Goal: Task Accomplishment & Management: Manage account settings

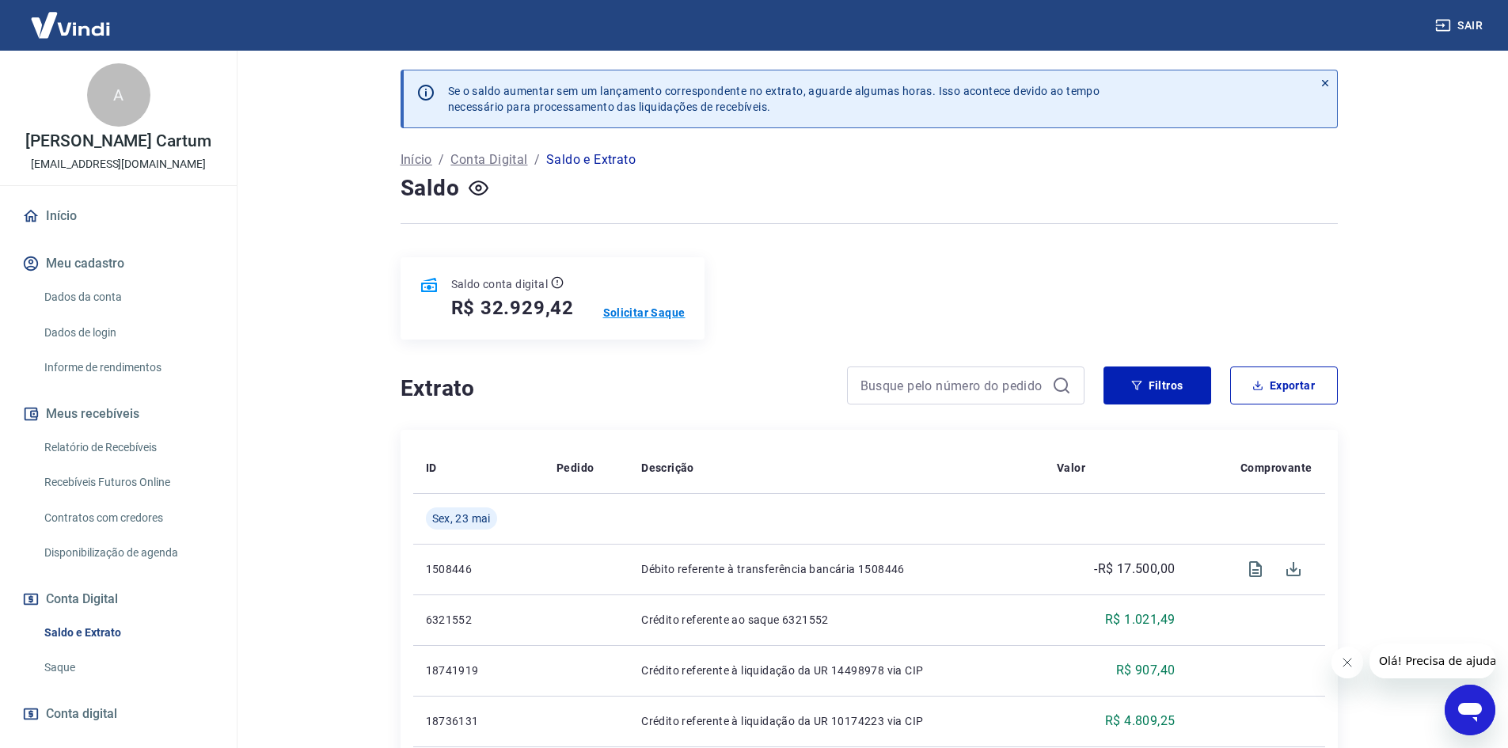
click at [625, 315] on p "Solicitar Saque" at bounding box center [644, 313] width 82 height 16
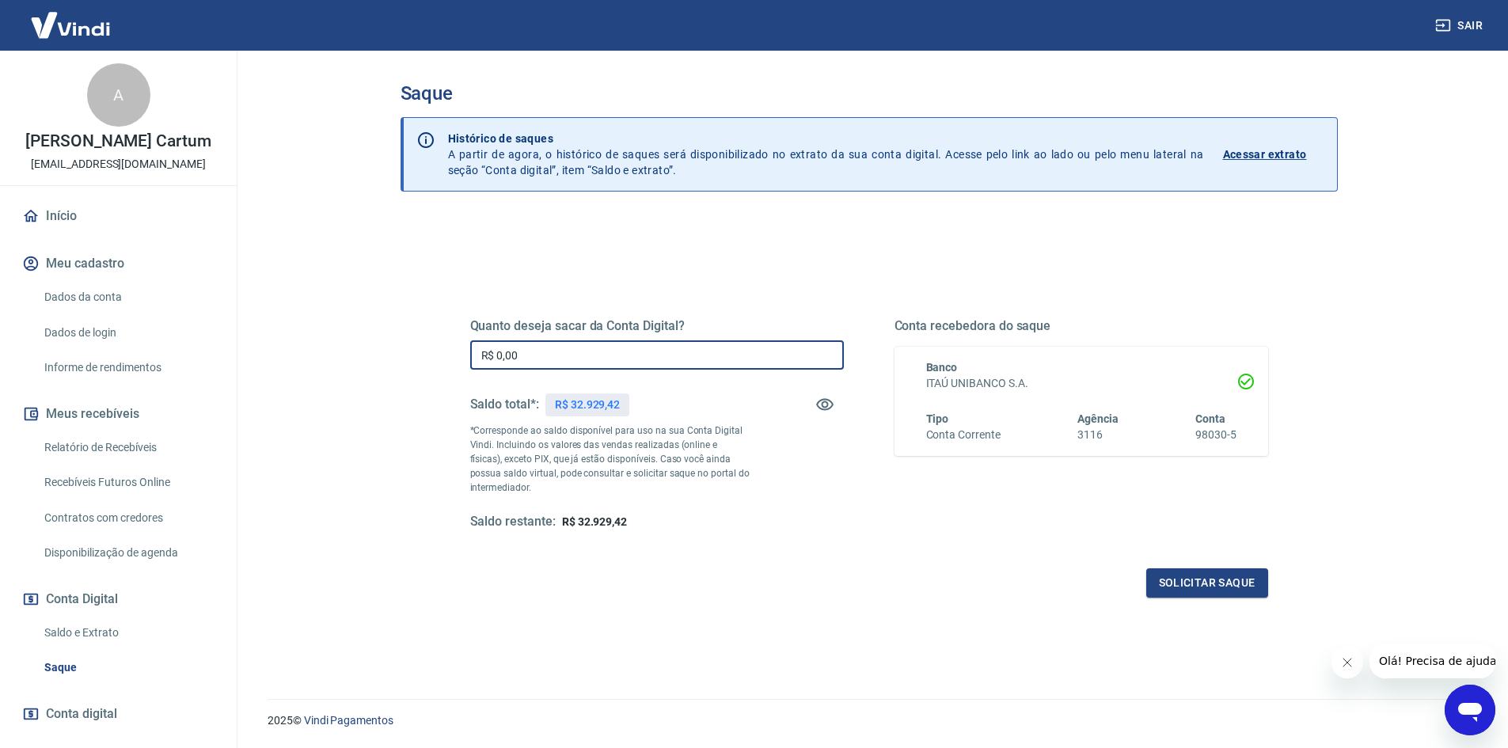
click at [664, 352] on input "R$ 0,00" at bounding box center [657, 354] width 374 height 29
type input "R$ 32.000,00"
click at [1220, 589] on button "Solicitar saque" at bounding box center [1207, 582] width 122 height 29
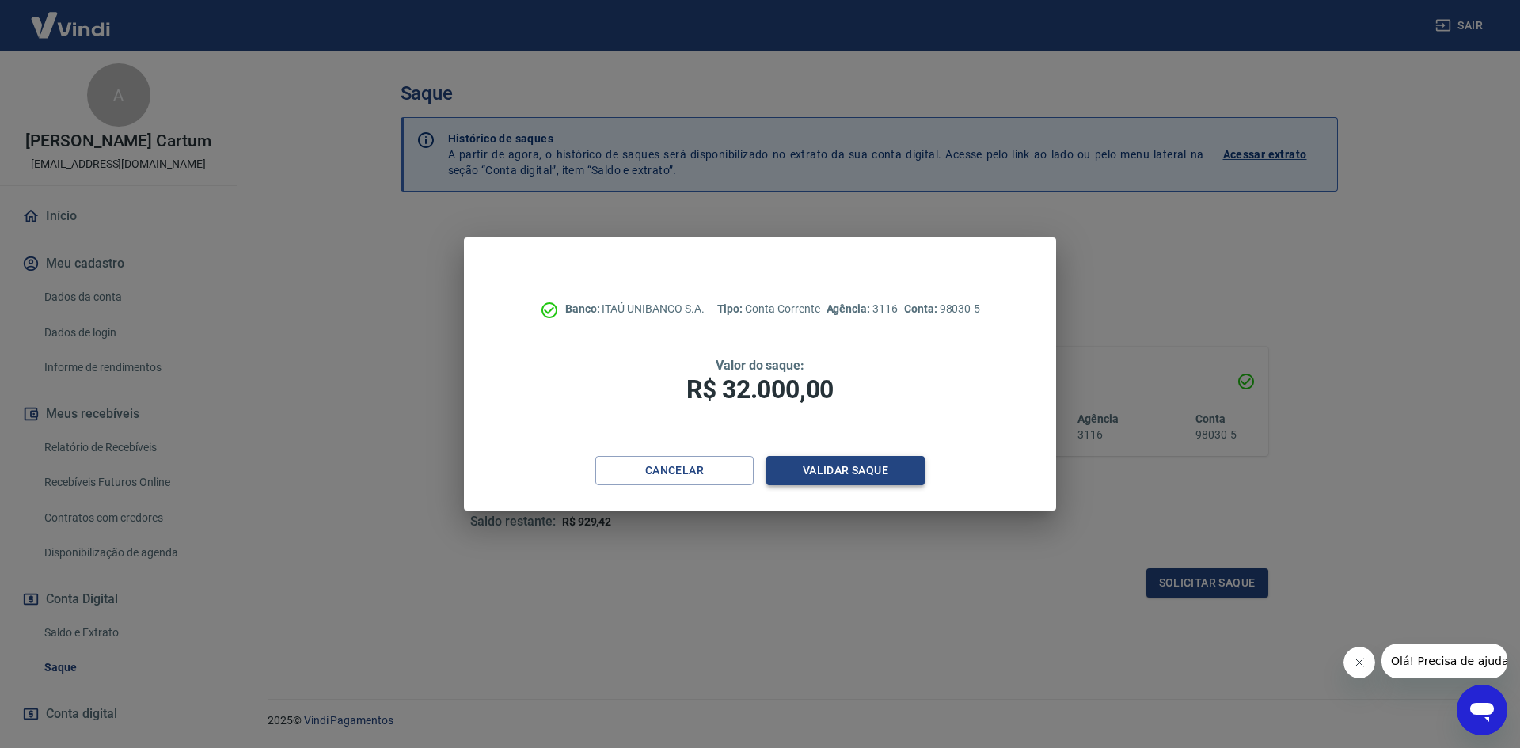
click at [814, 466] on button "Validar saque" at bounding box center [845, 470] width 158 height 29
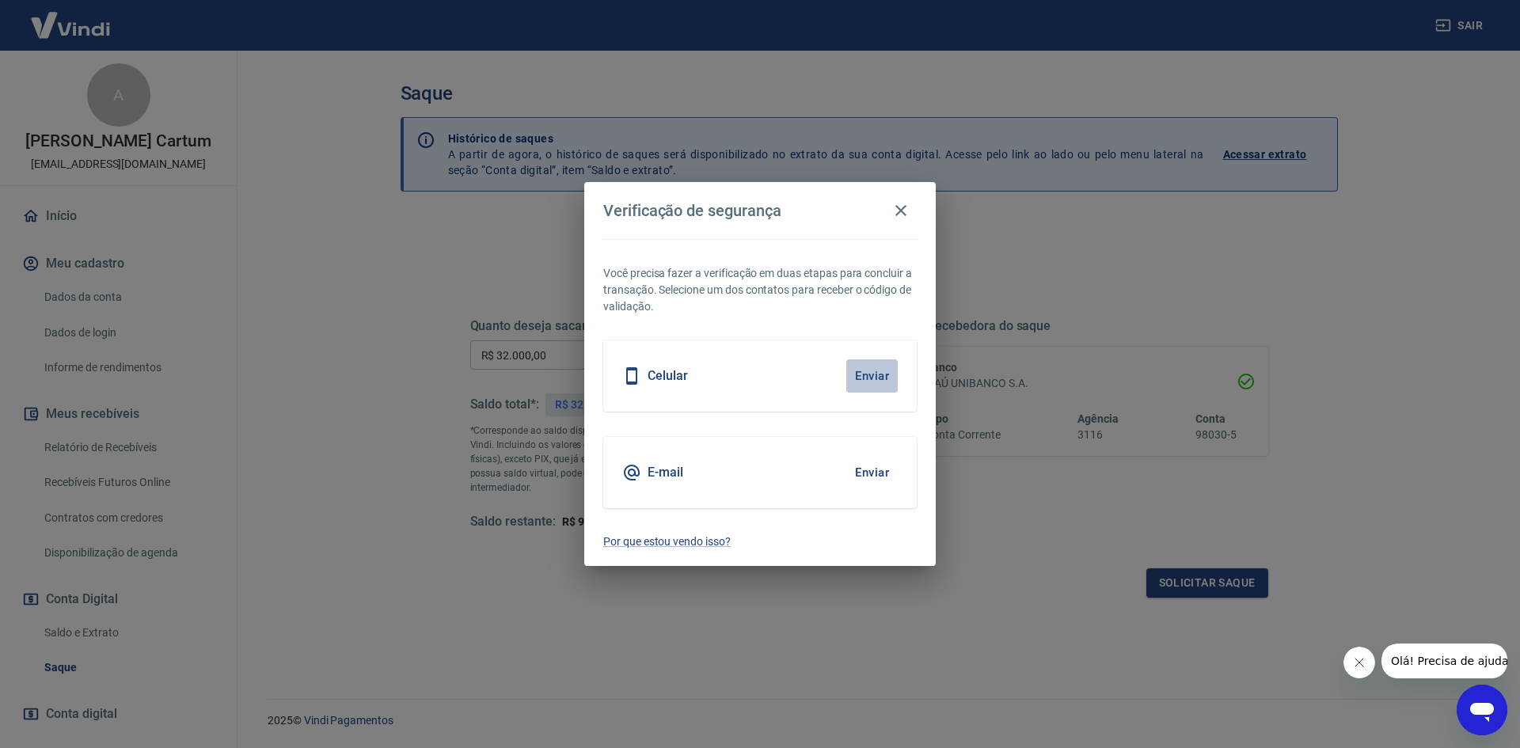
click at [866, 374] on button "Enviar" at bounding box center [871, 375] width 51 height 33
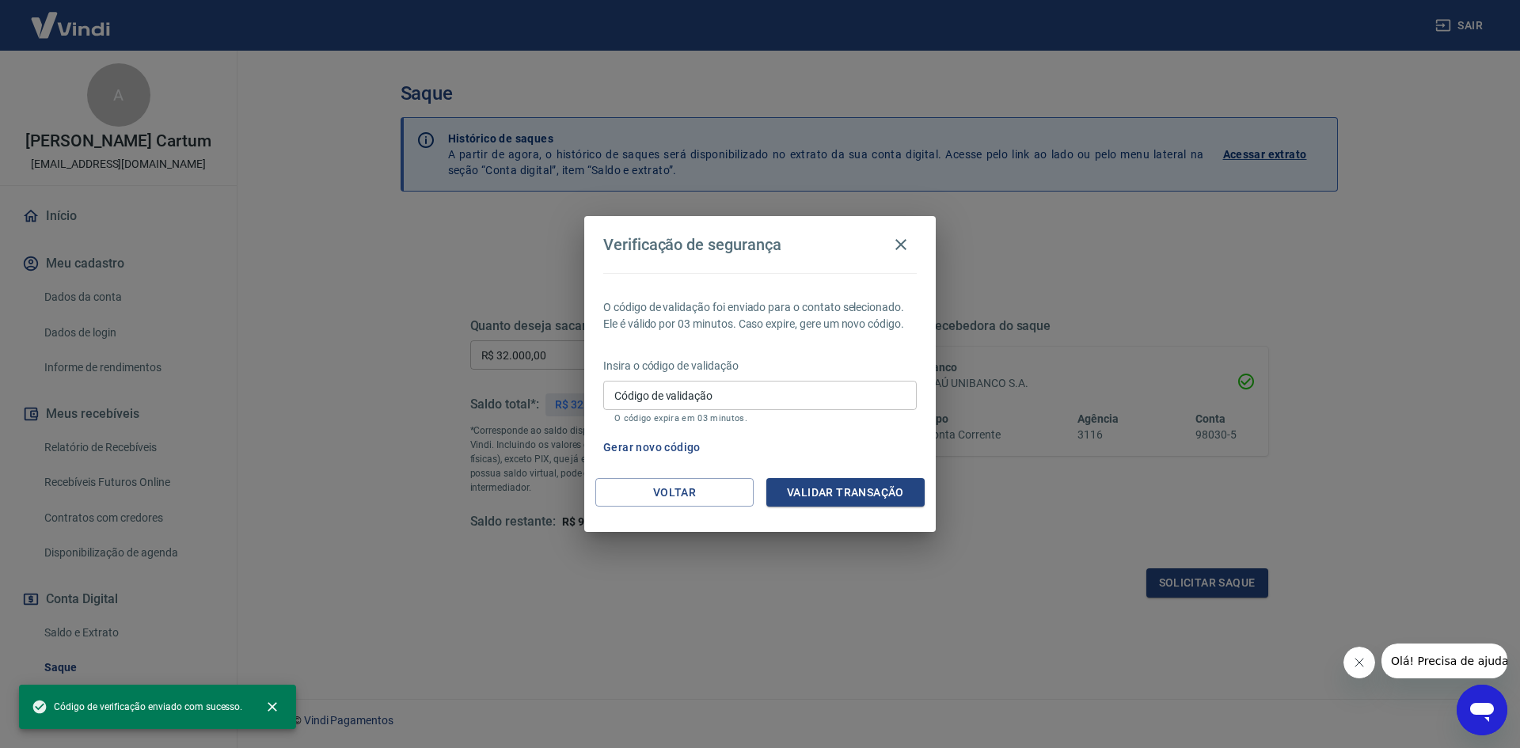
click at [765, 402] on input "Código de validação" at bounding box center [759, 395] width 313 height 29
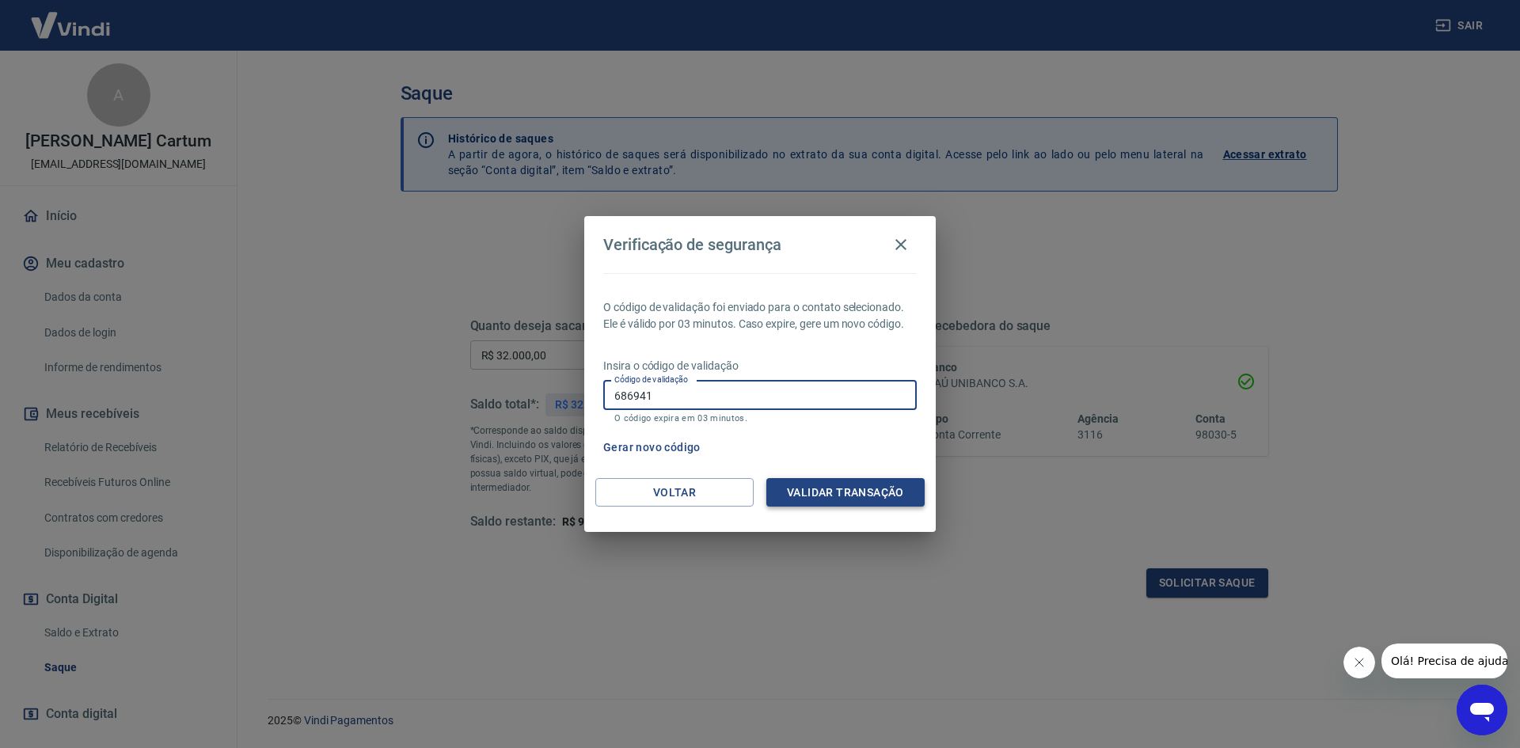
type input "686941"
click at [835, 486] on button "Validar transação" at bounding box center [845, 492] width 158 height 29
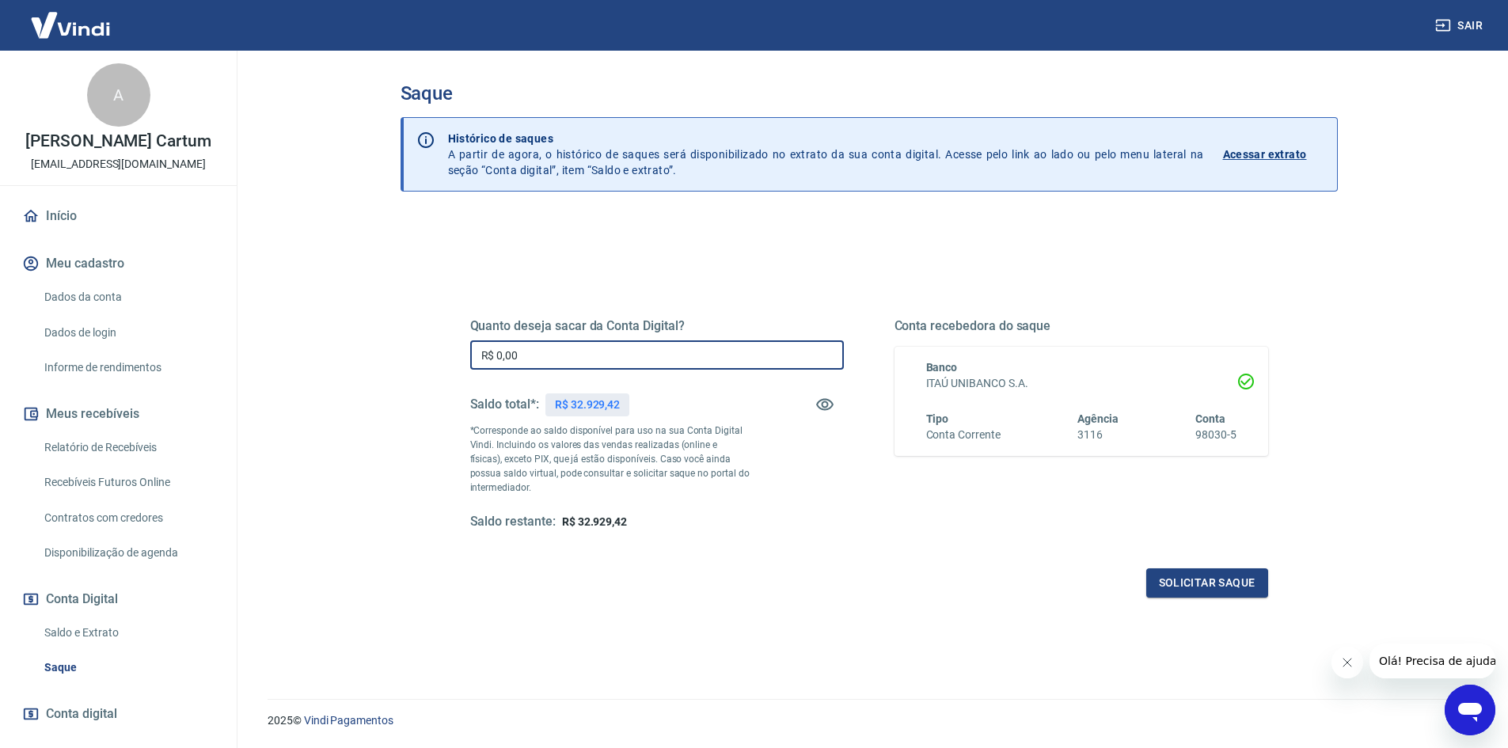
click at [674, 354] on input "R$ 0,00" at bounding box center [657, 354] width 374 height 29
click at [753, 271] on div "Quanto deseja sacar da Conta Digital? R$ 0,00 ​ Saldo total*: R$ 32.929,42 *Cor…" at bounding box center [869, 433] width 836 height 368
click at [636, 359] on input "R$ 0,00" at bounding box center [657, 354] width 374 height 29
type input "R$ 32.000,00"
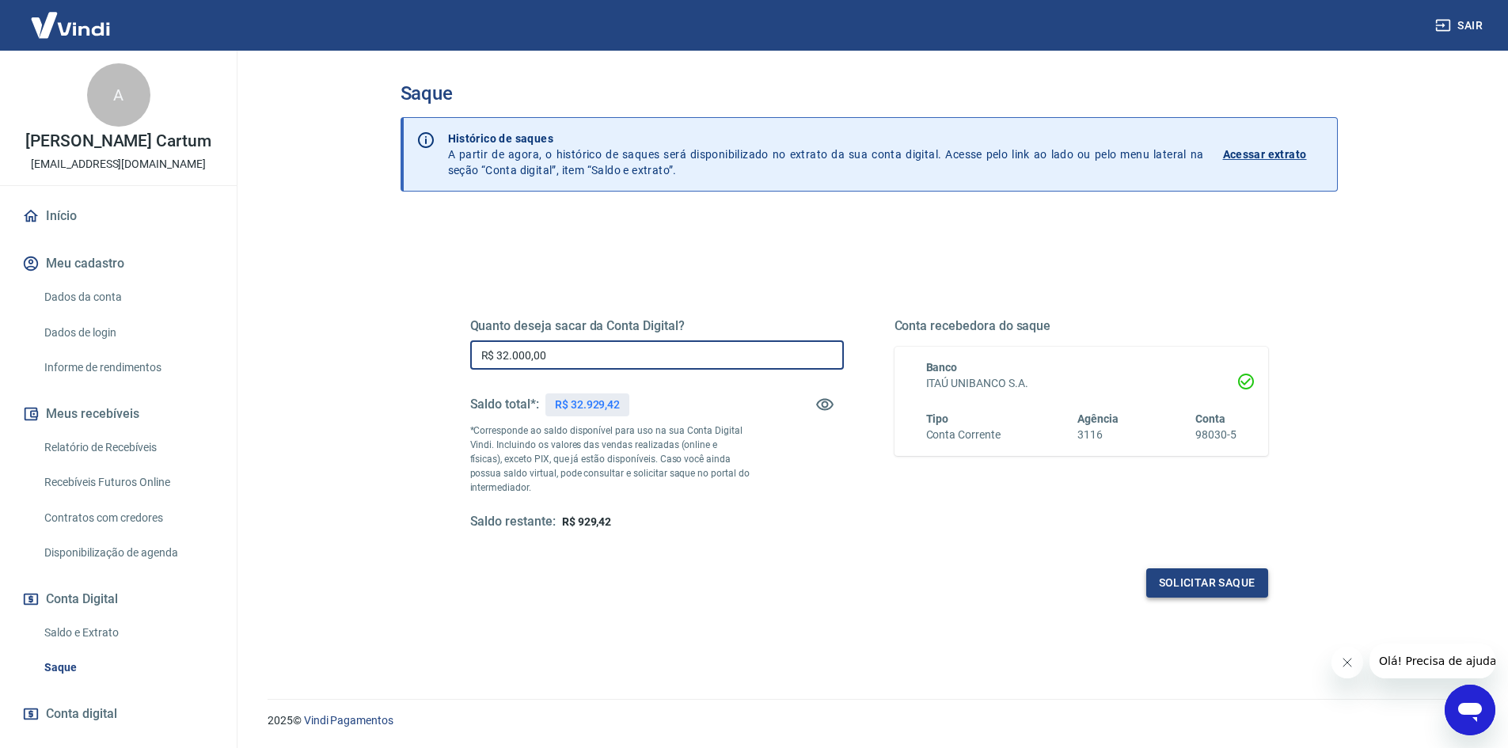
click at [1252, 579] on button "Solicitar saque" at bounding box center [1207, 582] width 122 height 29
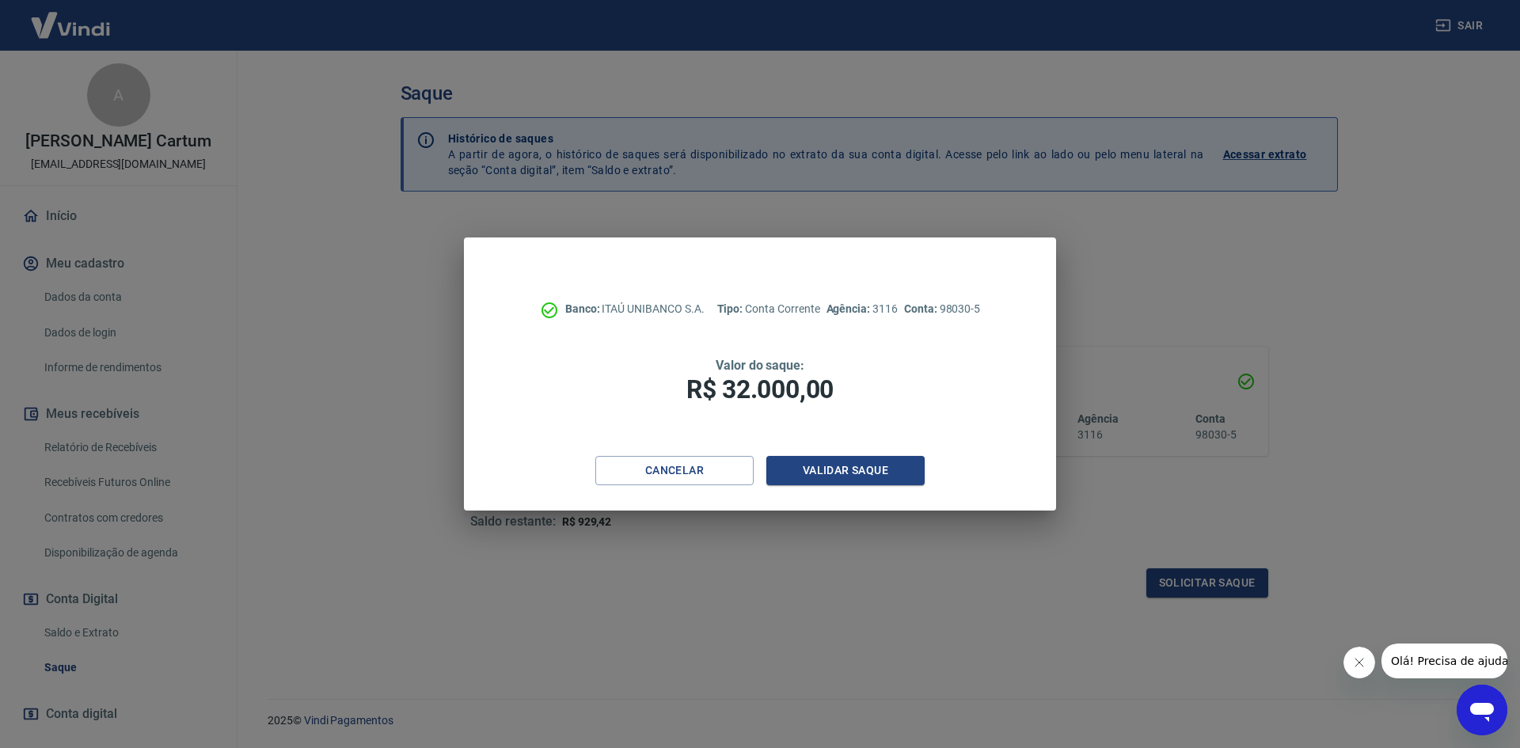
click at [862, 454] on div "Banco: ITAÚ UNIBANCO S.A. Tipo: Conta Corrente Agência: 3116 Conta: 98030-5 Val…" at bounding box center [760, 346] width 592 height 218
click at [856, 467] on button "Validar saque" at bounding box center [845, 470] width 158 height 29
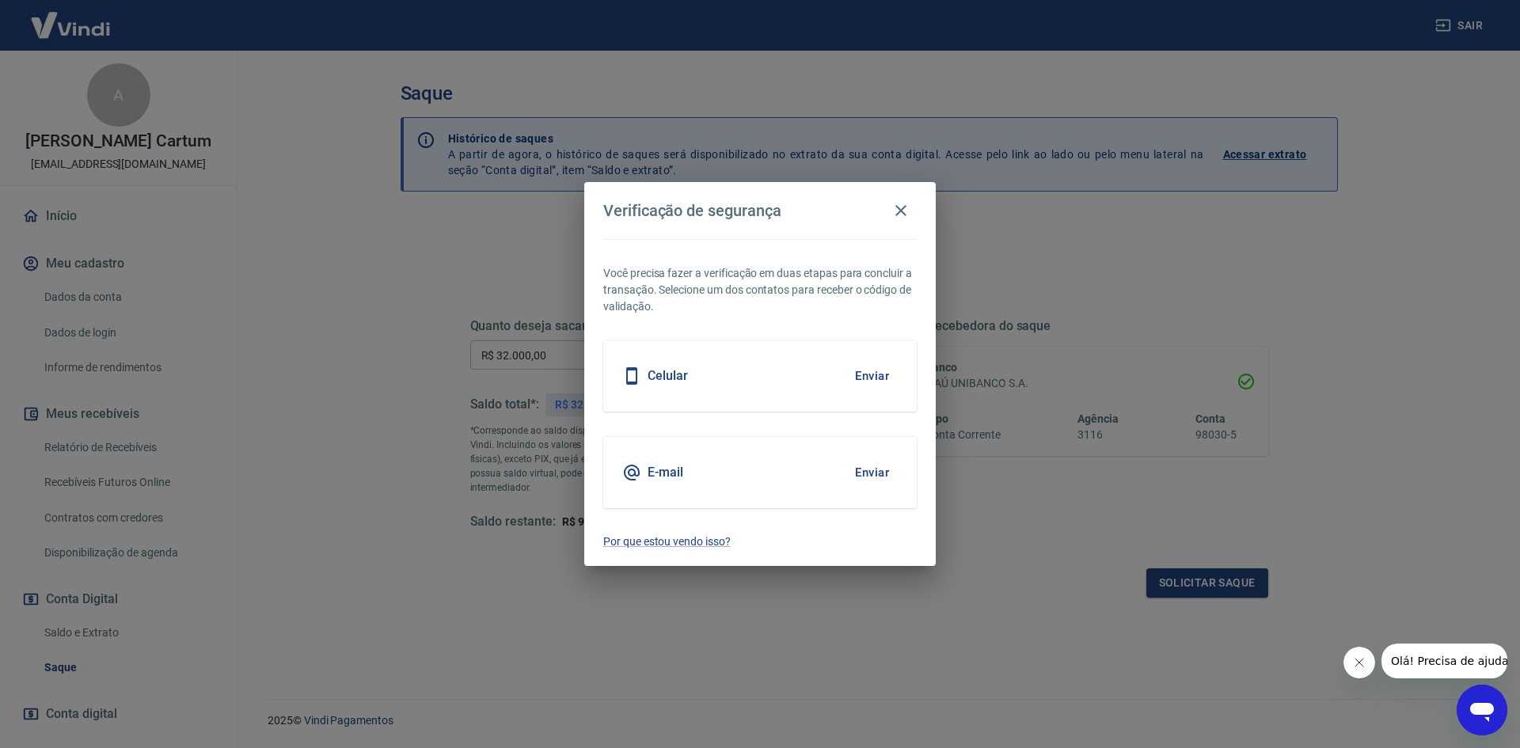
click at [870, 381] on button "Enviar" at bounding box center [871, 375] width 51 height 33
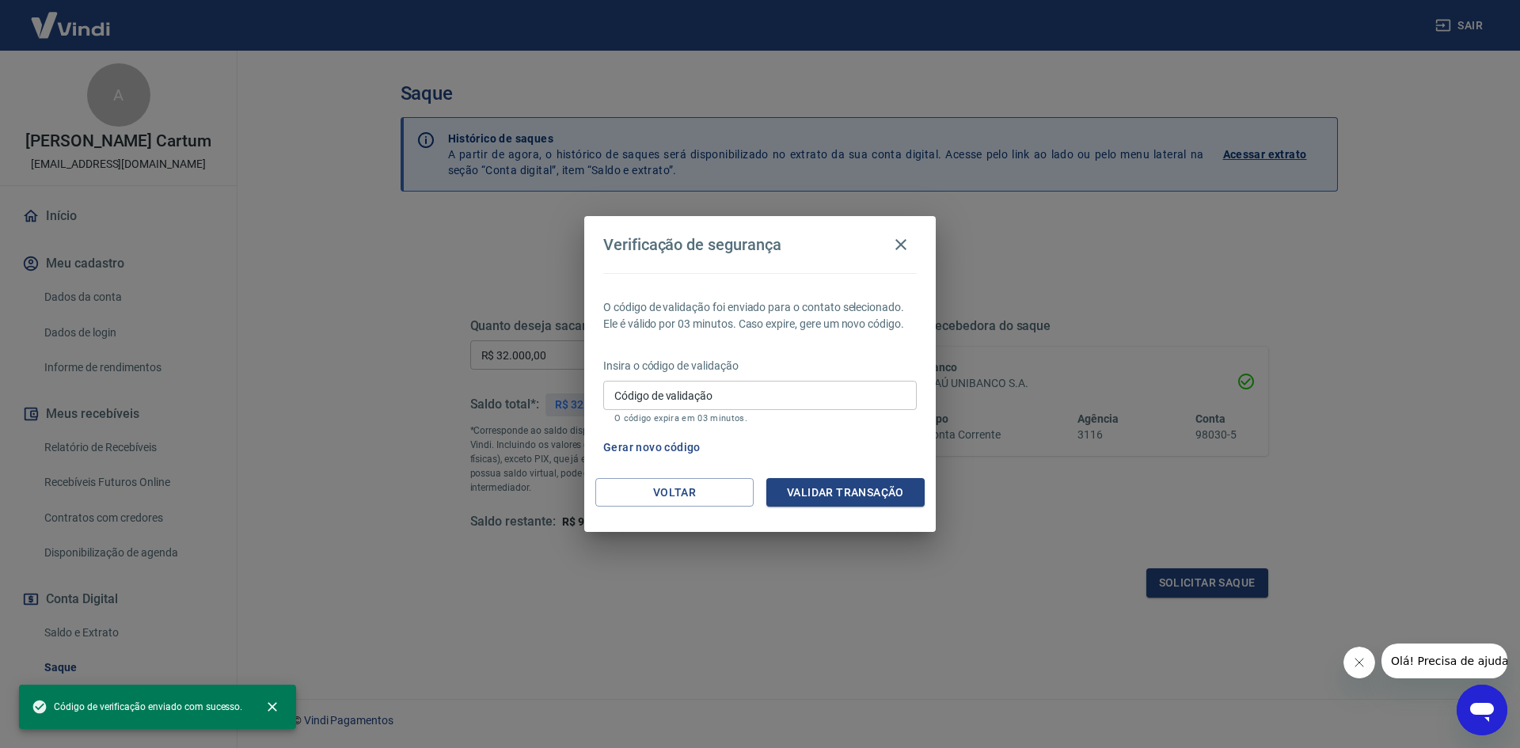
click at [682, 394] on input "Código de validação" at bounding box center [759, 395] width 313 height 29
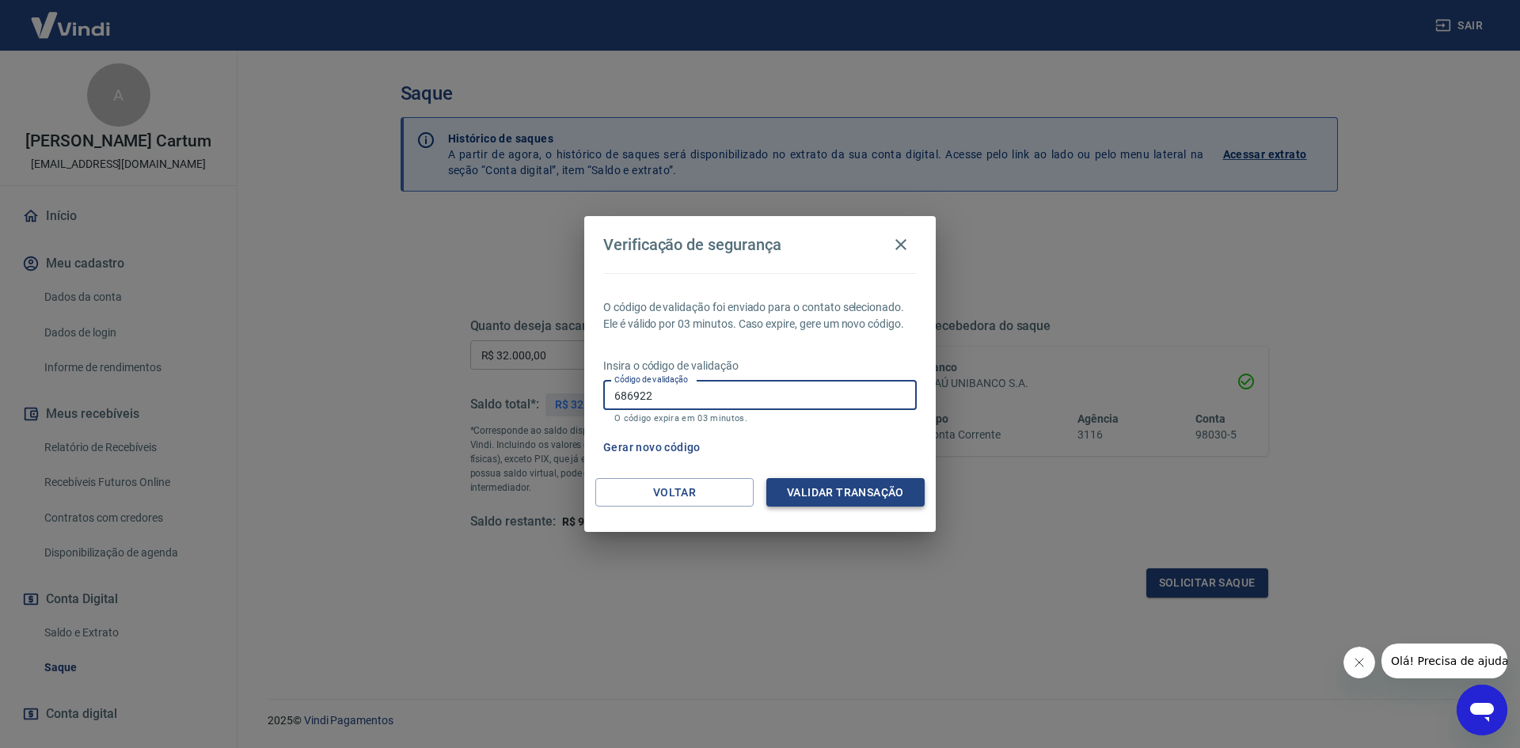
type input "686922"
click at [810, 492] on button "Validar transação" at bounding box center [845, 492] width 158 height 29
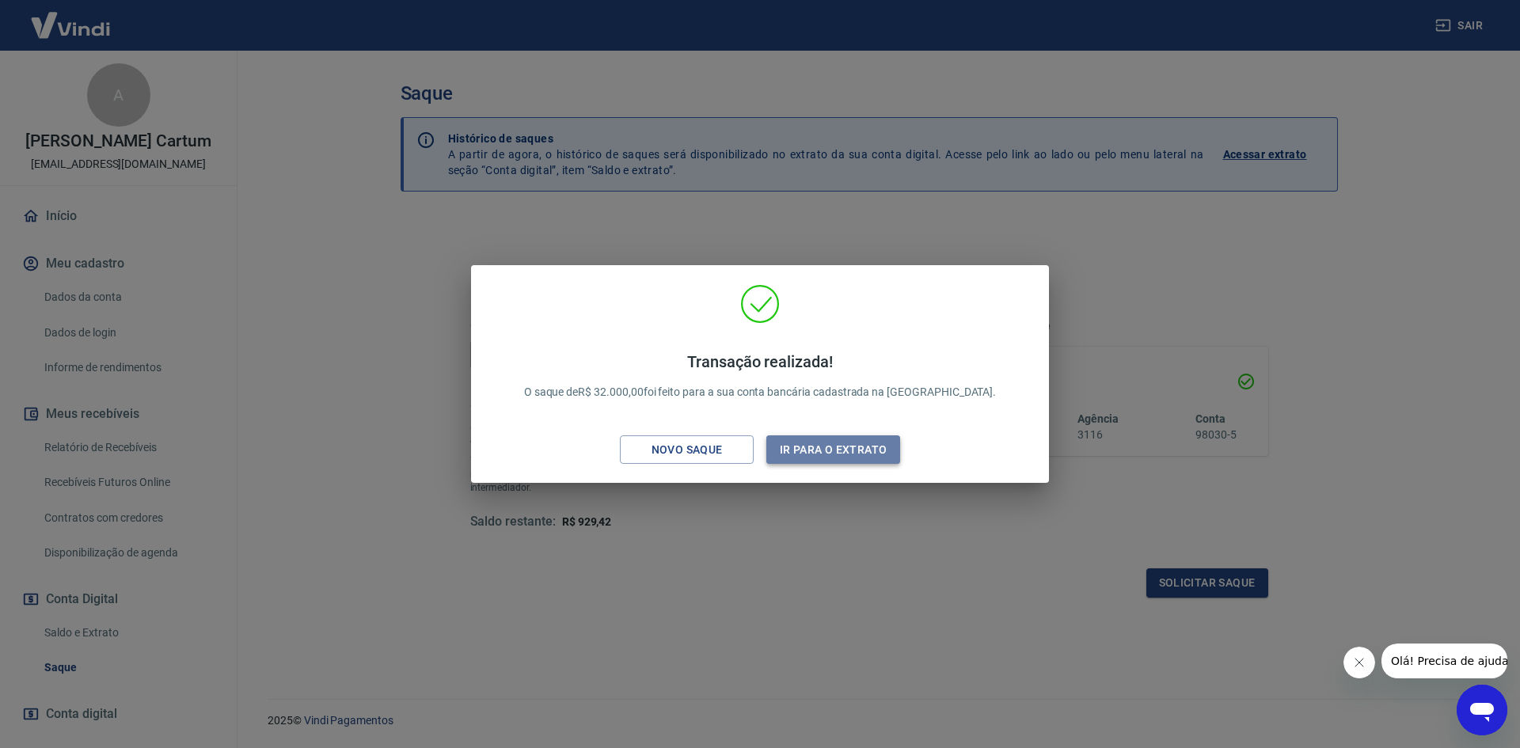
click at [803, 447] on button "Ir para o extrato" at bounding box center [833, 449] width 134 height 29
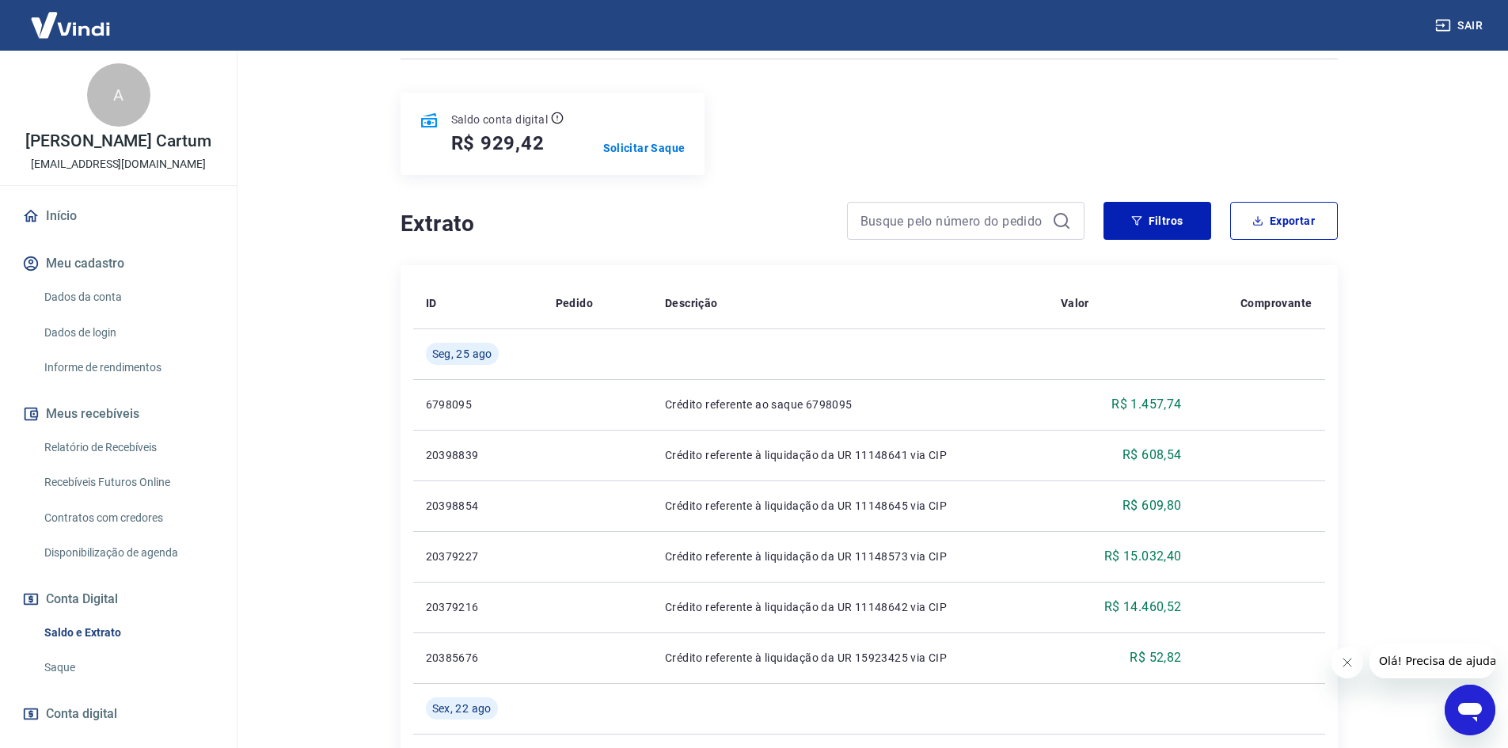
scroll to position [237, 0]
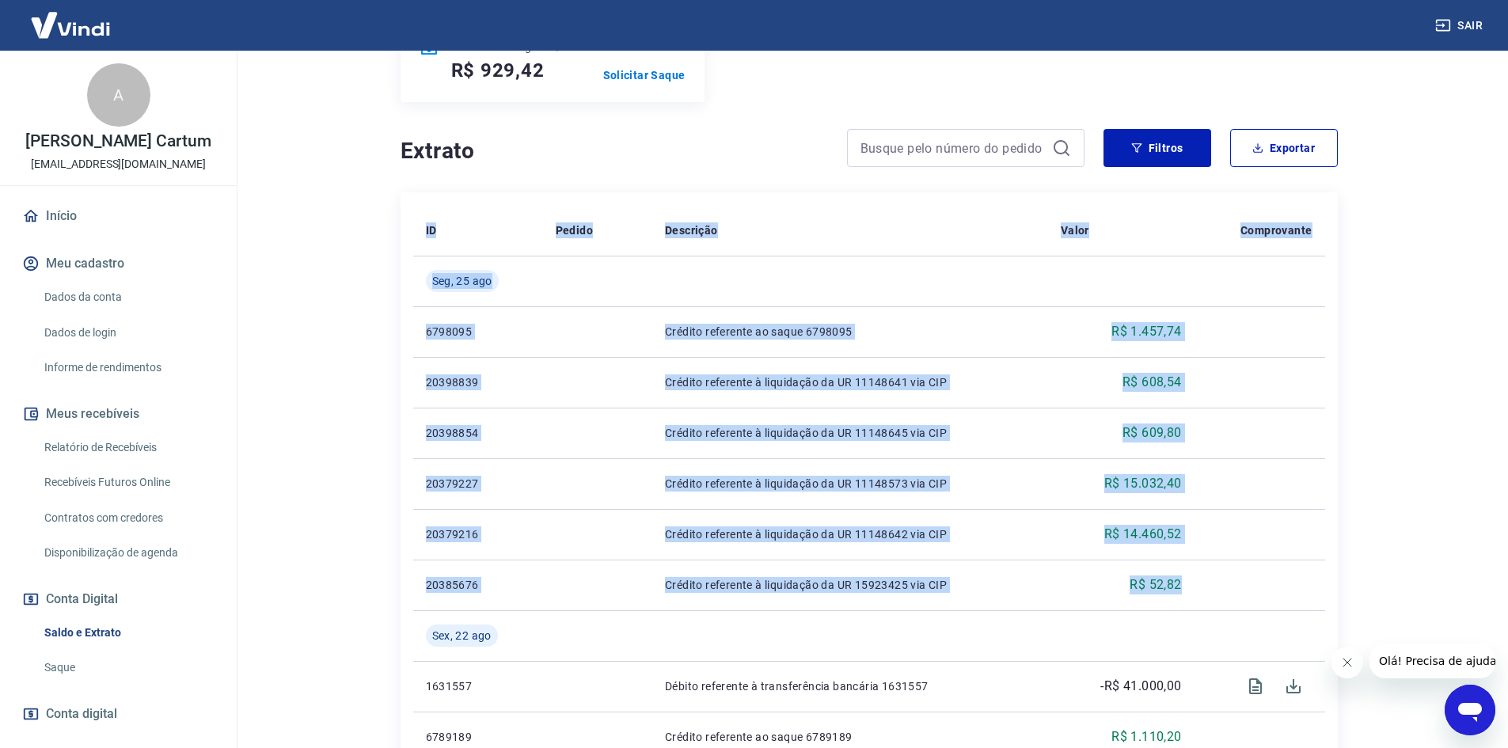
drag, startPoint x: 378, startPoint y: 357, endPoint x: 1402, endPoint y: 552, distance: 1042.5
click at [1287, 579] on div "Se o saldo aumentar sem um lançamento correspondente no extrato, aguarde alguma…" at bounding box center [868, 683] width 1013 height 1741
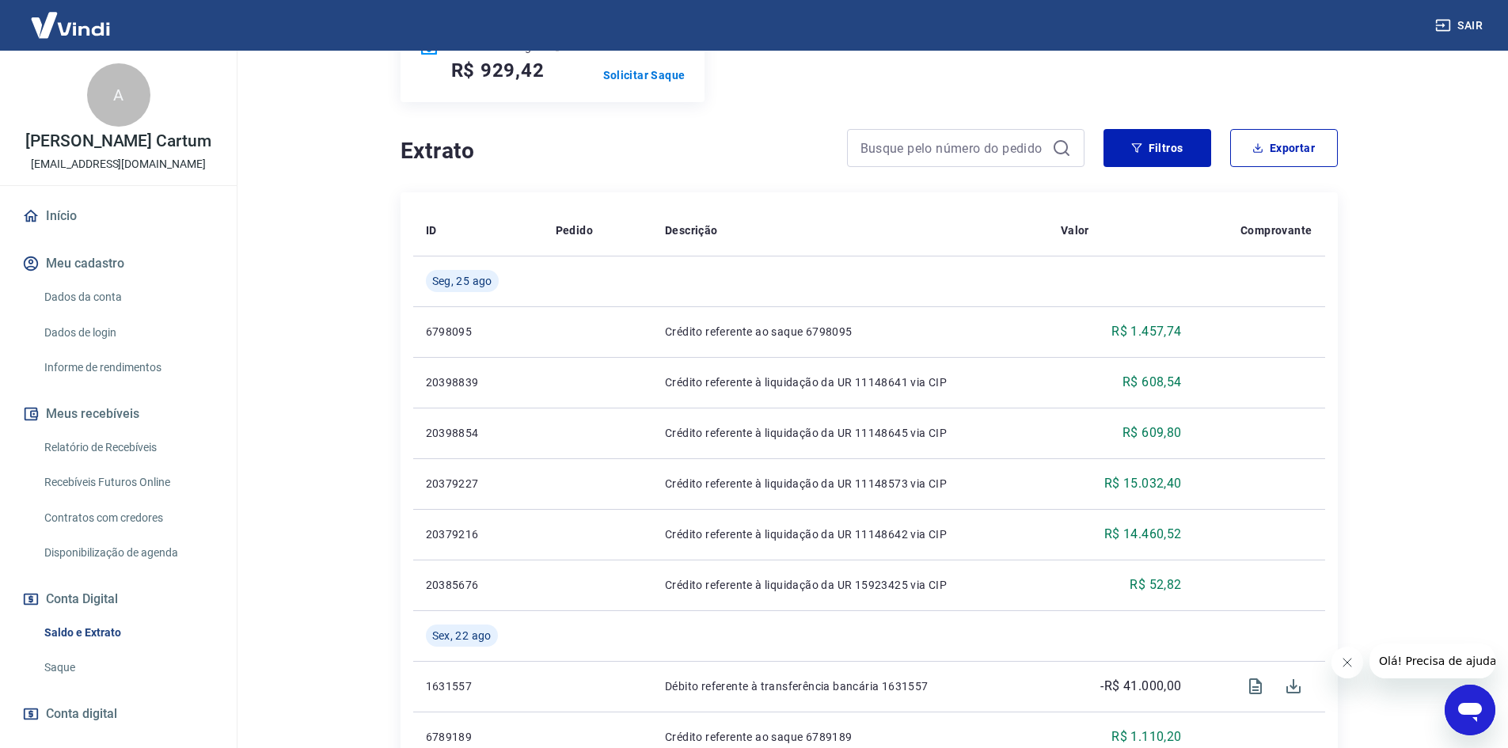
click at [1421, 510] on html "Sair A Alexandre Kac Cartum administrativo@zoppy.com.br Início Meu cadastro Dad…" at bounding box center [754, 137] width 1508 height 748
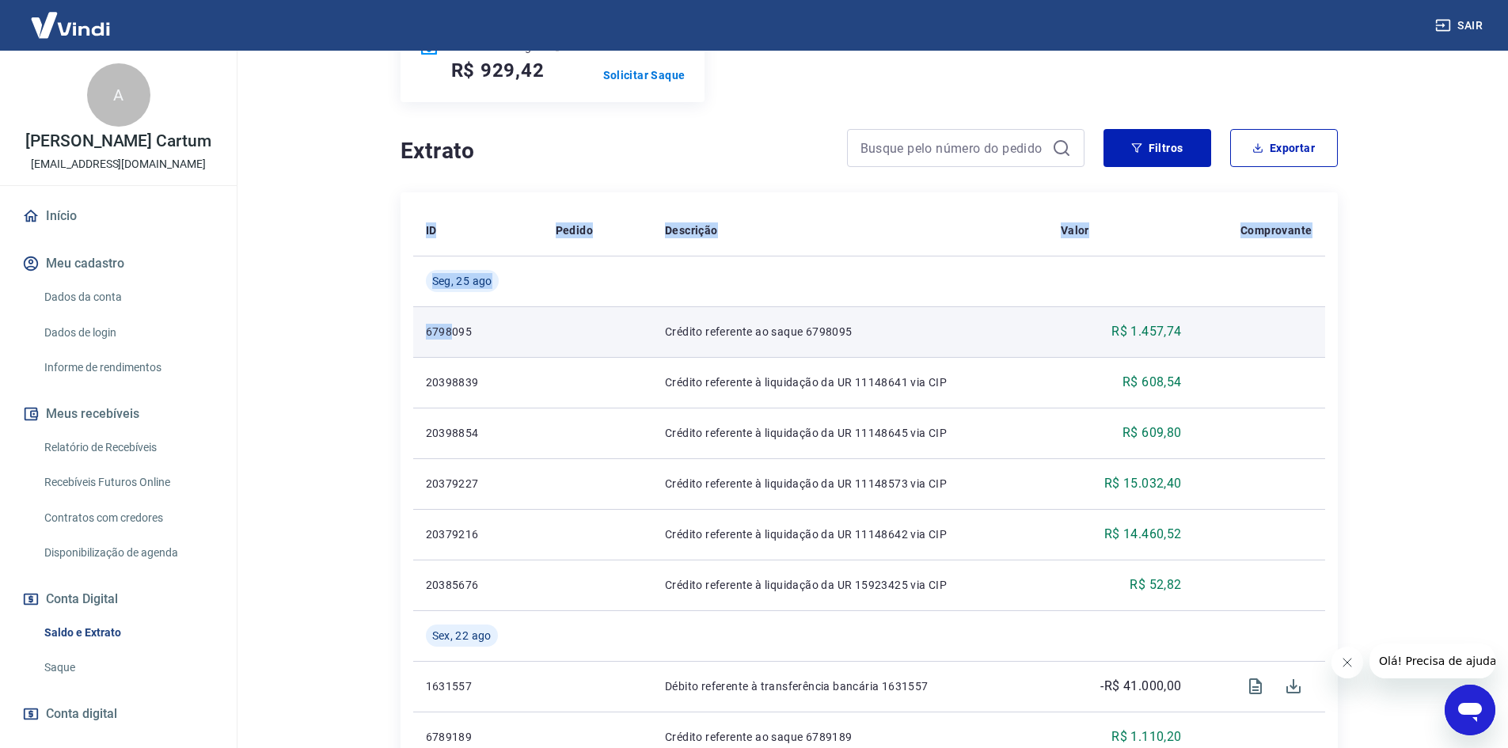
drag, startPoint x: 1423, startPoint y: 560, endPoint x: 441, endPoint y: 340, distance: 1006.5
click at [453, 352] on html "Sair A Alexandre Kac Cartum administrativo@zoppy.com.br Início Meu cadastro Dad…" at bounding box center [754, 137] width 1508 height 748
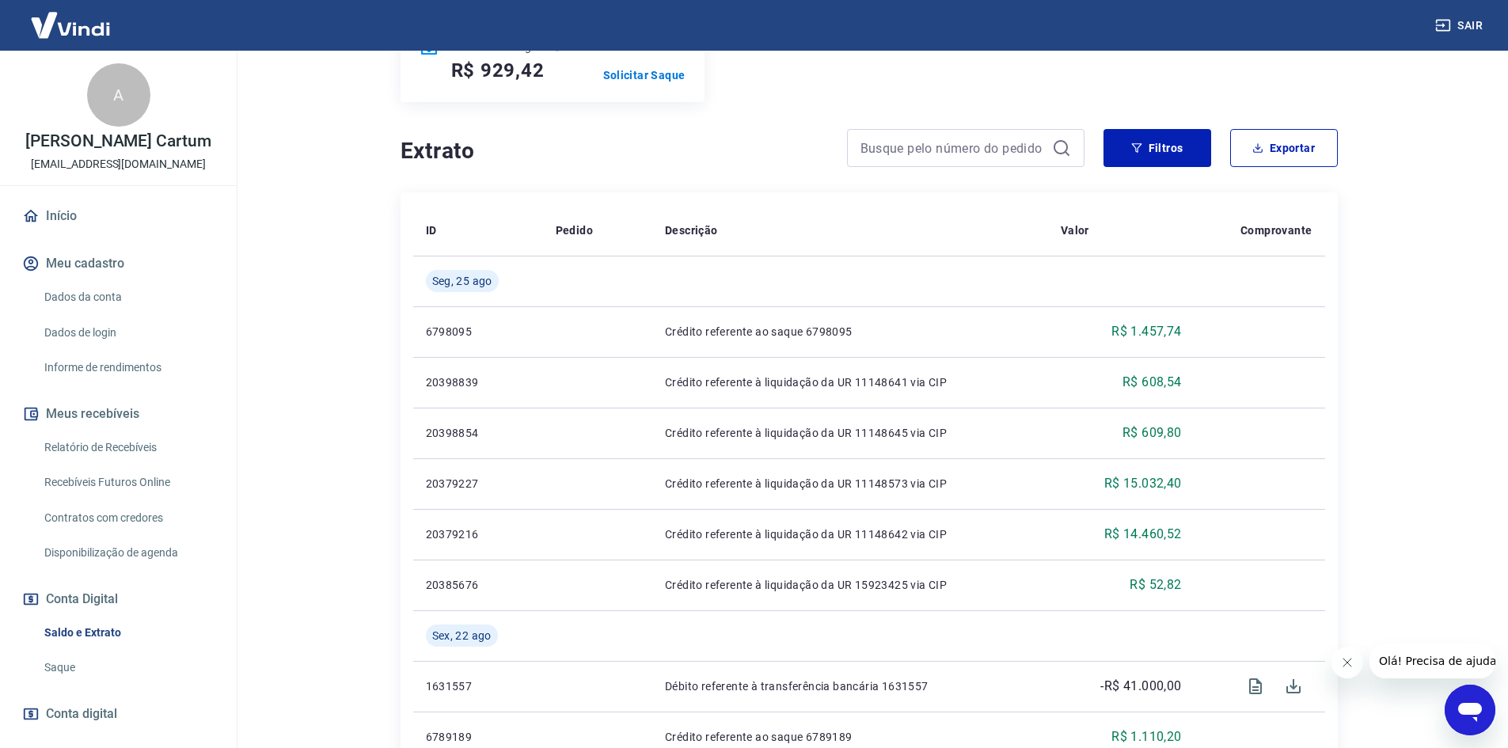
click at [361, 314] on main "Se o saldo aumentar sem um lançamento correspondente no extrato, aguarde alguma…" at bounding box center [869, 161] width 1278 height 697
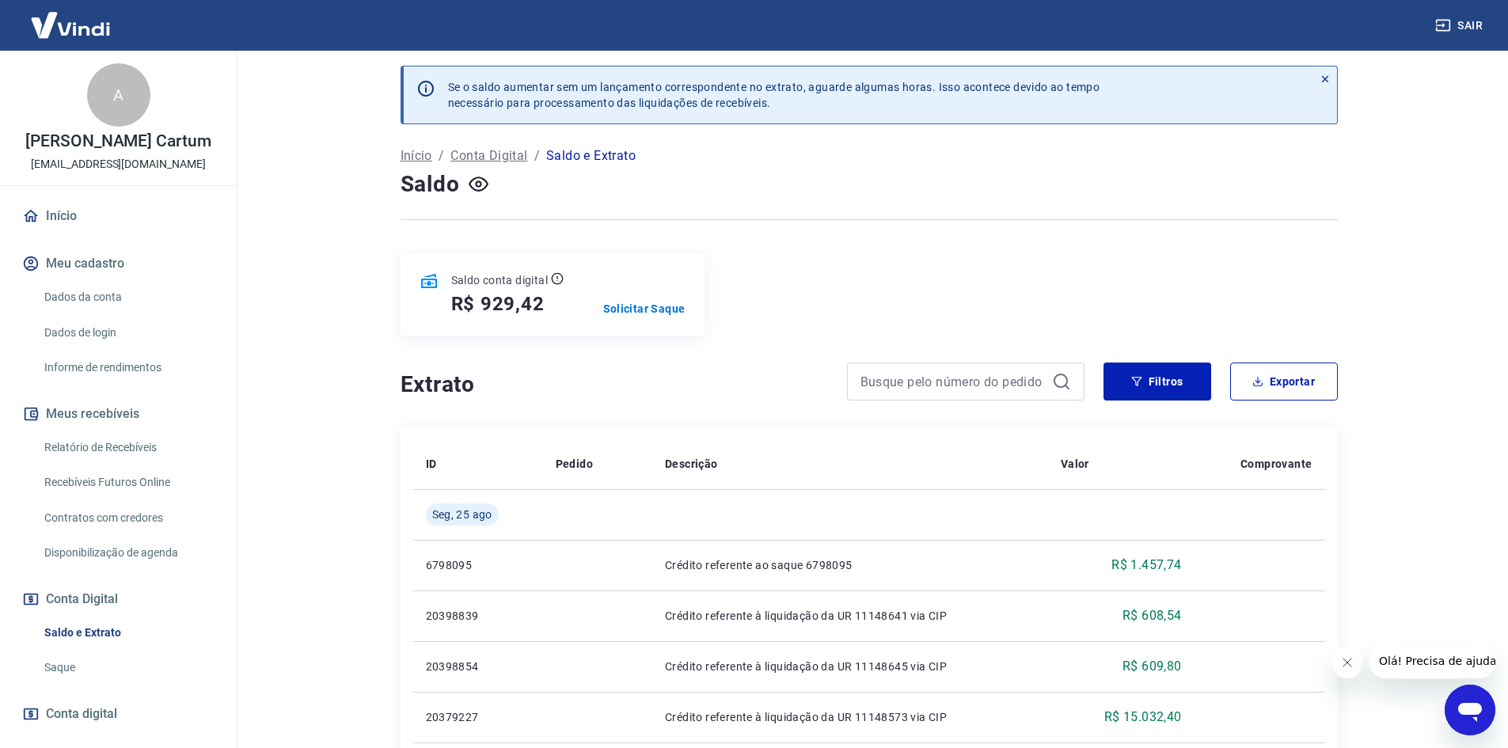
scroll to position [0, 0]
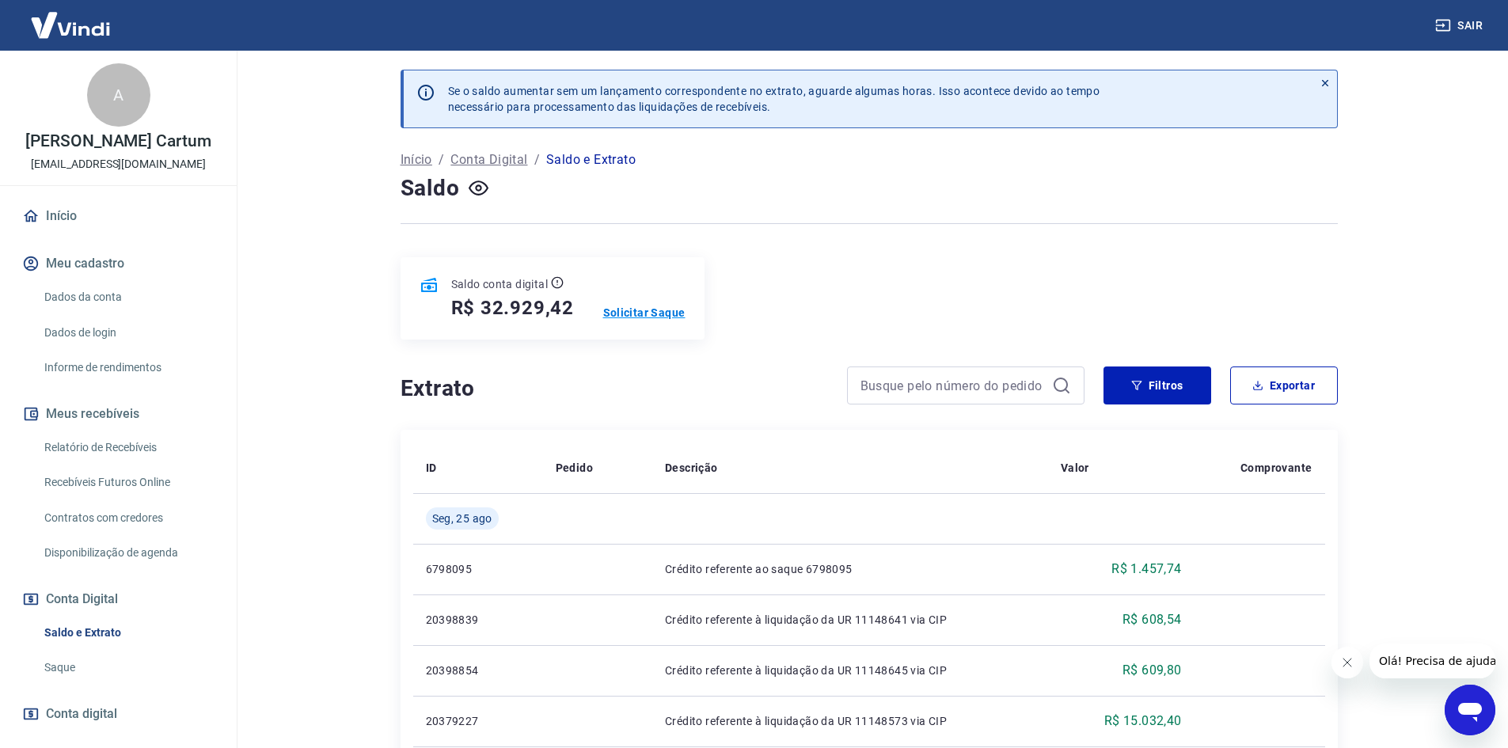
click at [665, 307] on p "Solicitar Saque" at bounding box center [644, 313] width 82 height 16
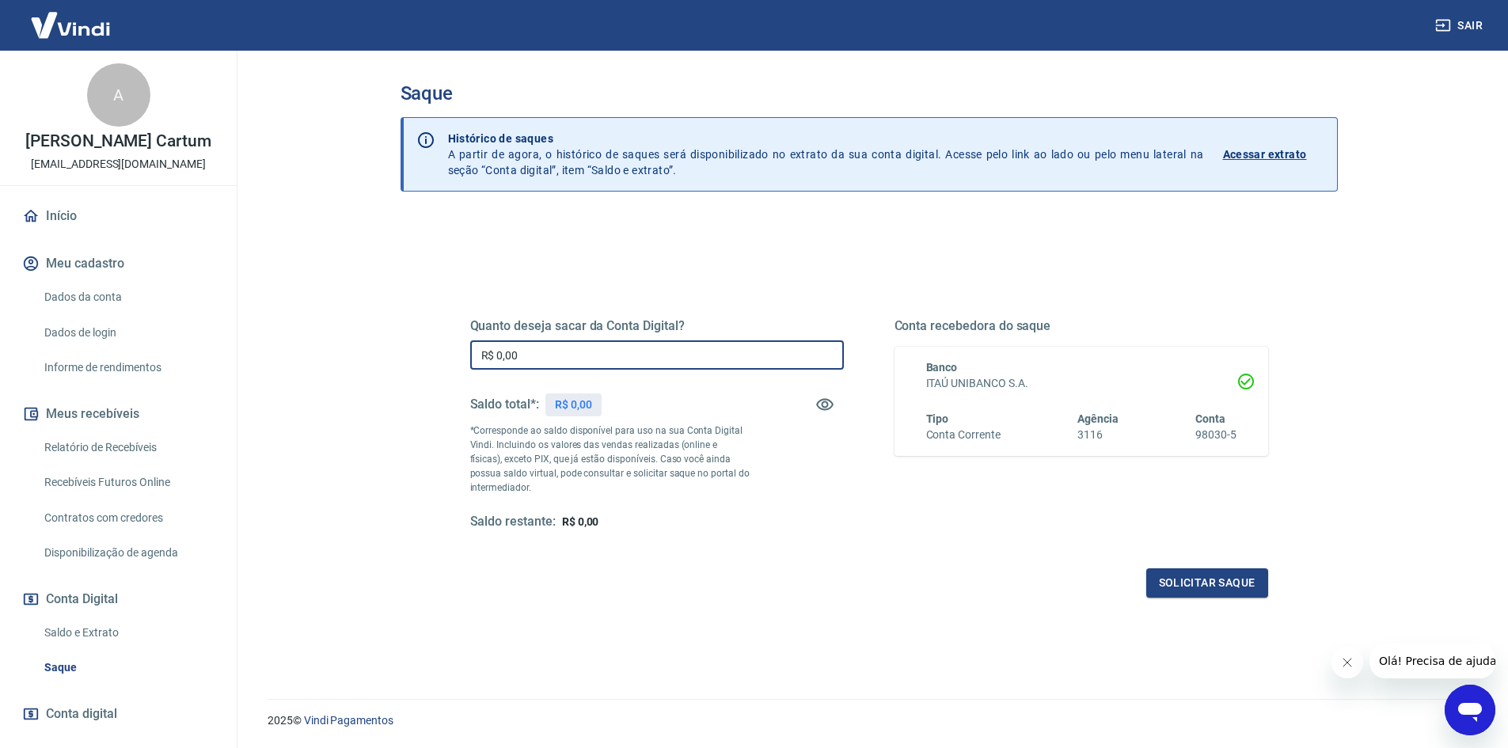
click at [592, 365] on input "R$ 0,00" at bounding box center [657, 354] width 374 height 29
click at [95, 213] on link "Início" at bounding box center [118, 216] width 199 height 35
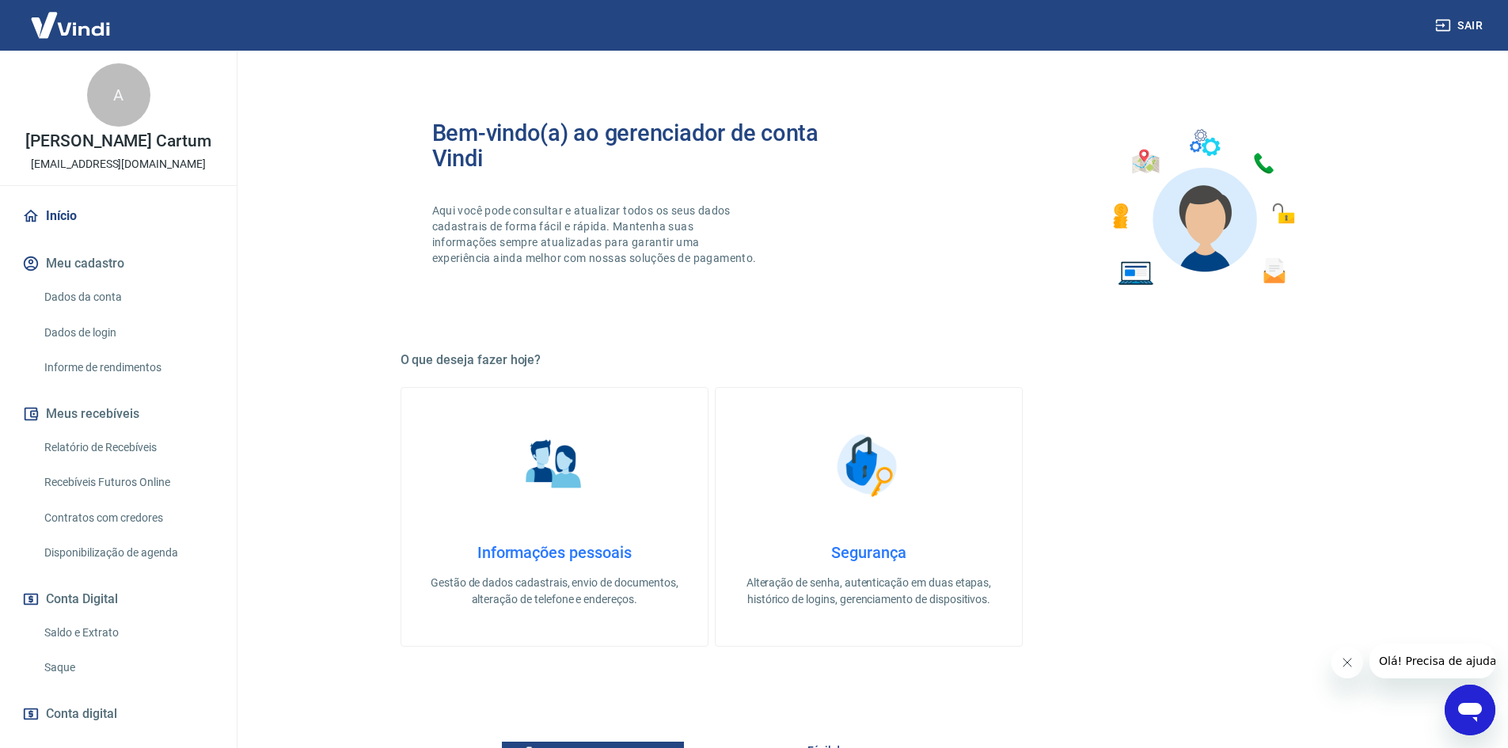
click at [47, 12] on img at bounding box center [70, 25] width 103 height 48
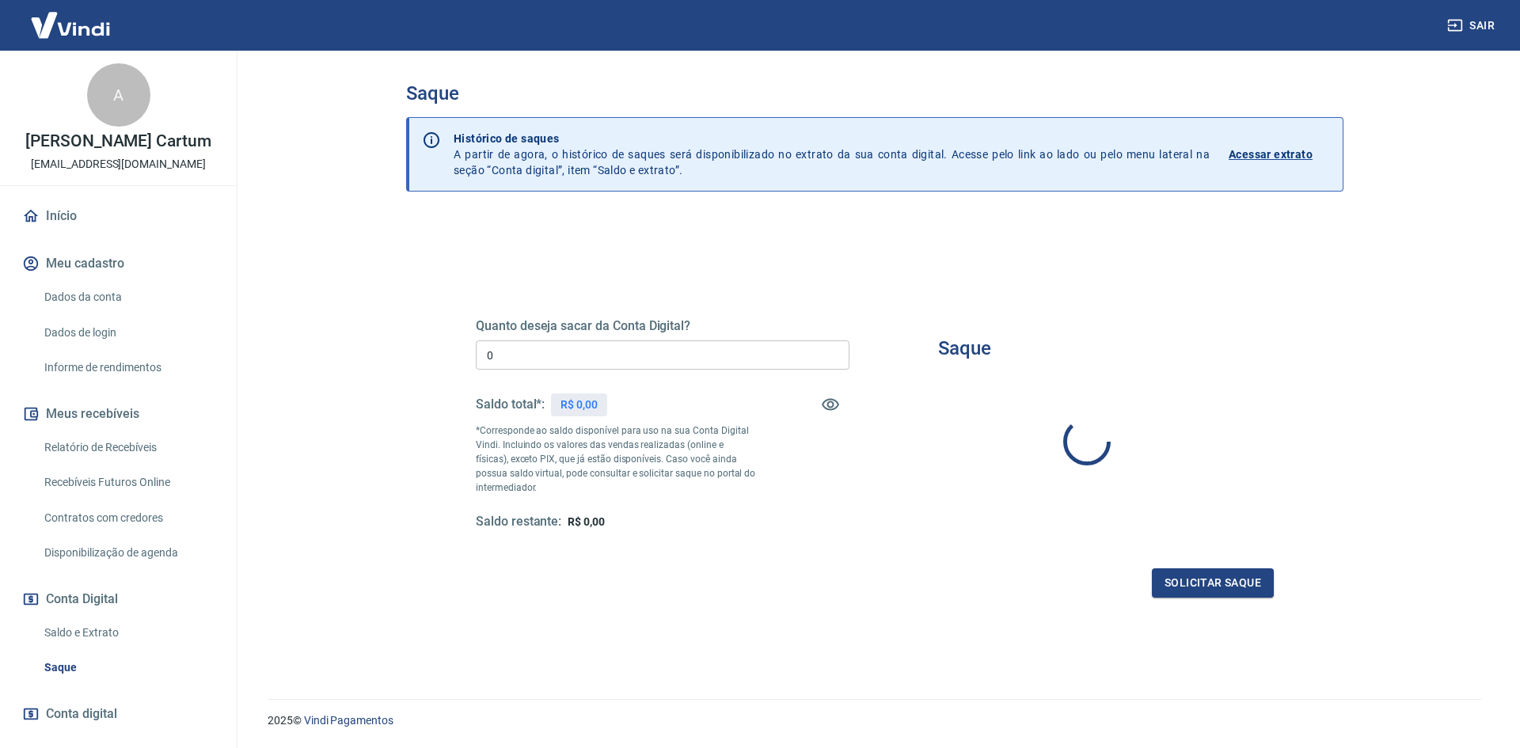
type input "R$ 0,00"
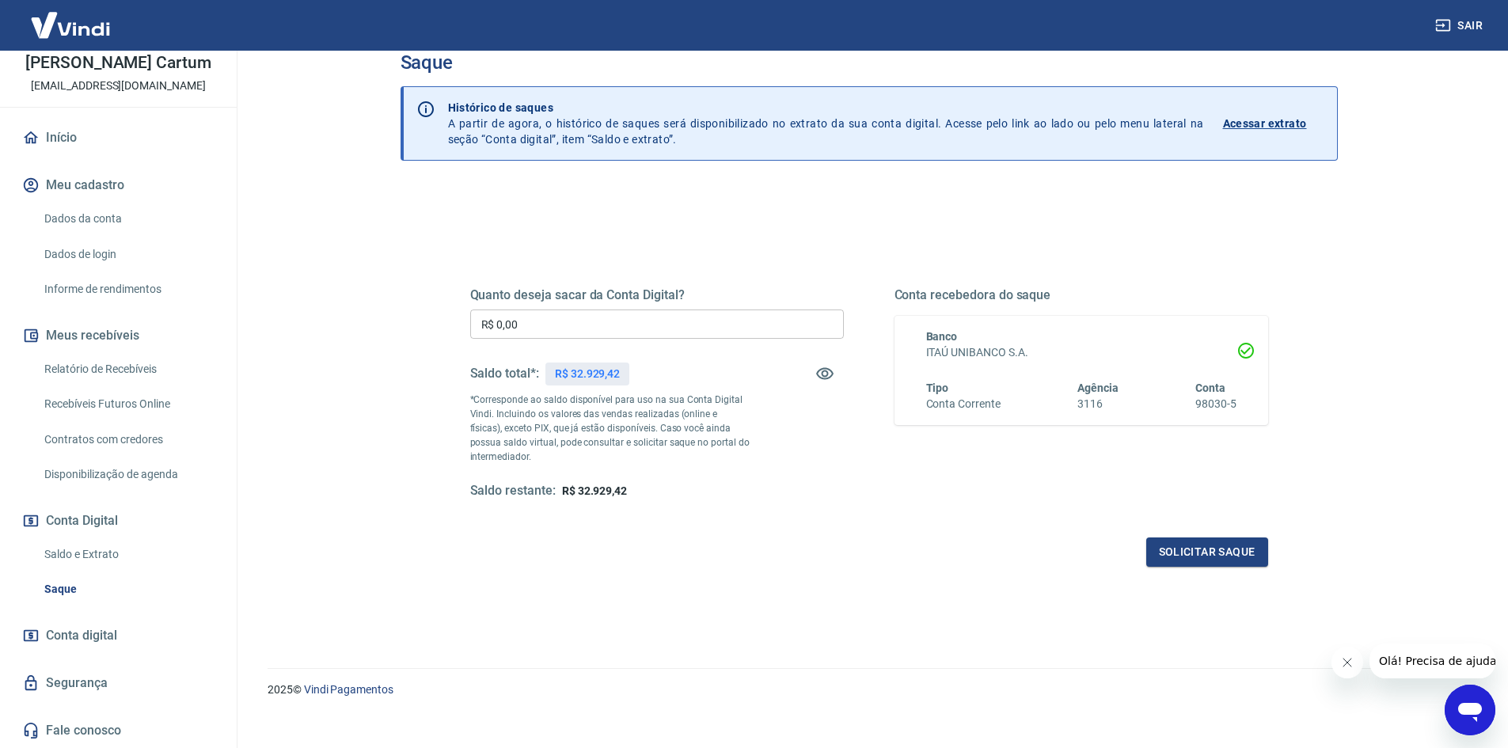
scroll to position [47, 0]
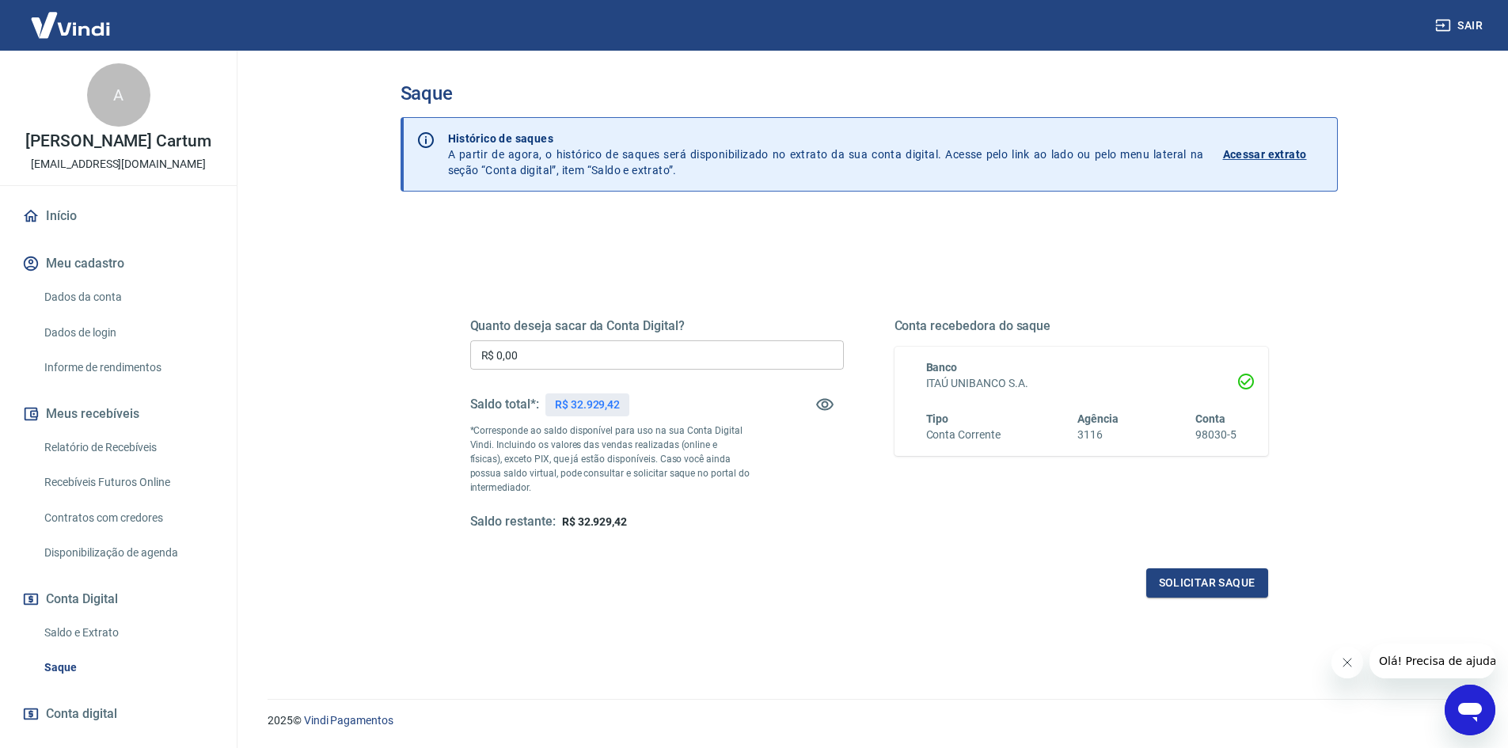
click at [557, 358] on input "R$ 0,00" at bounding box center [657, 354] width 374 height 29
type input "R$ 32.900,00"
click at [1186, 588] on button "Solicitar saque" at bounding box center [1207, 582] width 122 height 29
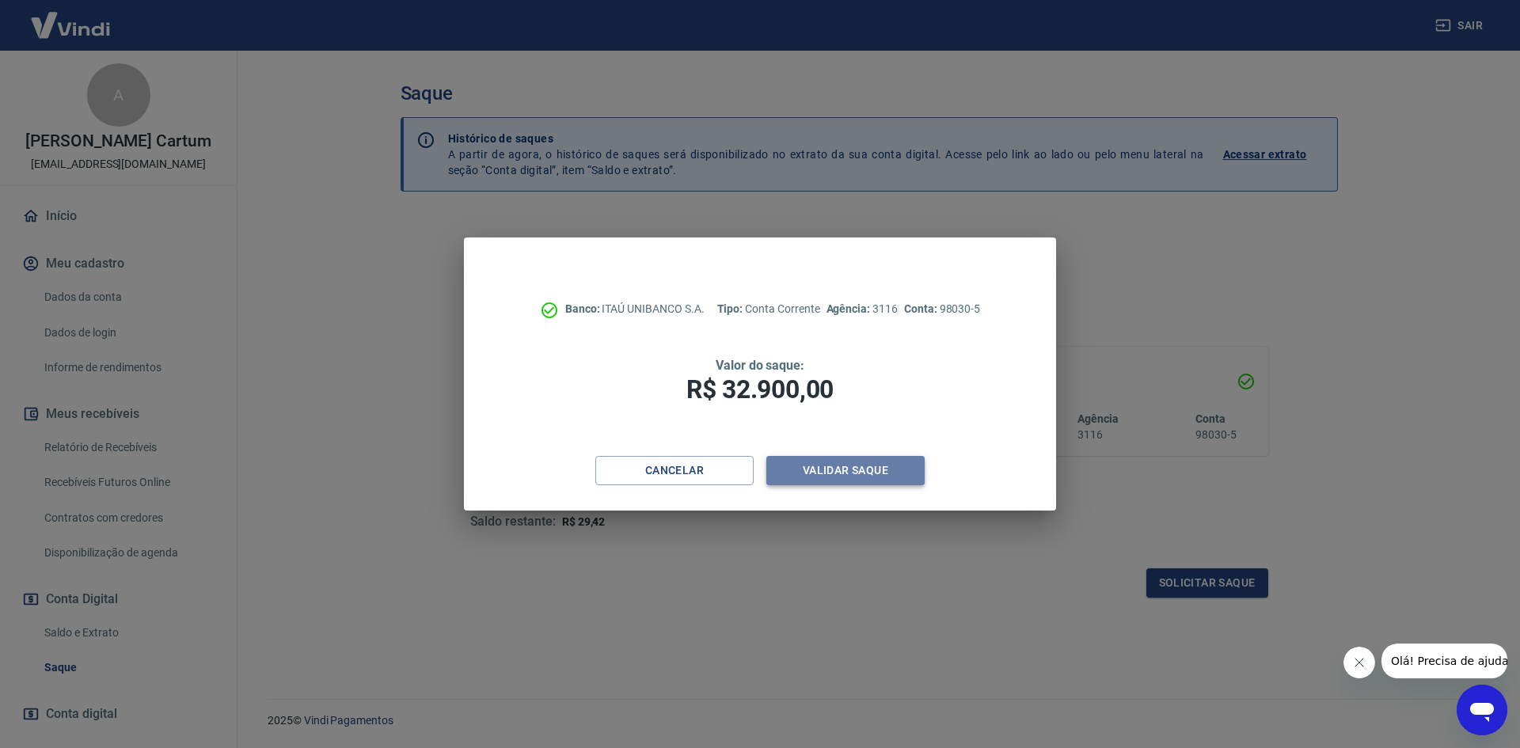
click at [869, 477] on button "Validar saque" at bounding box center [845, 470] width 158 height 29
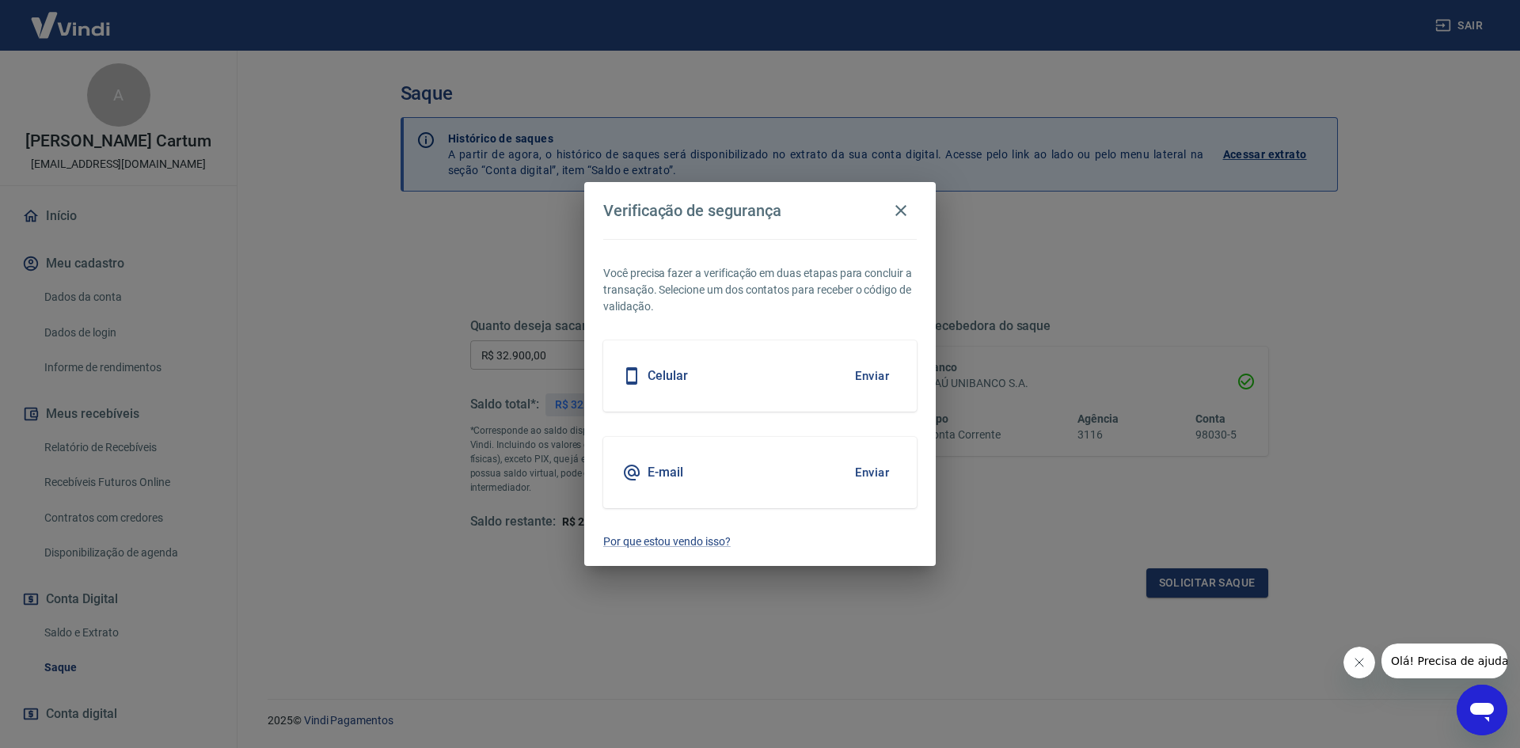
click at [875, 373] on button "Enviar" at bounding box center [871, 375] width 51 height 33
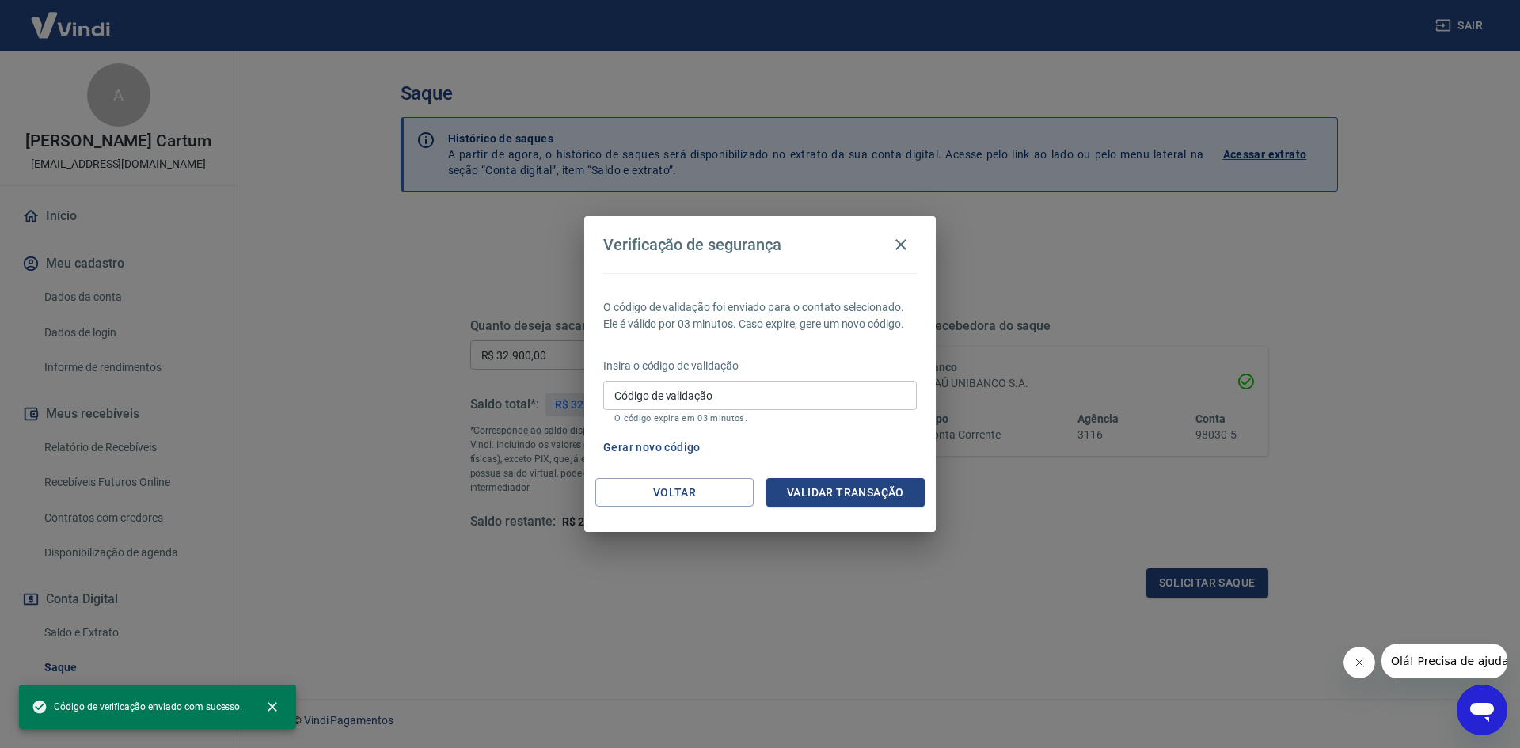
click at [805, 407] on input "Código de validação" at bounding box center [759, 395] width 313 height 29
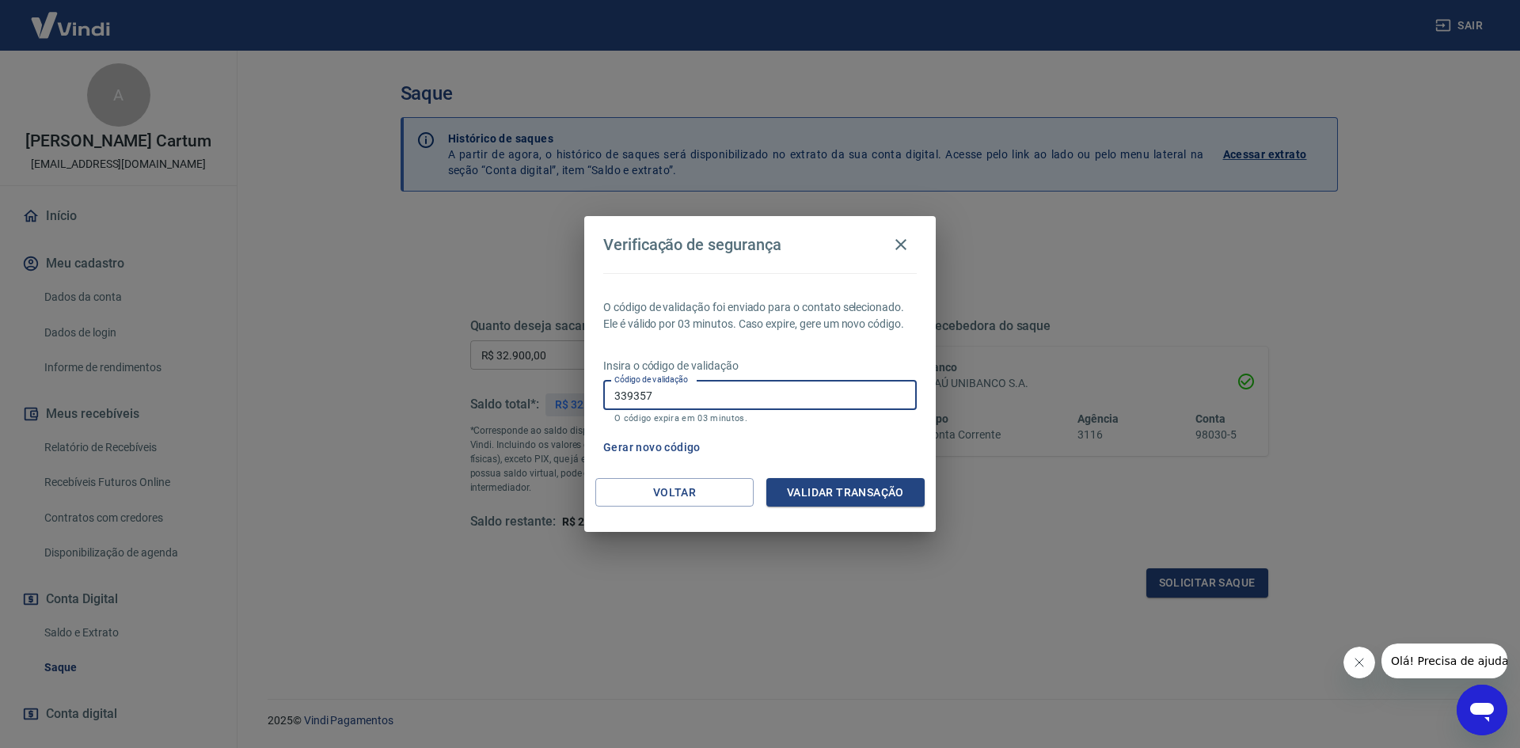
drag, startPoint x: 805, startPoint y: 407, endPoint x: 866, endPoint y: 611, distance: 213.1
type input "339357"
drag, startPoint x: 866, startPoint y: 611, endPoint x: 815, endPoint y: 494, distance: 127.6
click at [815, 494] on button "Validar transação" at bounding box center [845, 492] width 158 height 29
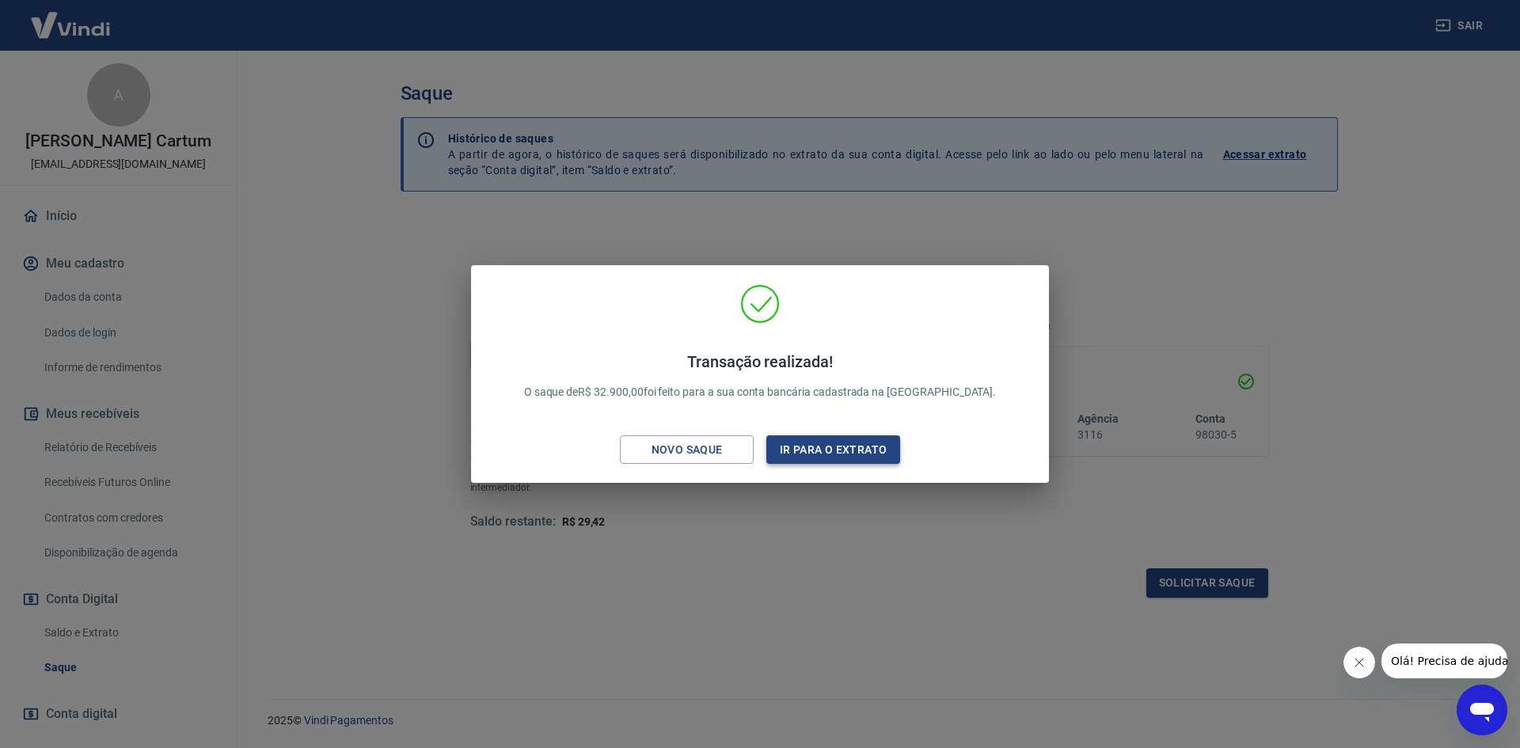
click at [833, 449] on button "Ir para o extrato" at bounding box center [833, 449] width 134 height 29
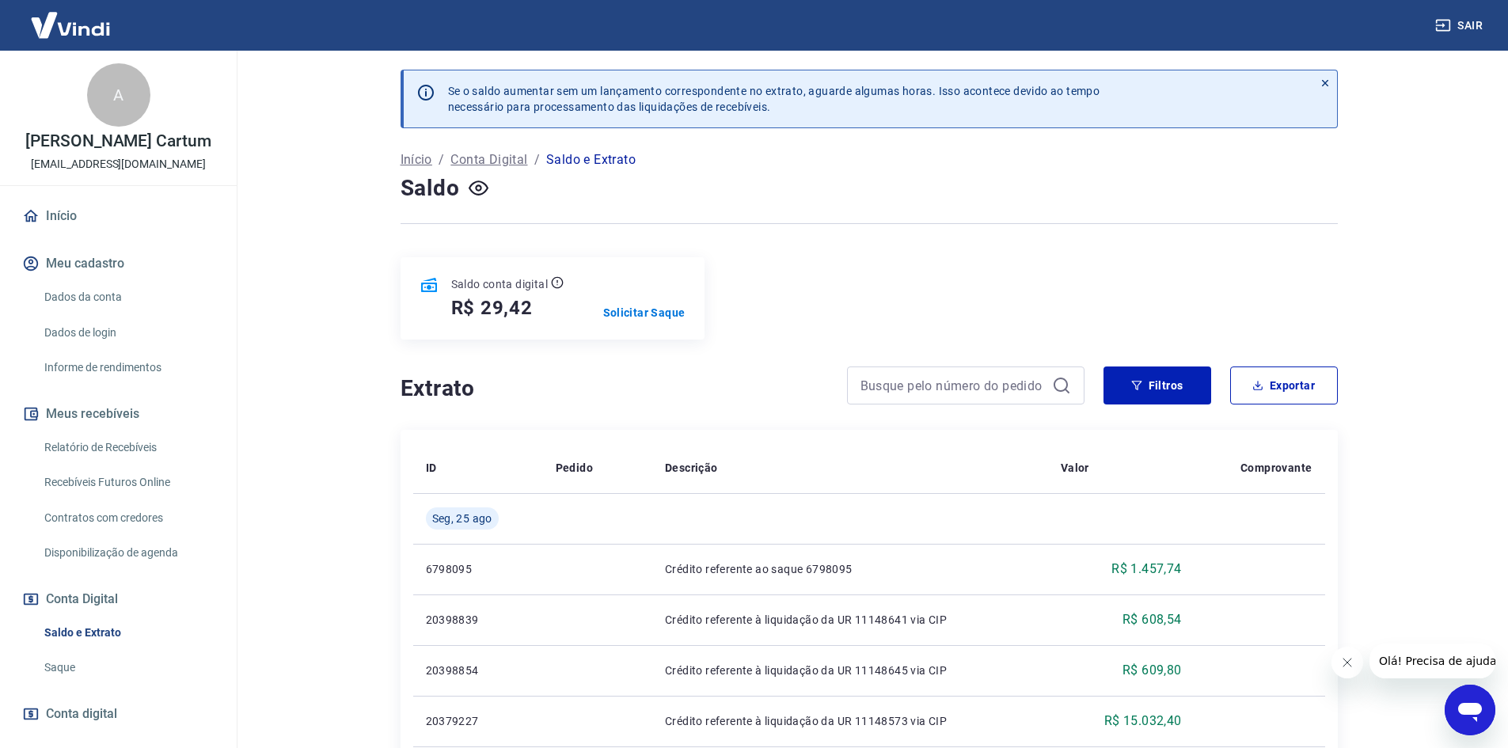
click at [1320, 86] on div at bounding box center [1325, 98] width 24 height 57
click at [1329, 80] on icon at bounding box center [1324, 83] width 11 height 11
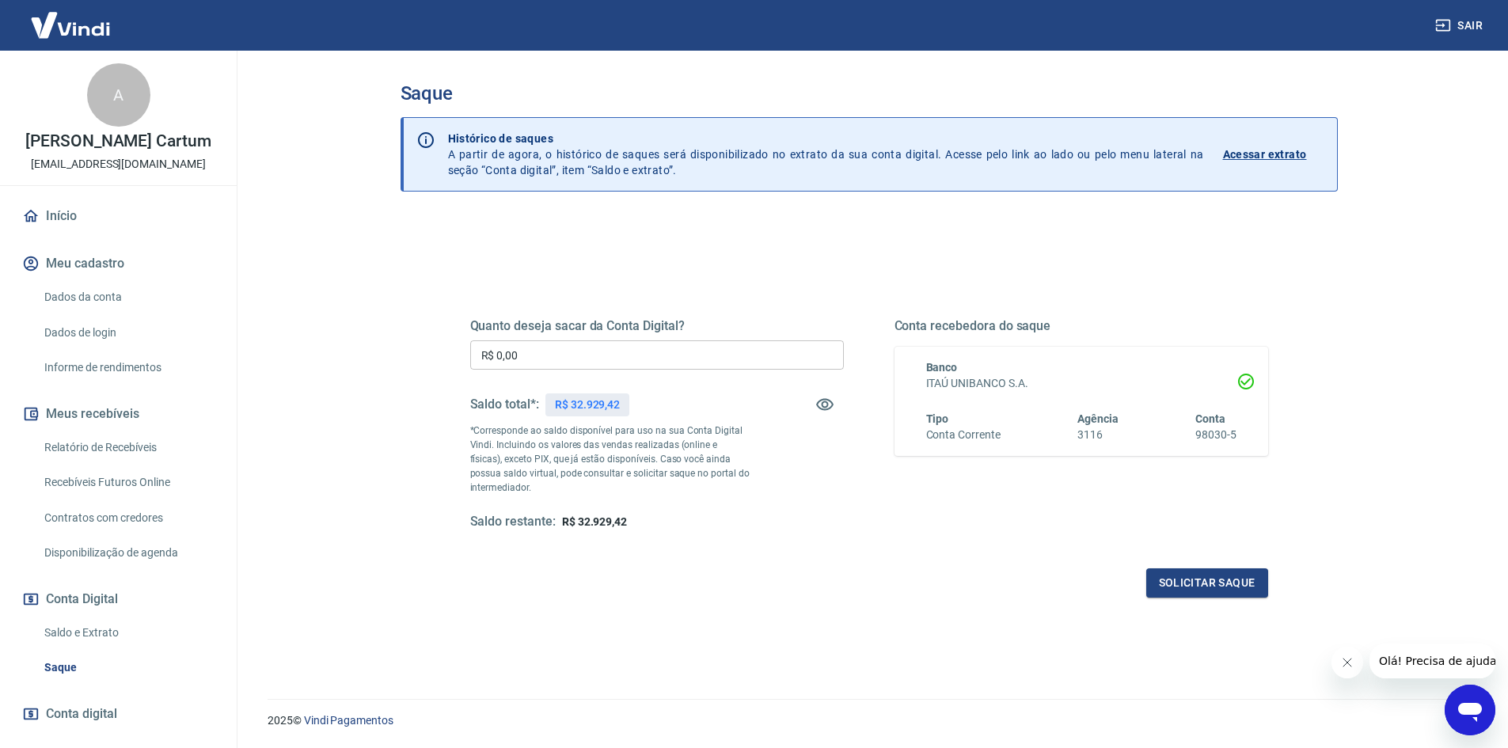
click at [583, 350] on input "R$ 0,00" at bounding box center [657, 354] width 374 height 29
click at [609, 298] on div "Quanto deseja sacar da Conta Digital? R$ 0,00 ​ Saldo total*: R$ 32.929,42 *Cor…" at bounding box center [869, 438] width 798 height 317
drag, startPoint x: 457, startPoint y: 311, endPoint x: 737, endPoint y: 329, distance: 280.0
click at [737, 329] on div "Quanto deseja sacar da Conta Digital? R$ 0,00 ​ Saldo total*: R$ 32.929,42 *Cor…" at bounding box center [869, 433] width 836 height 368
click at [662, 332] on h5 "Quanto deseja sacar da Conta Digital?" at bounding box center [657, 326] width 374 height 16
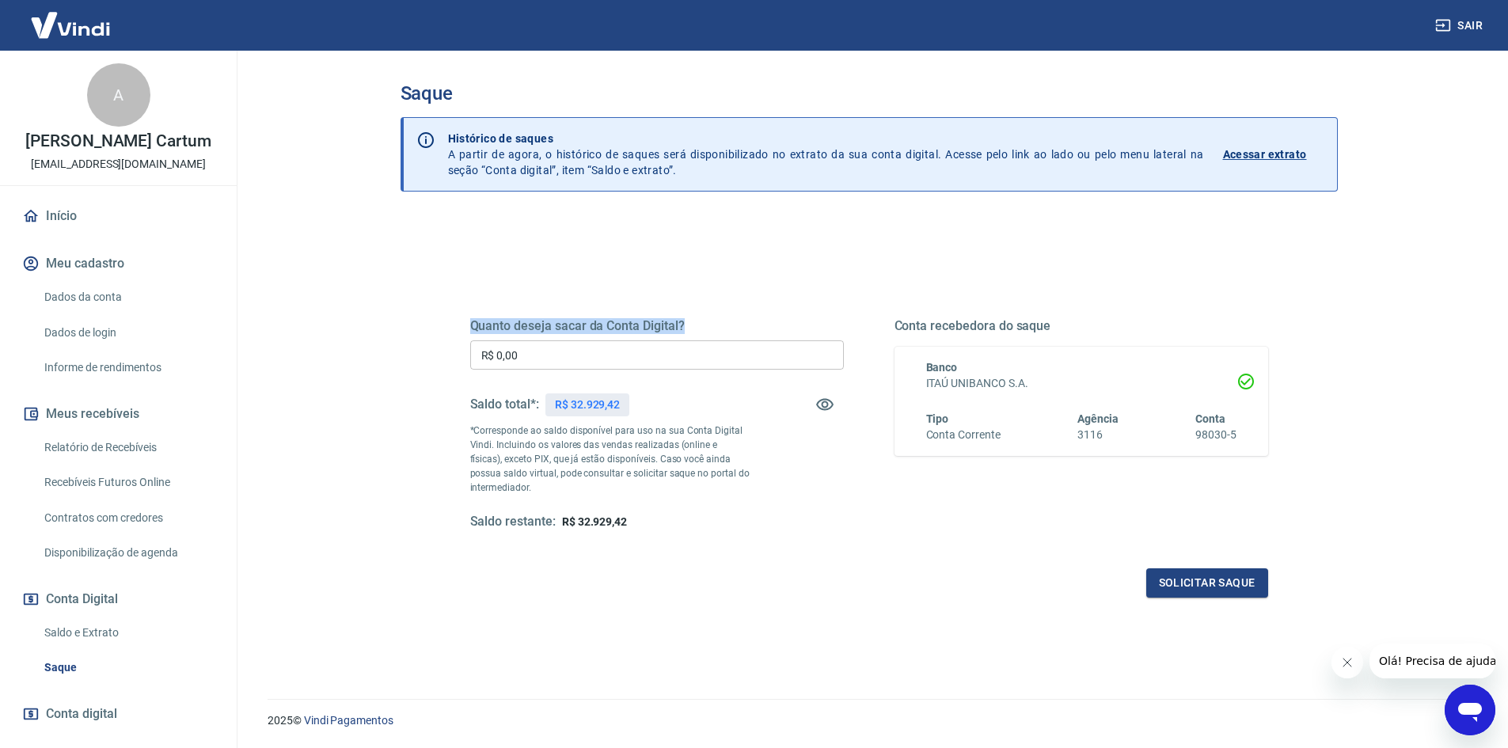
drag, startPoint x: 438, startPoint y: 324, endPoint x: 746, endPoint y: 336, distance: 308.9
click at [746, 336] on div "Quanto deseja sacar da Conta Digital? R$ 0,00 ​ Saldo total*: R$ 32.929,42 *Cor…" at bounding box center [869, 433] width 874 height 368
click at [714, 321] on h5 "Quanto deseja sacar da Conta Digital?" at bounding box center [657, 326] width 374 height 16
drag, startPoint x: 657, startPoint y: 324, endPoint x: 444, endPoint y: 329, distance: 213.0
click at [444, 329] on div "Quanto deseja sacar da Conta Digital? R$ 0,00 ​ Saldo total*: R$ 32.929,42 *Cor…" at bounding box center [869, 433] width 874 height 368
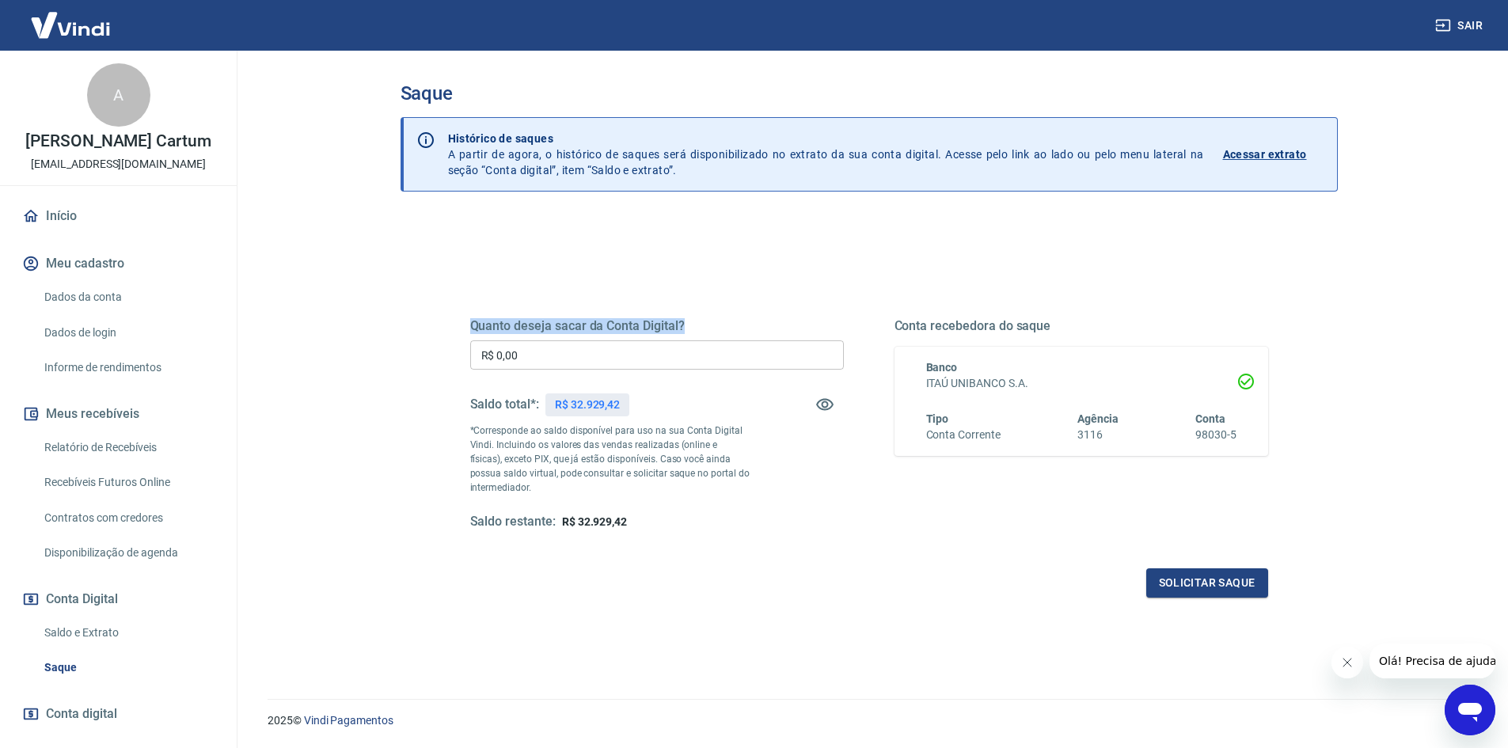
click at [444, 318] on div "Quanto deseja sacar da Conta Digital? R$ 0,00 ​ Saldo total*: R$ 32.929,42 *Cor…" at bounding box center [869, 433] width 874 height 368
drag, startPoint x: 444, startPoint y: 318, endPoint x: 708, endPoint y: 318, distance: 263.6
click at [708, 318] on div "Quanto deseja sacar da Conta Digital? R$ 0,00 ​ Saldo total*: R$ 32.929,42 *Cor…" at bounding box center [869, 433] width 874 height 368
click at [708, 318] on h5 "Quanto deseja sacar da Conta Digital?" at bounding box center [657, 326] width 374 height 16
drag, startPoint x: 702, startPoint y: 331, endPoint x: 465, endPoint y: 313, distance: 237.3
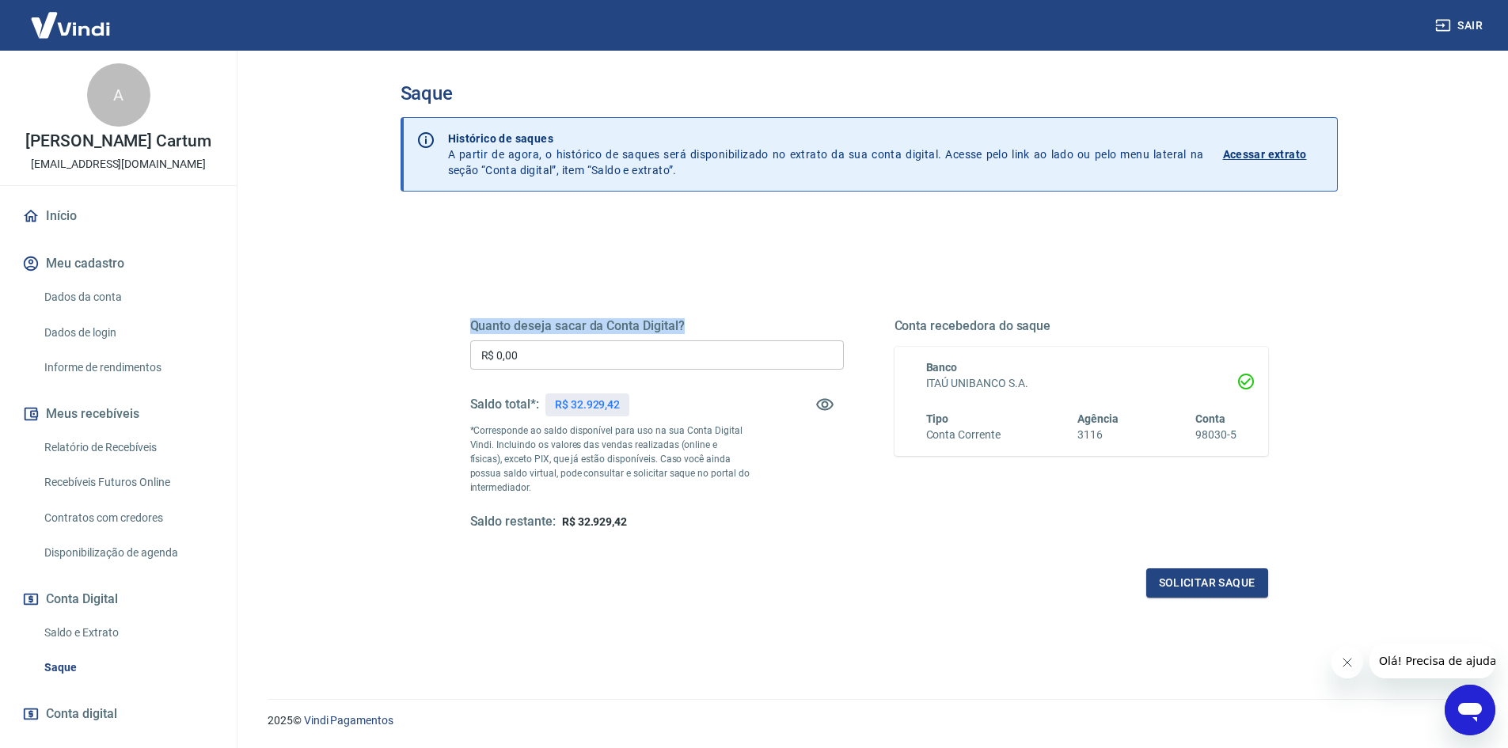
click at [465, 313] on div "Quanto deseja sacar da Conta Digital? R$ 0,00 ​ Saldo total*: R$ 32.929,42 *Cor…" at bounding box center [869, 433] width 836 height 368
click at [446, 315] on div "Quanto deseja sacar da Conta Digital? R$ 0,00 ​ Saldo total*: R$ 32.929,42 *Cor…" at bounding box center [869, 433] width 874 height 368
click at [59, 210] on link "Início" at bounding box center [118, 216] width 199 height 35
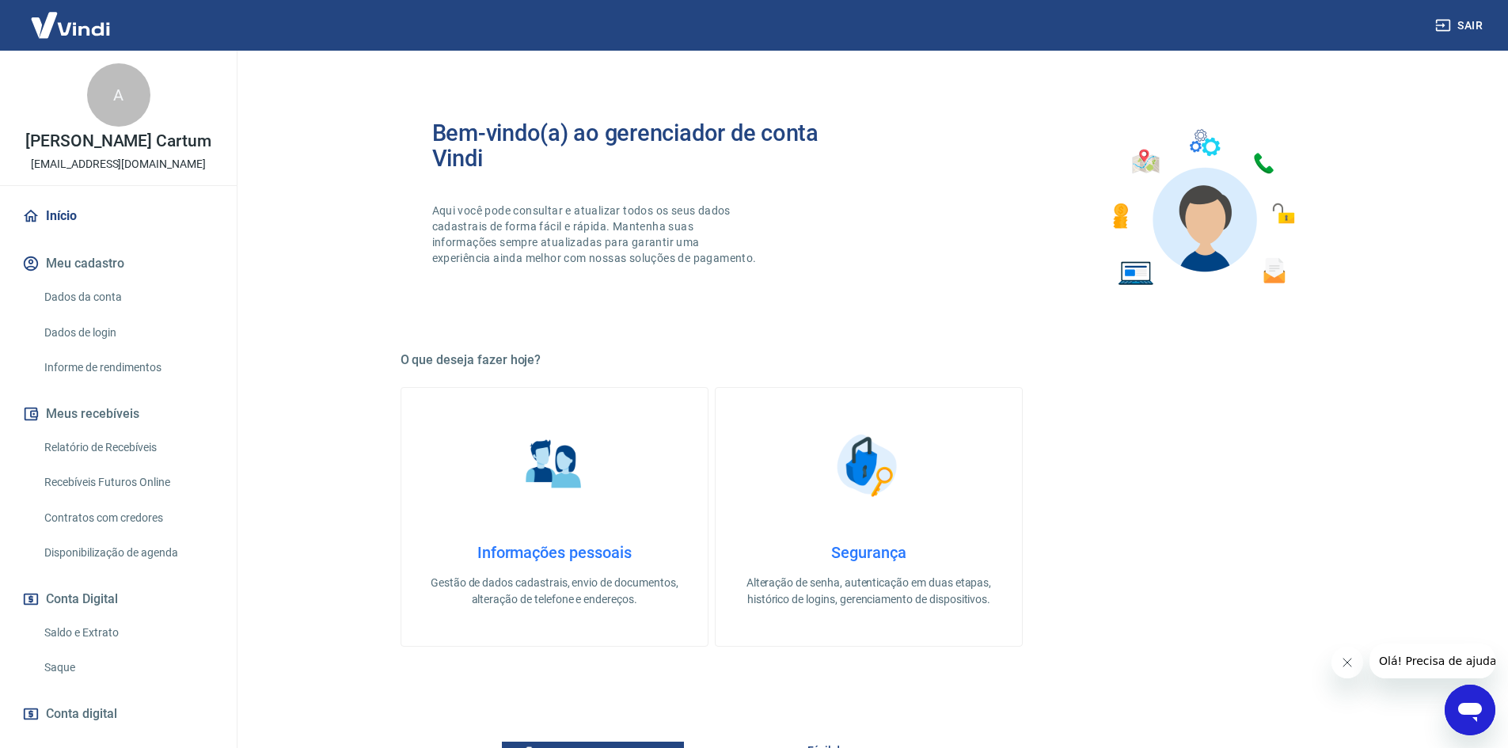
click at [66, 20] on img at bounding box center [70, 25] width 103 height 48
click at [40, 21] on img at bounding box center [70, 25] width 103 height 48
click at [91, 22] on img at bounding box center [70, 25] width 103 height 48
click at [52, 218] on link "Início" at bounding box center [118, 216] width 199 height 35
click at [57, 20] on img at bounding box center [70, 25] width 103 height 48
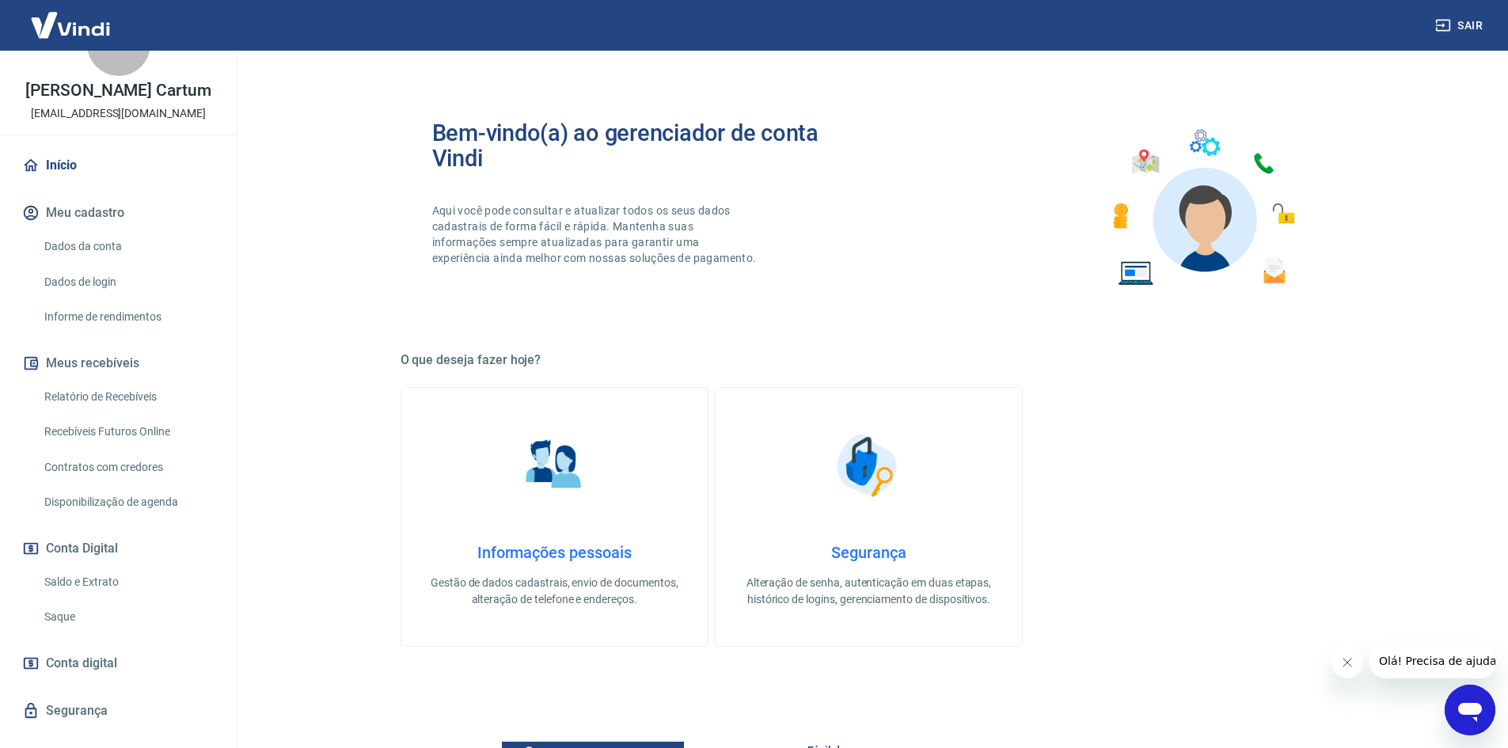
scroll to position [78, 0]
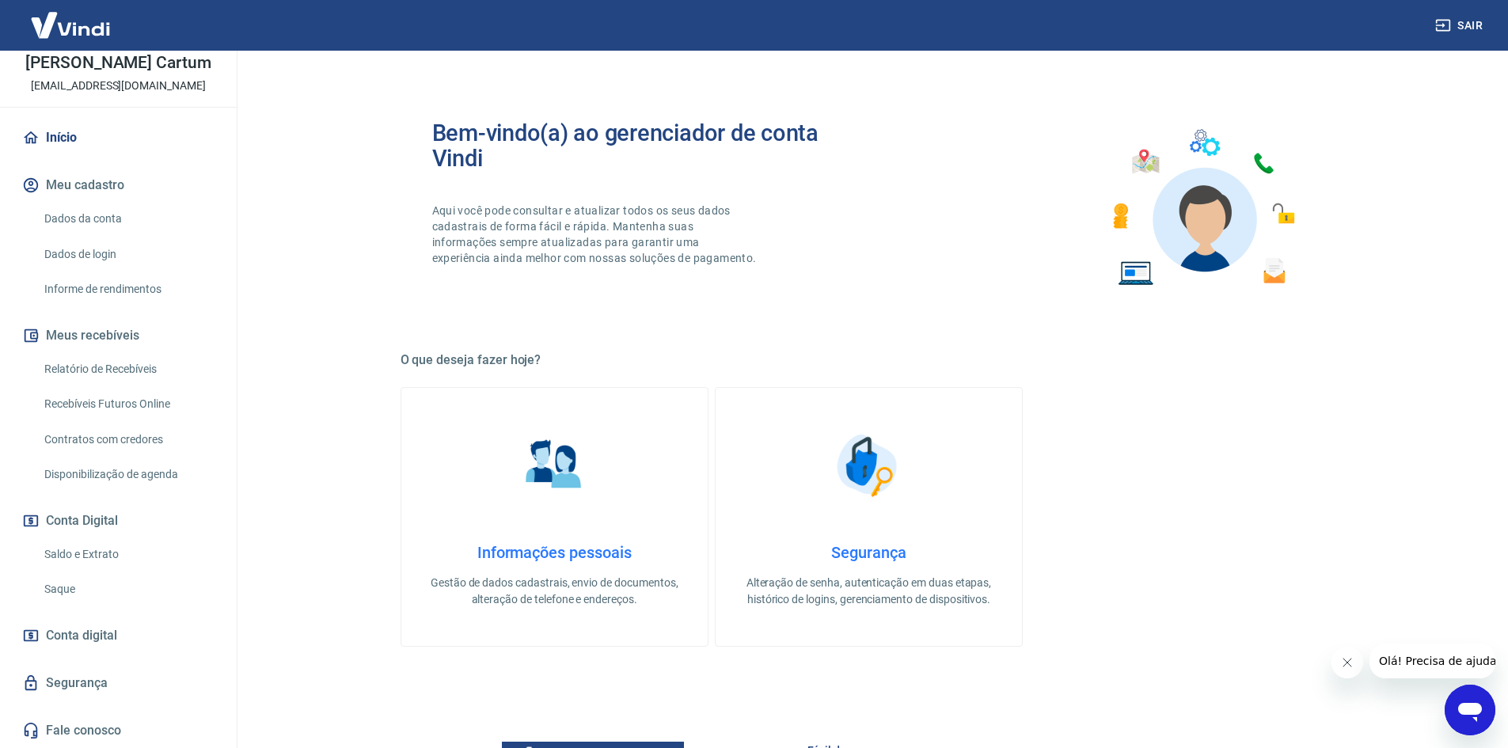
click at [100, 549] on link "Saldo e Extrato" at bounding box center [128, 554] width 180 height 32
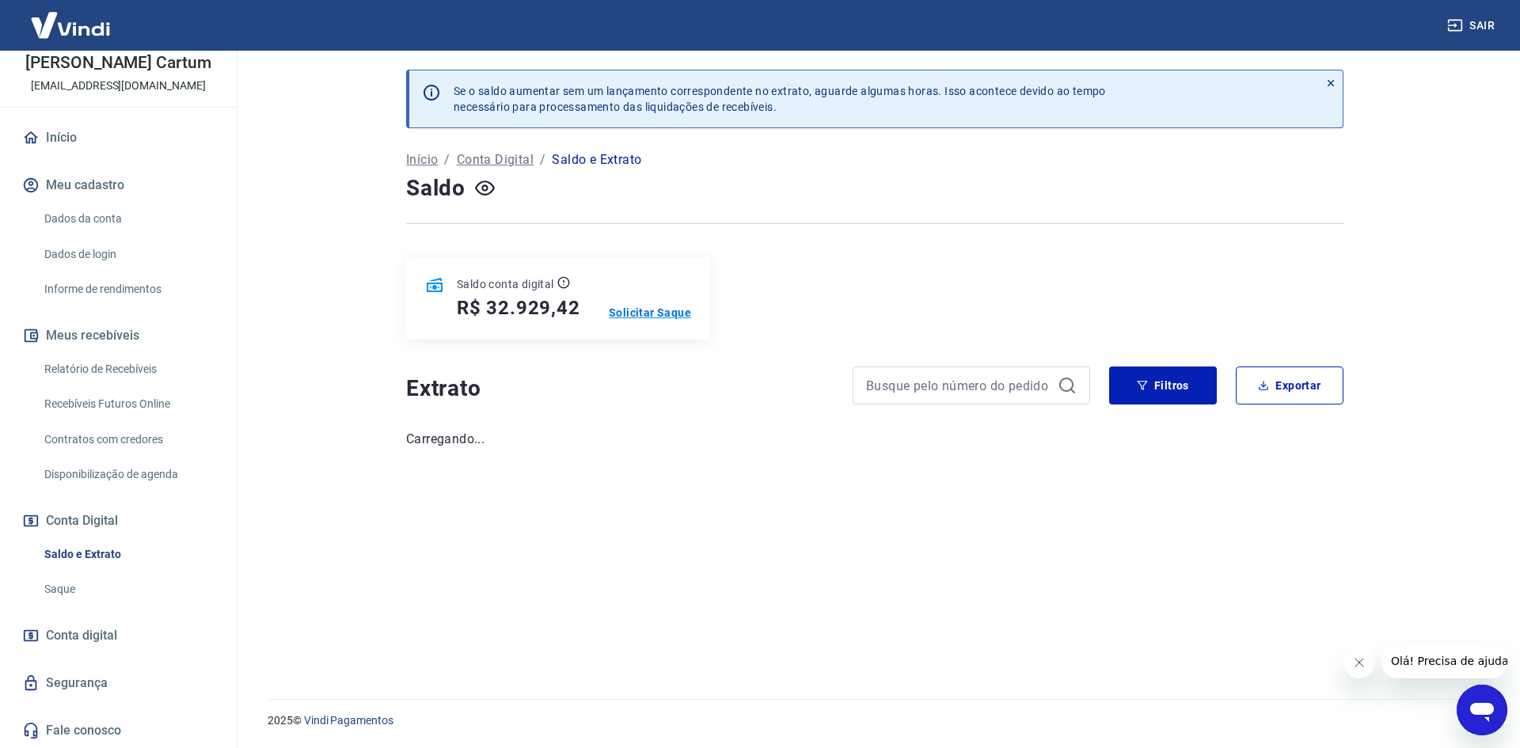
click at [672, 308] on p "Solicitar Saque" at bounding box center [650, 313] width 82 height 16
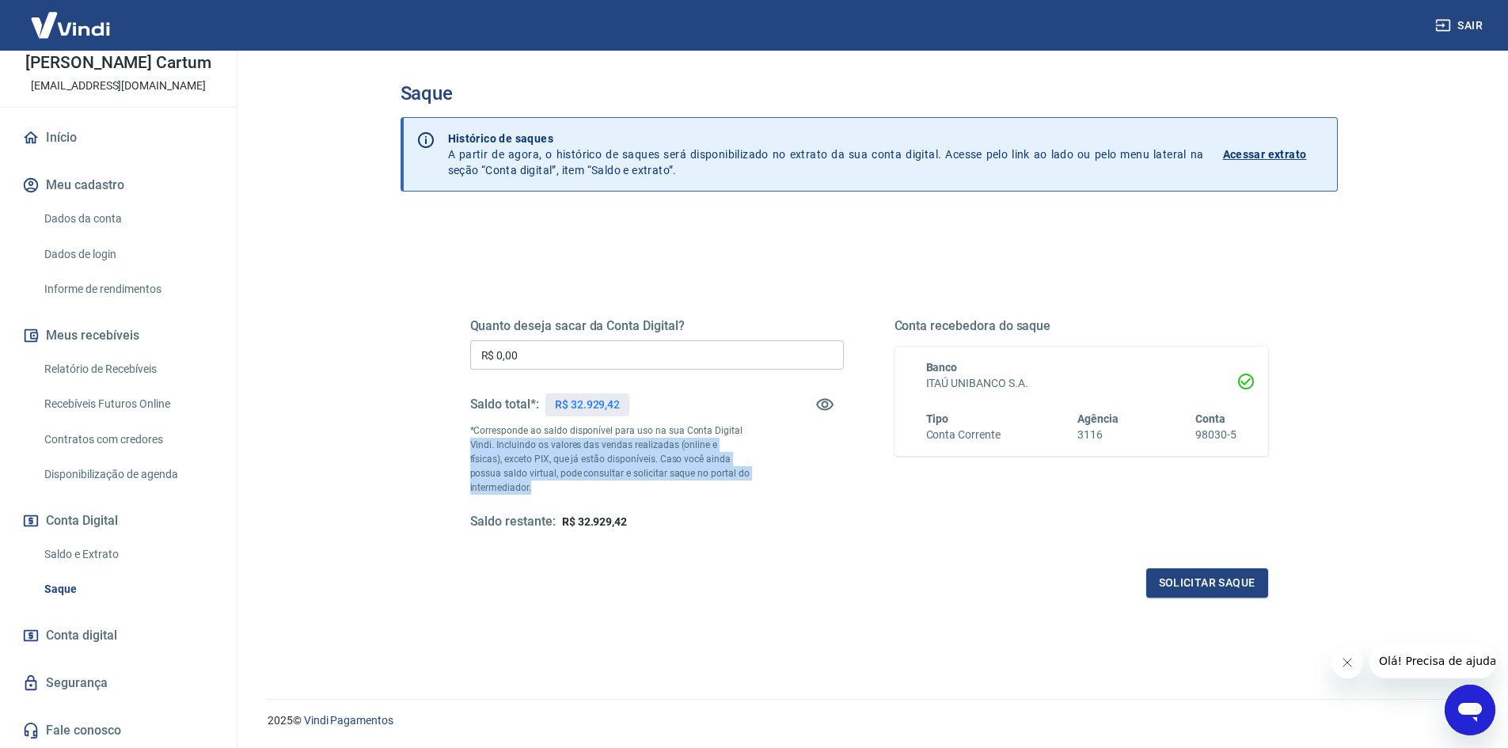
drag, startPoint x: 465, startPoint y: 442, endPoint x: 571, endPoint y: 491, distance: 116.9
click at [572, 491] on div "Quanto deseja sacar da Conta Digital? R$ 0,00 ​ Saldo total*: R$ 32.929,42 *Cor…" at bounding box center [869, 433] width 836 height 368
click at [571, 491] on p "*Corresponde ao saldo disponível para uso na sua Conta Digital Vindi. Incluindo…" at bounding box center [610, 458] width 280 height 71
drag, startPoint x: 567, startPoint y: 491, endPoint x: 446, endPoint y: 427, distance: 136.3
click at [446, 427] on div "Quanto deseja sacar da Conta Digital? R$ 0,00 ​ Saldo total*: R$ 32.929,42 *Cor…" at bounding box center [869, 433] width 874 height 368
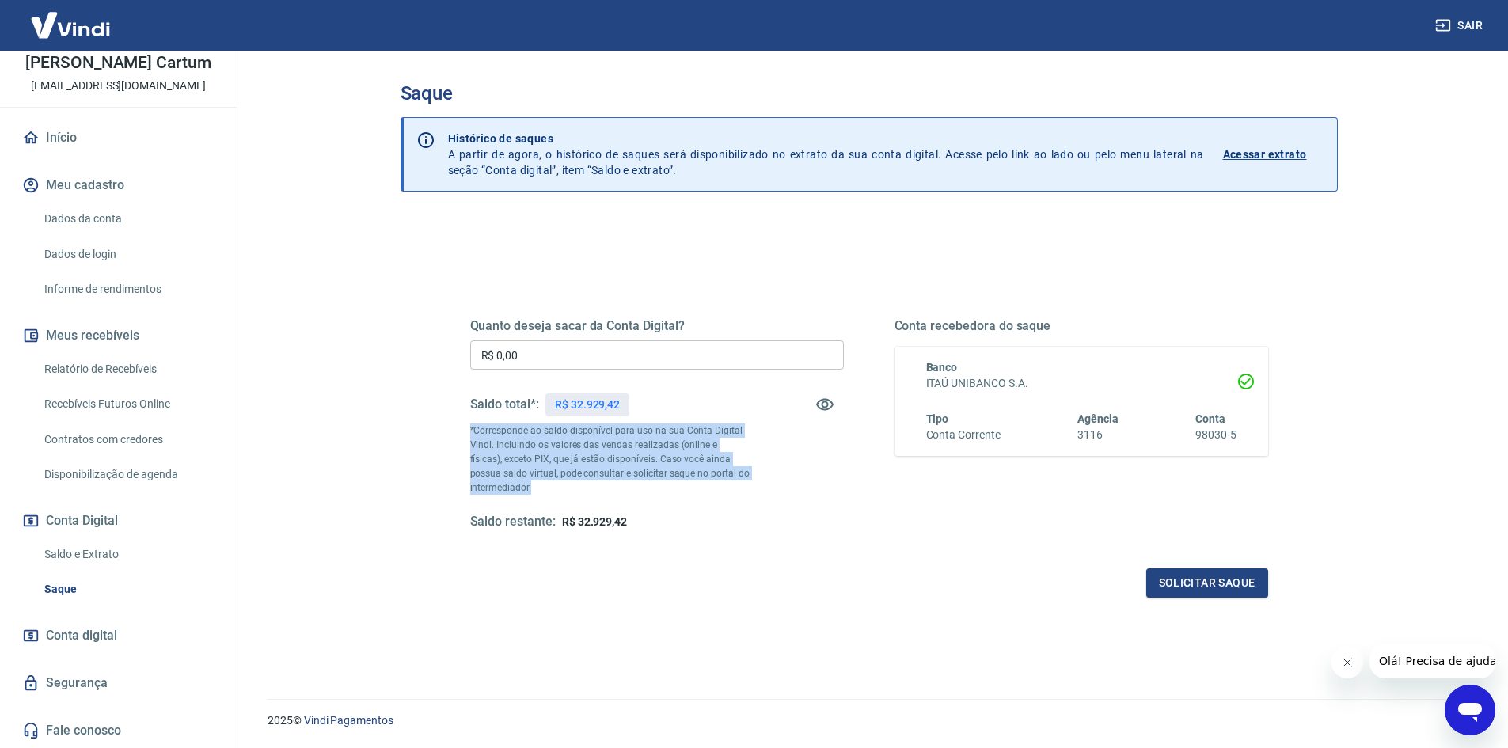
click at [446, 427] on div "Quanto deseja sacar da Conta Digital? R$ 0,00 ​ Saldo total*: R$ 32.929,42 *Cor…" at bounding box center [869, 433] width 874 height 368
drag, startPoint x: 517, startPoint y: 458, endPoint x: 554, endPoint y: 477, distance: 41.8
click at [554, 477] on p "*Corresponde ao saldo disponível para uso na sua Conta Digital Vindi. Incluindo…" at bounding box center [610, 458] width 280 height 71
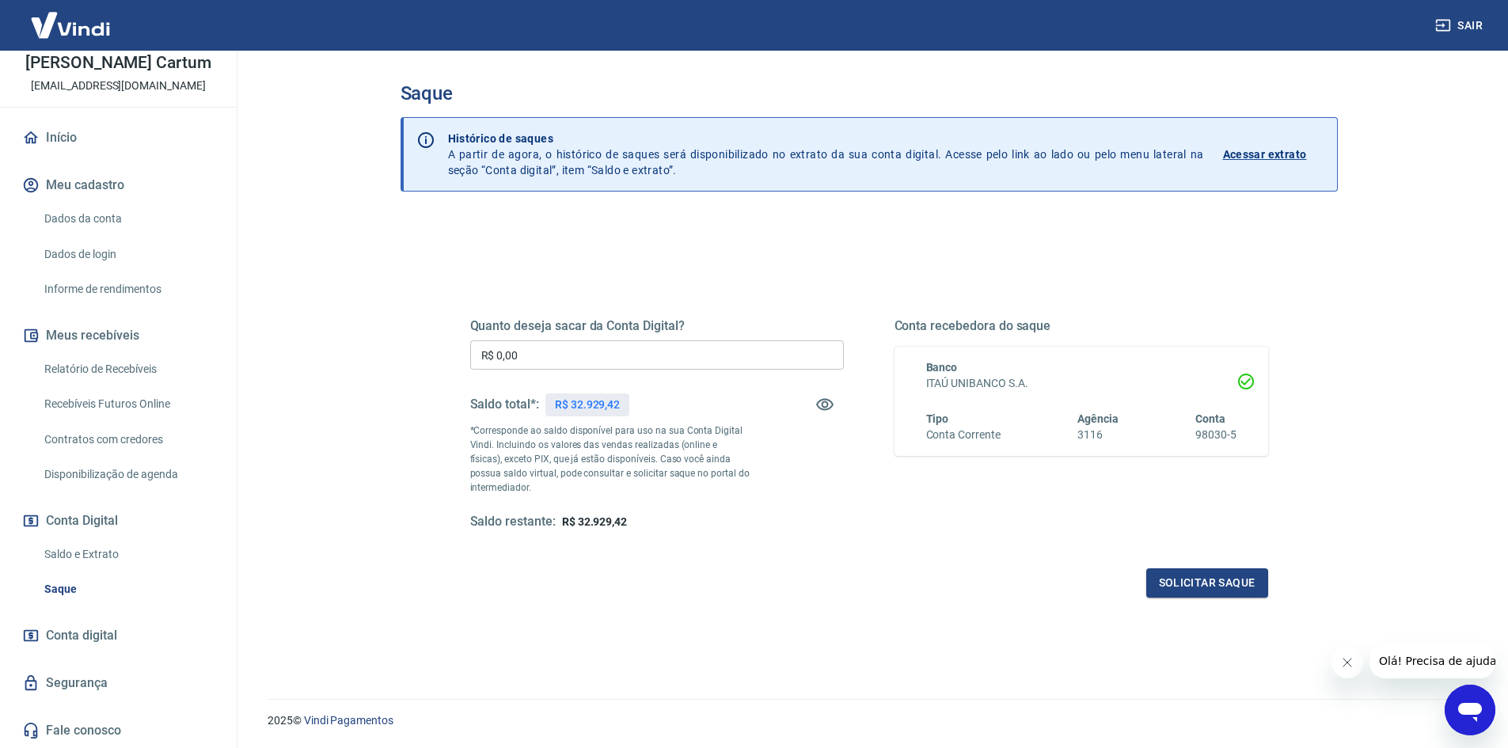
click at [555, 485] on p "*Corresponde ao saldo disponível para uso na sua Conta Digital Vindi. Incluindo…" at bounding box center [610, 458] width 280 height 71
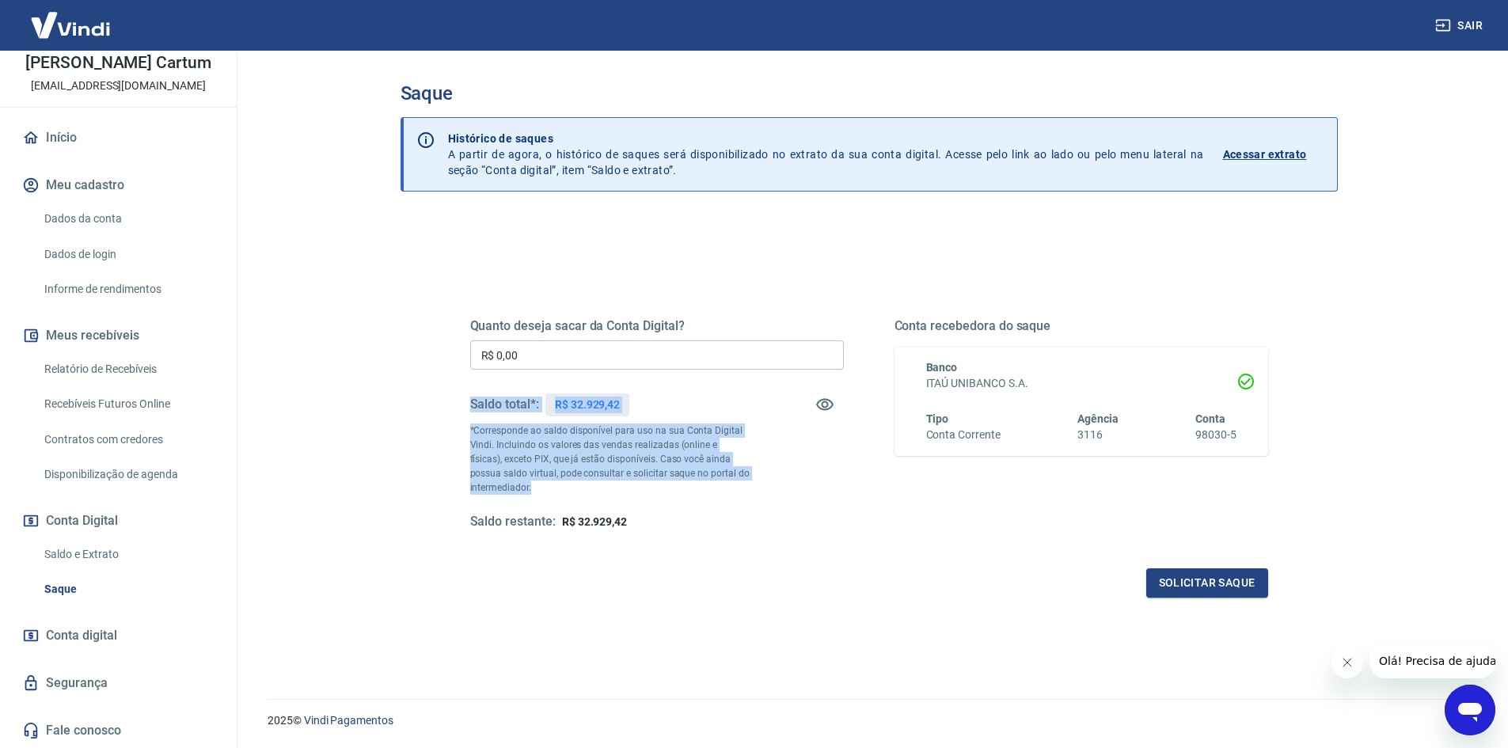
drag, startPoint x: 551, startPoint y: 489, endPoint x: 445, endPoint y: 423, distance: 124.7
click at [445, 423] on div "Quanto deseja sacar da Conta Digital? R$ 0,00 ​ Saldo total*: R$ 32.929,42 *Cor…" at bounding box center [869, 433] width 874 height 368
drag, startPoint x: 455, startPoint y: 427, endPoint x: 563, endPoint y: 479, distance: 119.3
click at [563, 479] on div "Quanto deseja sacar da Conta Digital? R$ 0,00 ​ Saldo total*: R$ 32.929,42 *Cor…" at bounding box center [869, 433] width 836 height 368
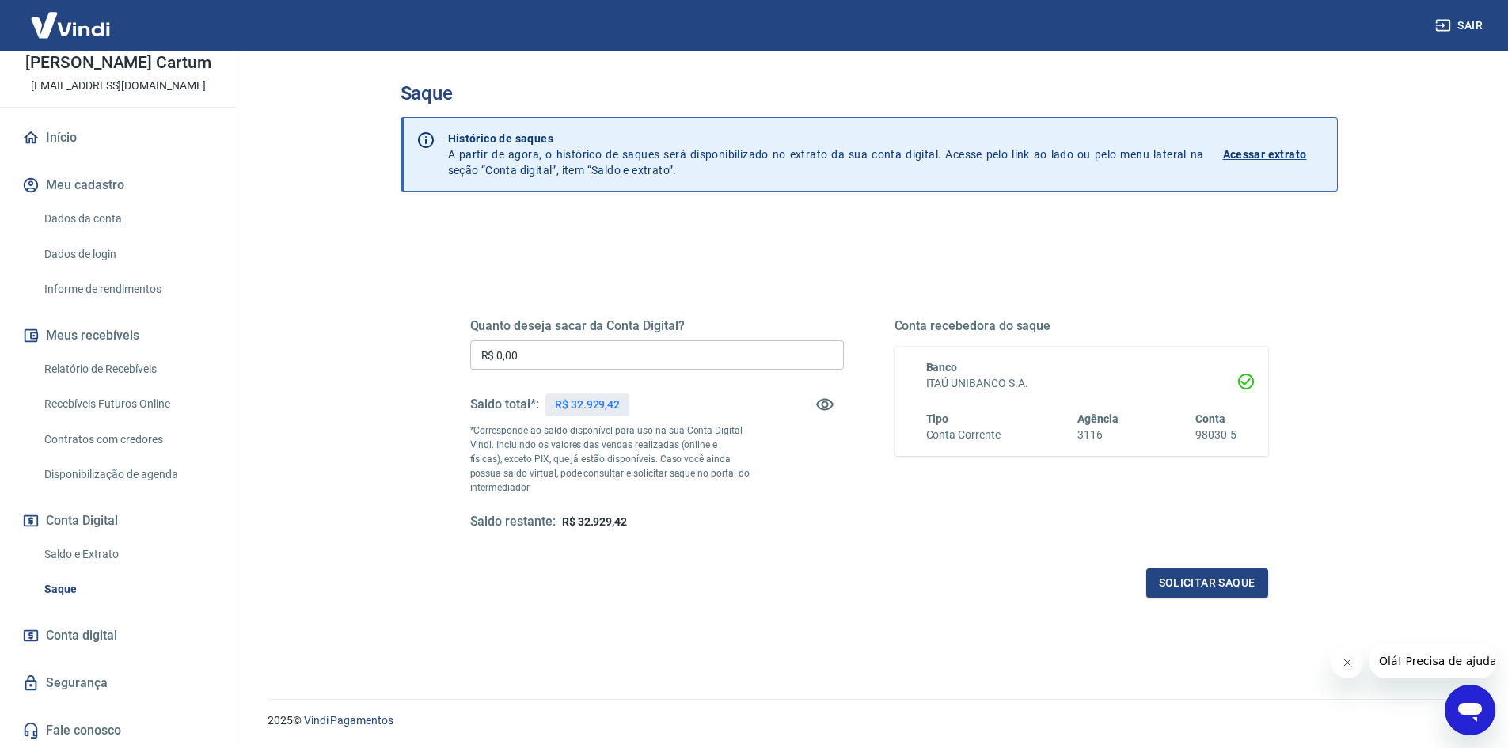
click at [562, 491] on p "*Corresponde ao saldo disponível para uso na sua Conta Digital Vindi. Incluindo…" at bounding box center [610, 458] width 280 height 71
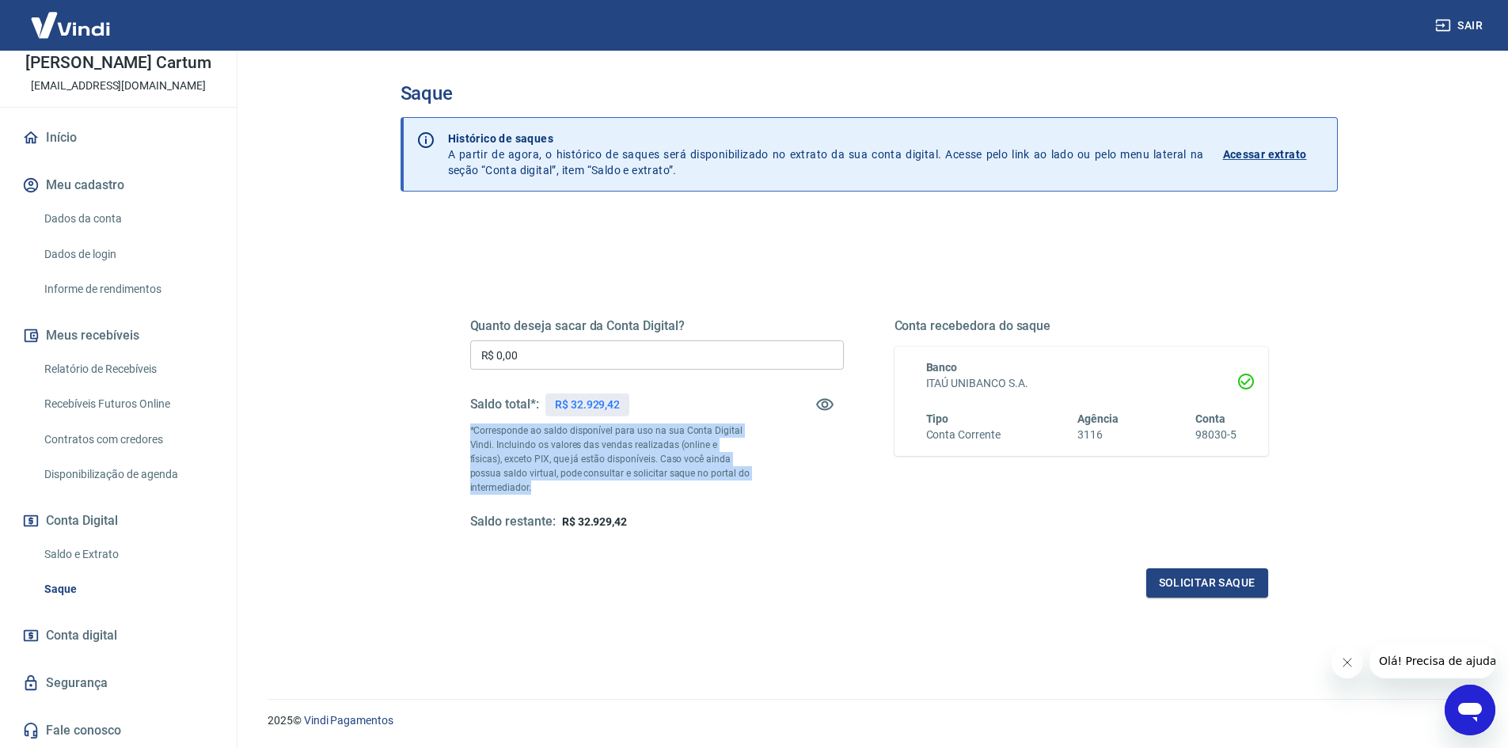
drag, startPoint x: 559, startPoint y: 491, endPoint x: 457, endPoint y: 431, distance: 118.9
click at [457, 431] on div "Quanto deseja sacar da Conta Digital? R$ 0,00 ​ Saldo total*: R$ 32.929,42 *Cor…" at bounding box center [869, 433] width 836 height 368
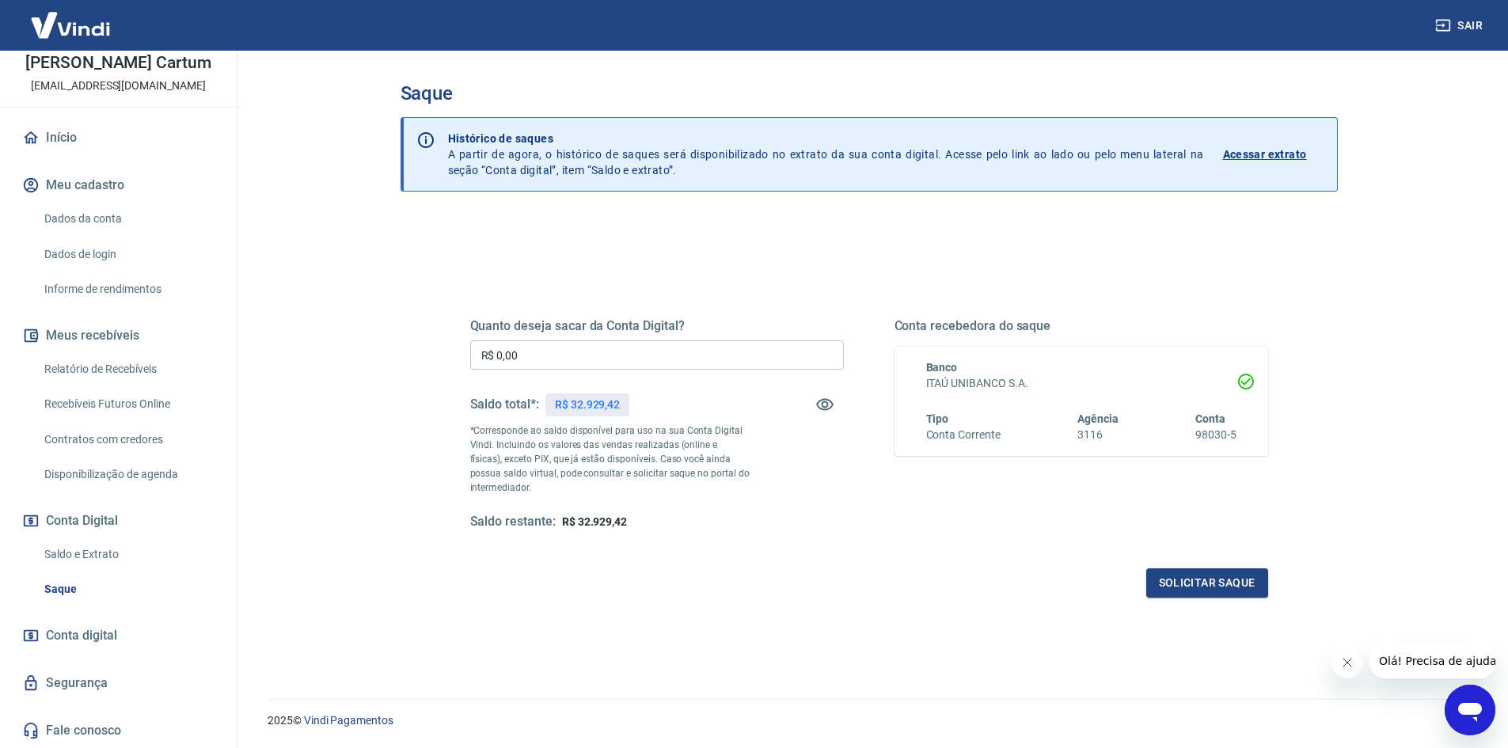
drag, startPoint x: 464, startPoint y: 431, endPoint x: 560, endPoint y: 491, distance: 112.7
click at [573, 495] on div "Quanto deseja sacar da Conta Digital? R$ 0,00 ​ Saldo total*: R$ 32.929,42 *Cor…" at bounding box center [869, 433] width 836 height 368
click at [560, 491] on p "*Corresponde ao saldo disponível para uso na sua Conta Digital Vindi. Incluindo…" at bounding box center [610, 458] width 280 height 71
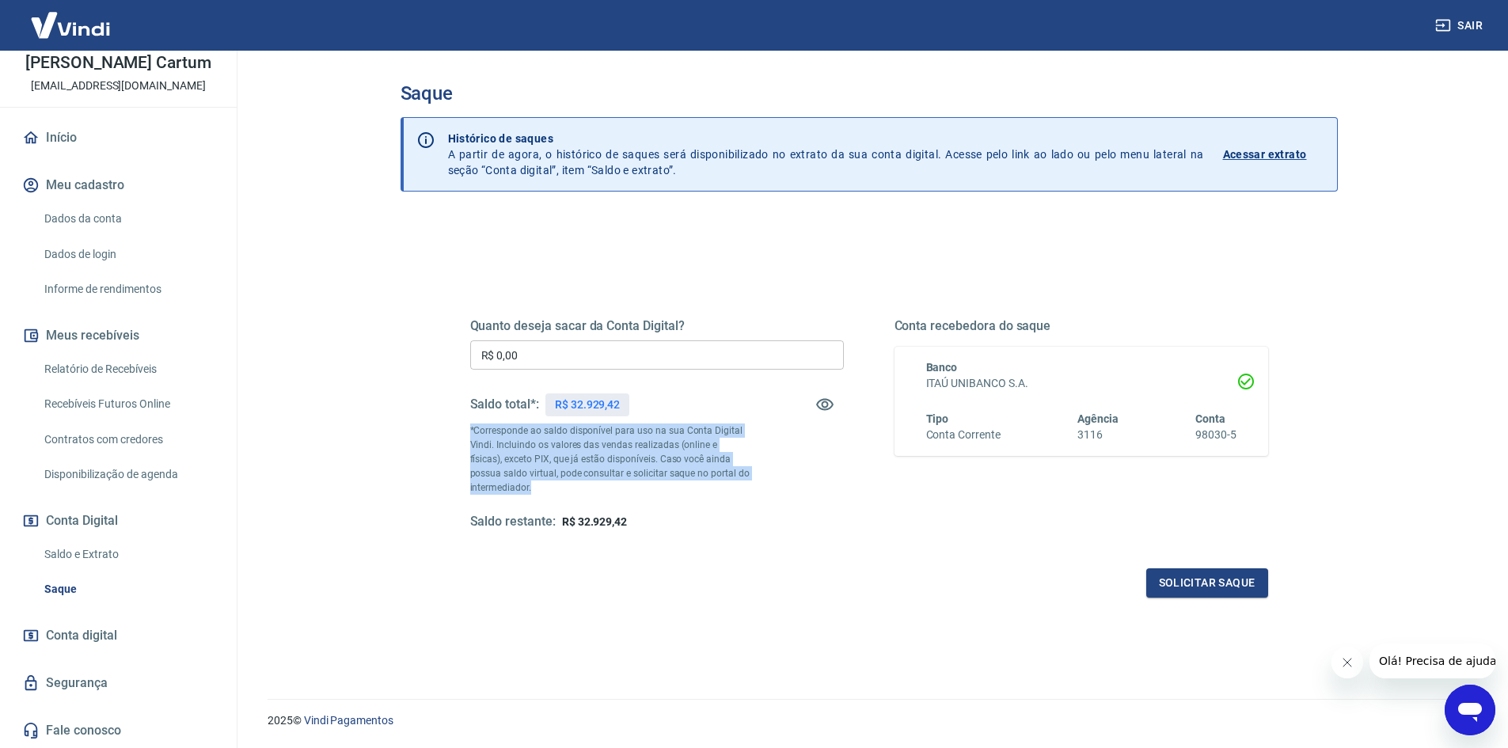
drag, startPoint x: 557, startPoint y: 491, endPoint x: 461, endPoint y: 432, distance: 112.9
click at [461, 432] on div "Quanto deseja sacar da Conta Digital? R$ 0,00 ​ Saldo total*: R$ 32.929,42 *Cor…" at bounding box center [869, 433] width 836 height 368
drag, startPoint x: 461, startPoint y: 432, endPoint x: 548, endPoint y: 491, distance: 105.6
click at [550, 491] on div "Quanto deseja sacar da Conta Digital? R$ 0,00 ​ Saldo total*: R$ 32.929,42 *Cor…" at bounding box center [869, 433] width 836 height 368
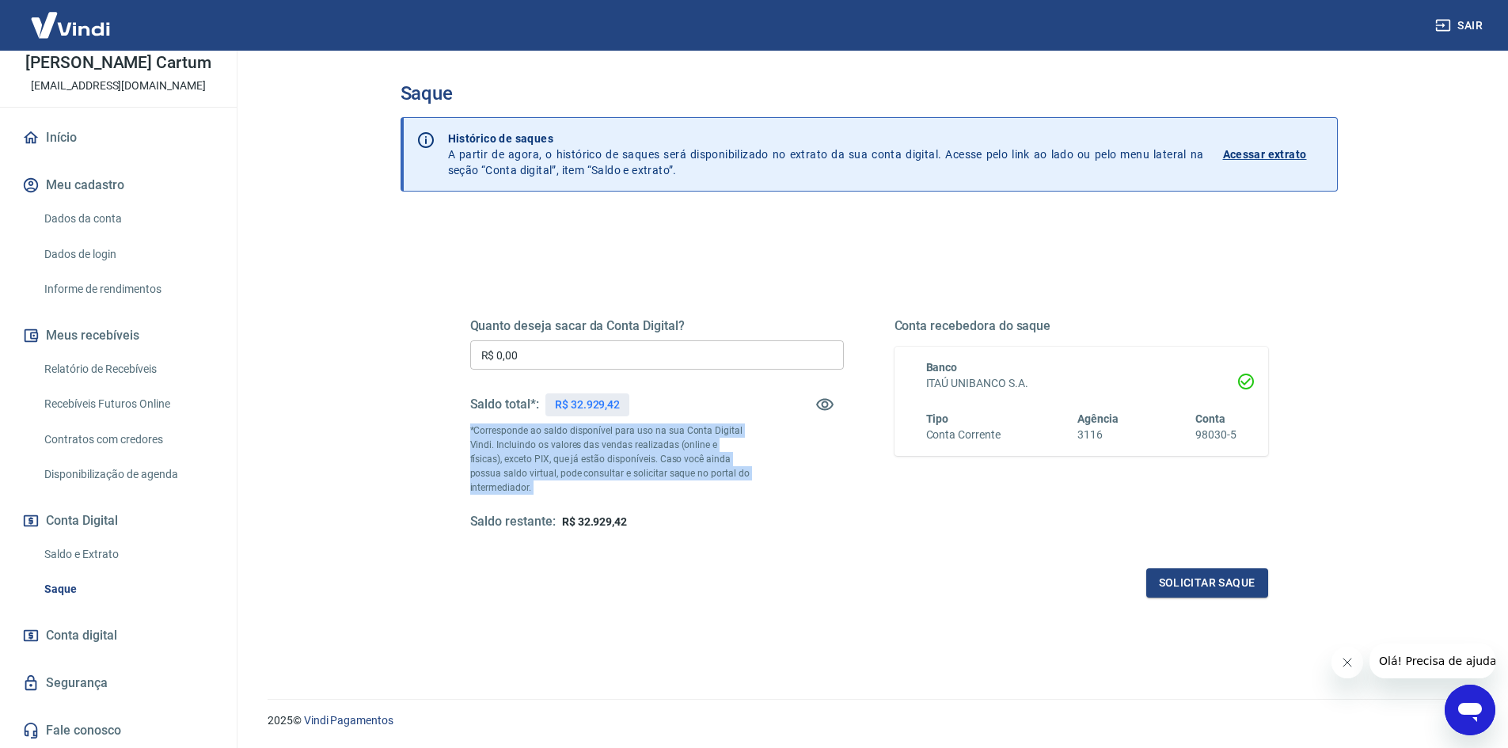
click at [548, 491] on p "*Corresponde ao saldo disponível para uso na sua Conta Digital Vindi. Incluindo…" at bounding box center [610, 458] width 280 height 71
drag, startPoint x: 548, startPoint y: 491, endPoint x: 448, endPoint y: 424, distance: 119.9
click at [448, 424] on div "Quanto deseja sacar da Conta Digital? R$ 0,00 ​ Saldo total*: R$ 32.929,42 *Cor…" at bounding box center [869, 433] width 874 height 368
drag, startPoint x: 448, startPoint y: 424, endPoint x: 545, endPoint y: 489, distance: 116.3
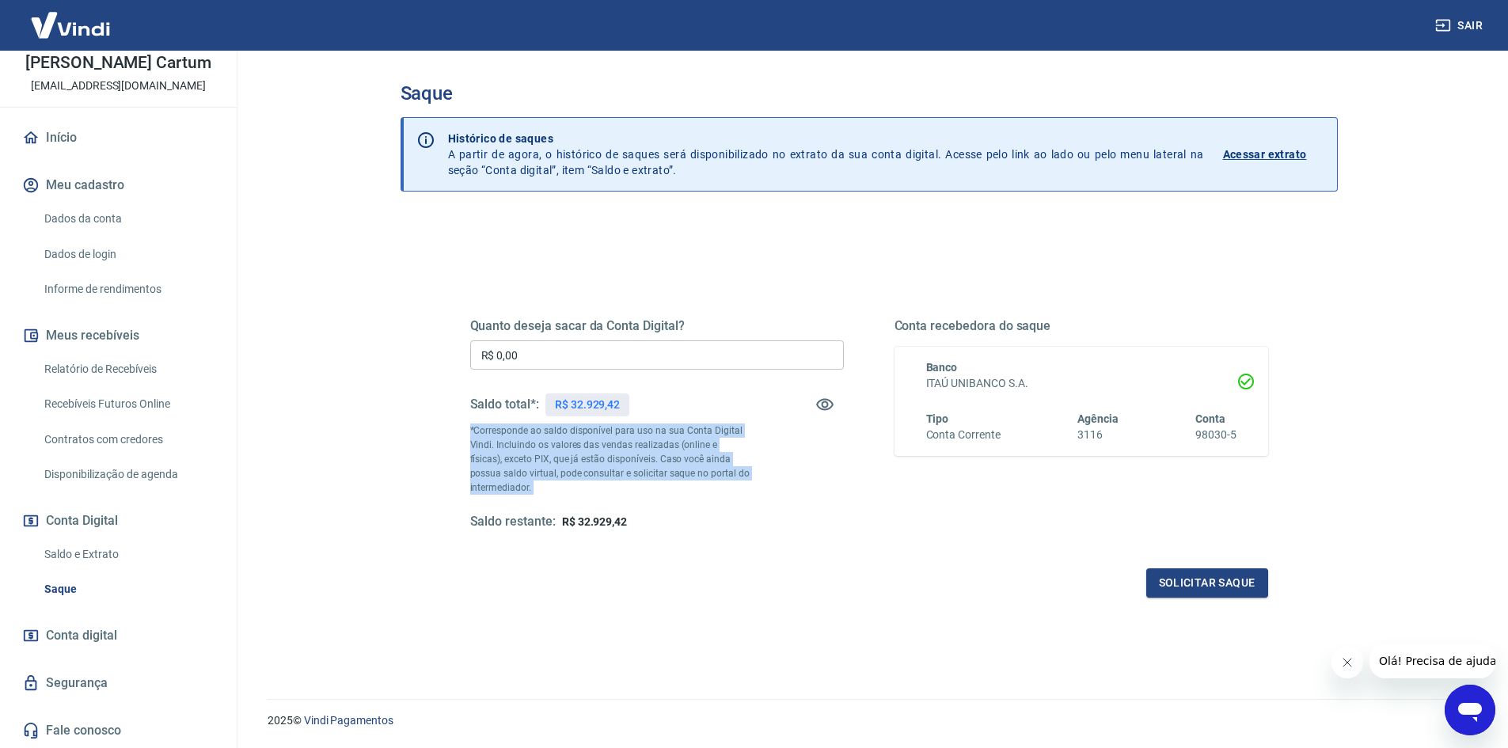
click at [545, 489] on div "Quanto deseja sacar da Conta Digital? R$ 0,00 ​ Saldo total*: R$ 32.929,42 *Cor…" at bounding box center [869, 433] width 874 height 368
click at [545, 489] on p "*Corresponde ao saldo disponível para uso na sua Conta Digital Vindi. Incluindo…" at bounding box center [610, 458] width 280 height 71
drag, startPoint x: 545, startPoint y: 489, endPoint x: 456, endPoint y: 432, distance: 105.4
click at [456, 432] on div "Quanto deseja sacar da Conta Digital? R$ 0,00 ​ Saldo total*: R$ 32.929,42 *Cor…" at bounding box center [869, 433] width 836 height 368
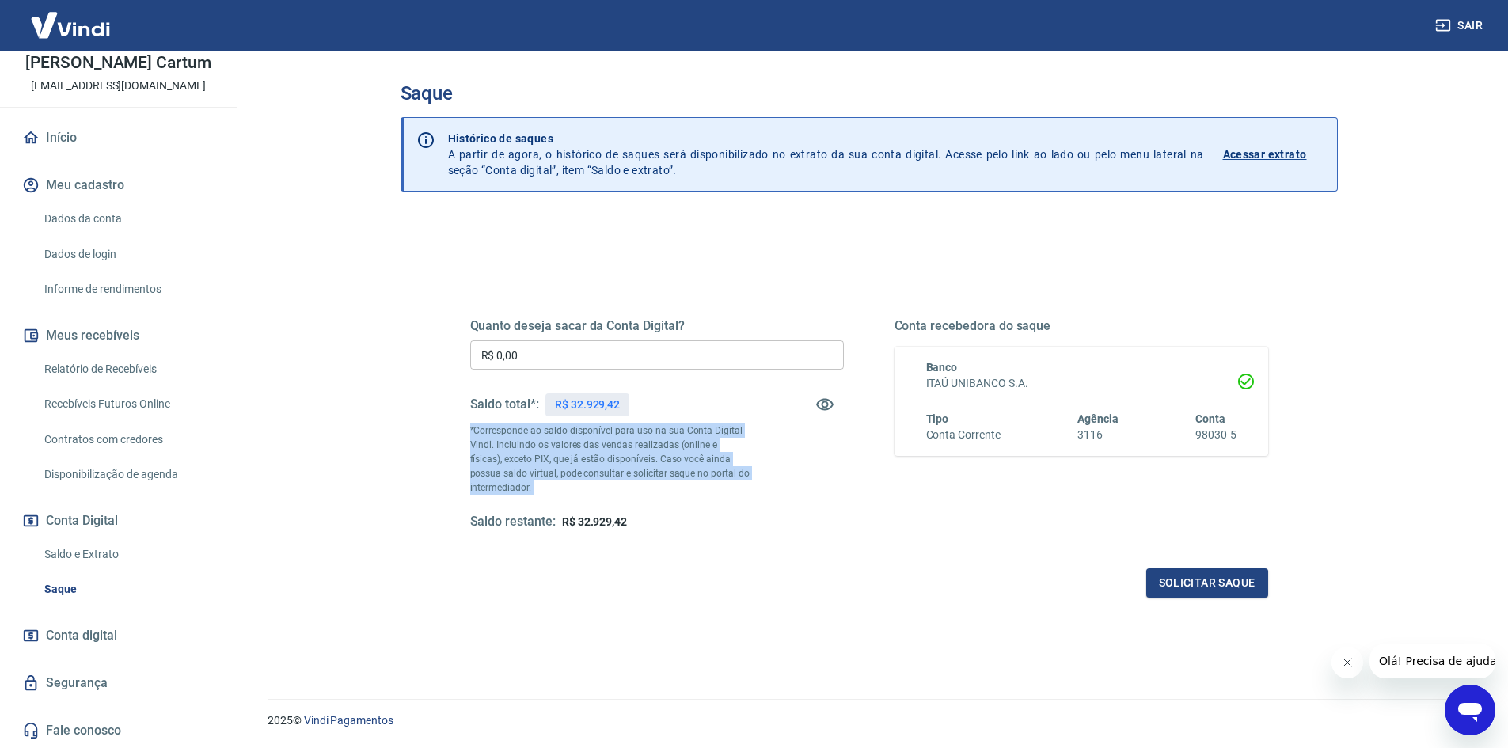
drag, startPoint x: 456, startPoint y: 432, endPoint x: 545, endPoint y: 491, distance: 107.3
click at [545, 491] on div "Quanto deseja sacar da Conta Digital? R$ 0,00 ​ Saldo total*: R$ 32.929,42 *Cor…" at bounding box center [869, 433] width 836 height 368
click at [545, 491] on p "*Corresponde ao saldo disponível para uso na sua Conta Digital Vindi. Incluindo…" at bounding box center [610, 458] width 280 height 71
drag, startPoint x: 543, startPoint y: 491, endPoint x: 450, endPoint y: 429, distance: 111.7
click at [451, 429] on div "Quanto deseja sacar da Conta Digital? R$ 0,00 ​ Saldo total*: R$ 32.929,42 *Cor…" at bounding box center [869, 433] width 836 height 368
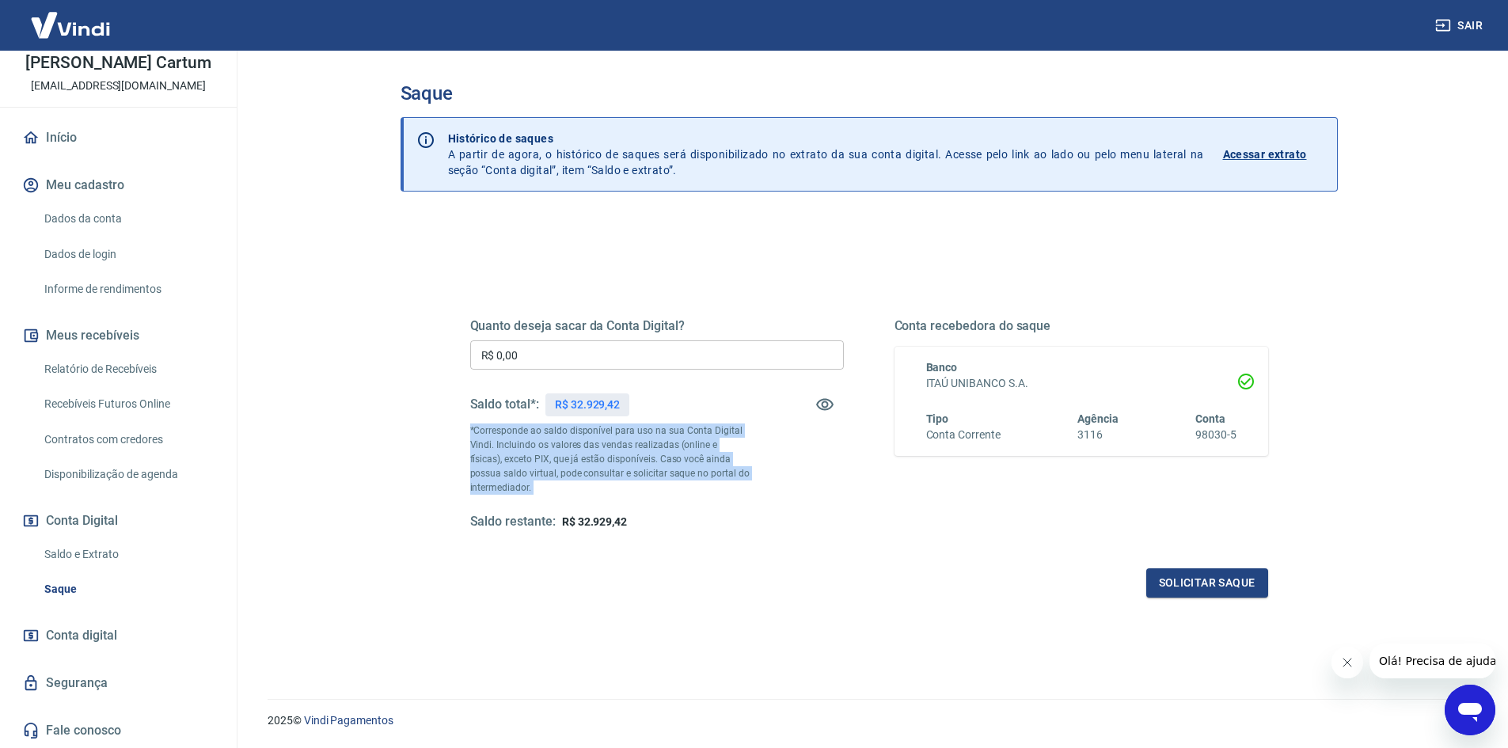
click at [451, 429] on div "Quanto deseja sacar da Conta Digital? R$ 0,00 ​ Saldo total*: R$ 32.929,42 *Cor…" at bounding box center [869, 433] width 836 height 368
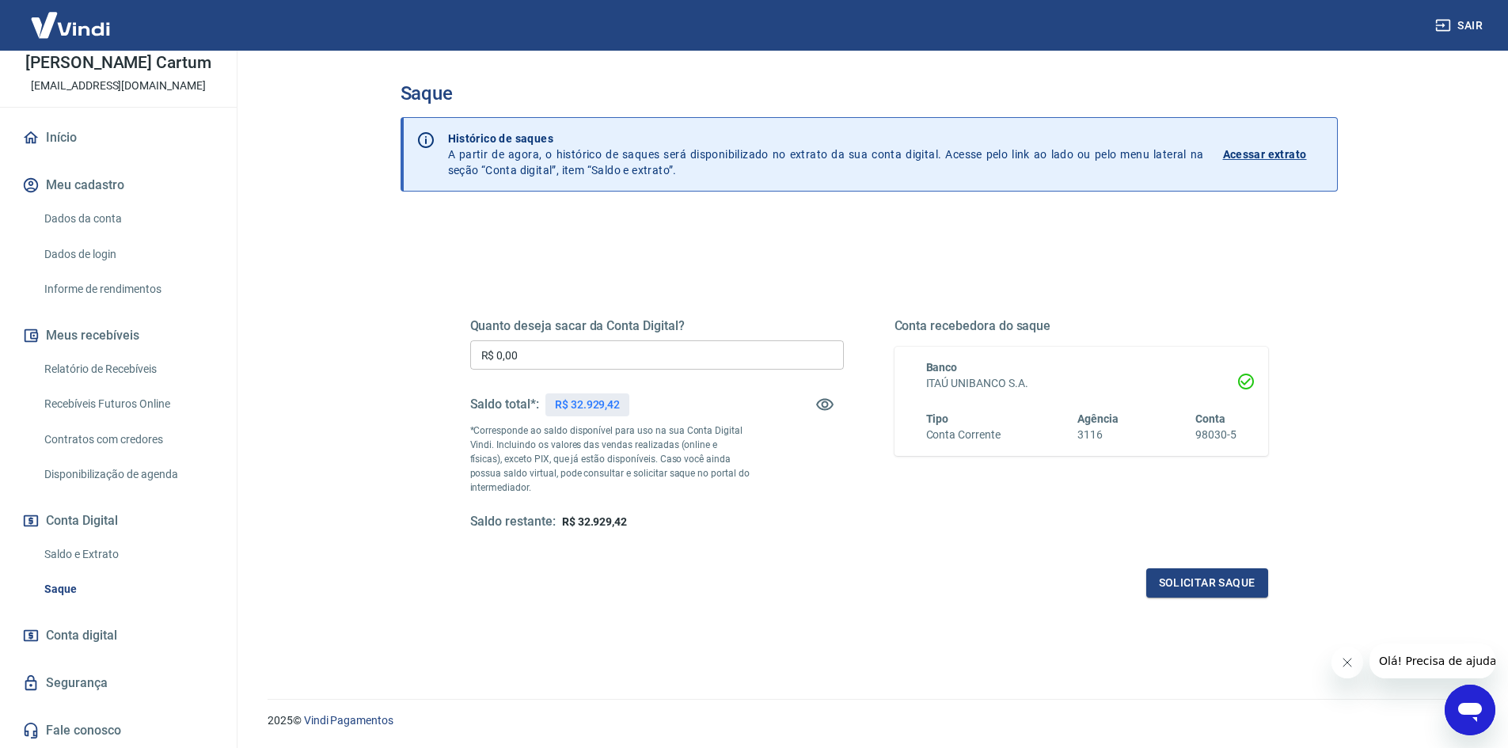
drag, startPoint x: 451, startPoint y: 429, endPoint x: 556, endPoint y: 492, distance: 122.2
click at [556, 492] on div "Quanto deseja sacar da Conta Digital? R$ 0,00 ​ Saldo total*: R$ 32.929,42 *Cor…" at bounding box center [869, 433] width 836 height 368
click at [556, 492] on p "*Corresponde ao saldo disponível para uso na sua Conta Digital Vindi. Incluindo…" at bounding box center [610, 458] width 280 height 71
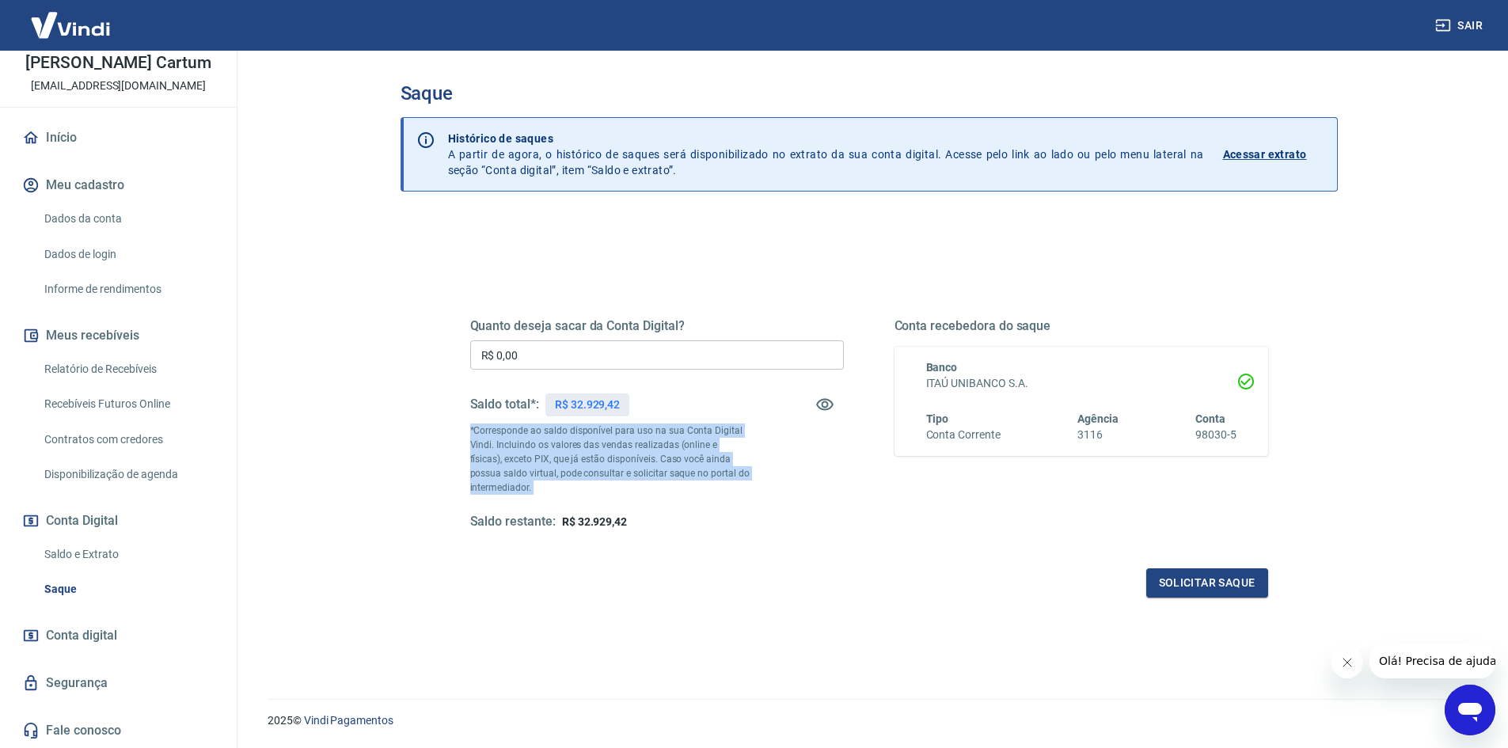
drag, startPoint x: 554, startPoint y: 492, endPoint x: 446, endPoint y: 426, distance: 127.2
click at [446, 426] on div "Quanto deseja sacar da Conta Digital? R$ 0,00 ​ Saldo total*: R$ 32.929,42 *Cor…" at bounding box center [869, 433] width 874 height 368
drag, startPoint x: 496, startPoint y: 450, endPoint x: 562, endPoint y: 505, distance: 85.9
click at [562, 505] on div "Quanto deseja sacar da Conta Digital? R$ 0,00 ​ Saldo total*: R$ 32.929,42 *Cor…" at bounding box center [869, 433] width 874 height 368
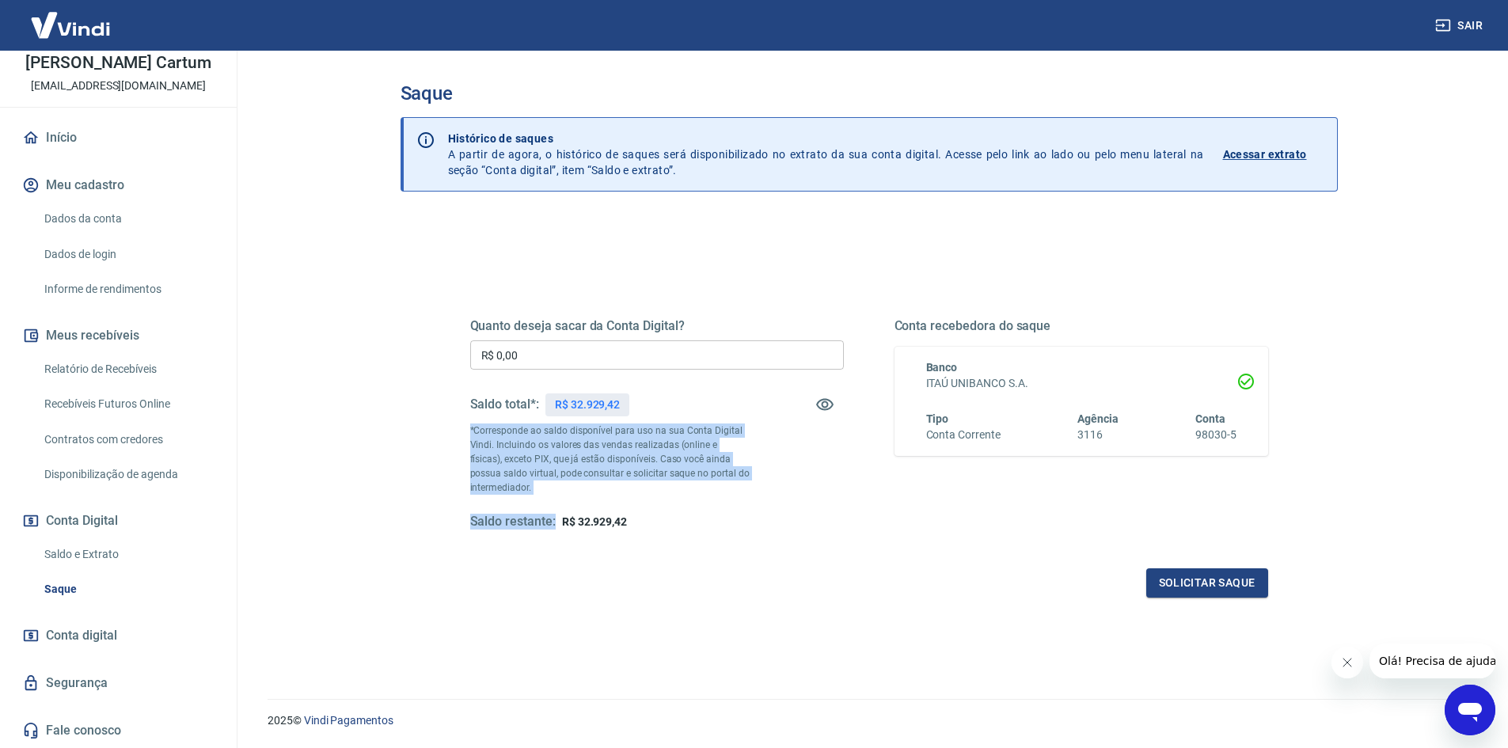
click at [552, 498] on div "Quanto deseja sacar da Conta Digital? R$ 0,00 ​ Saldo total*: R$ 32.929,42 *Cor…" at bounding box center [657, 424] width 374 height 212
drag, startPoint x: 549, startPoint y: 495, endPoint x: 451, endPoint y: 428, distance: 119.0
click at [451, 428] on div "Quanto deseja sacar da Conta Digital? R$ 0,00 ​ Saldo total*: R$ 32.929,42 *Cor…" at bounding box center [869, 433] width 836 height 368
drag, startPoint x: 451, startPoint y: 428, endPoint x: 558, endPoint y: 484, distance: 120.7
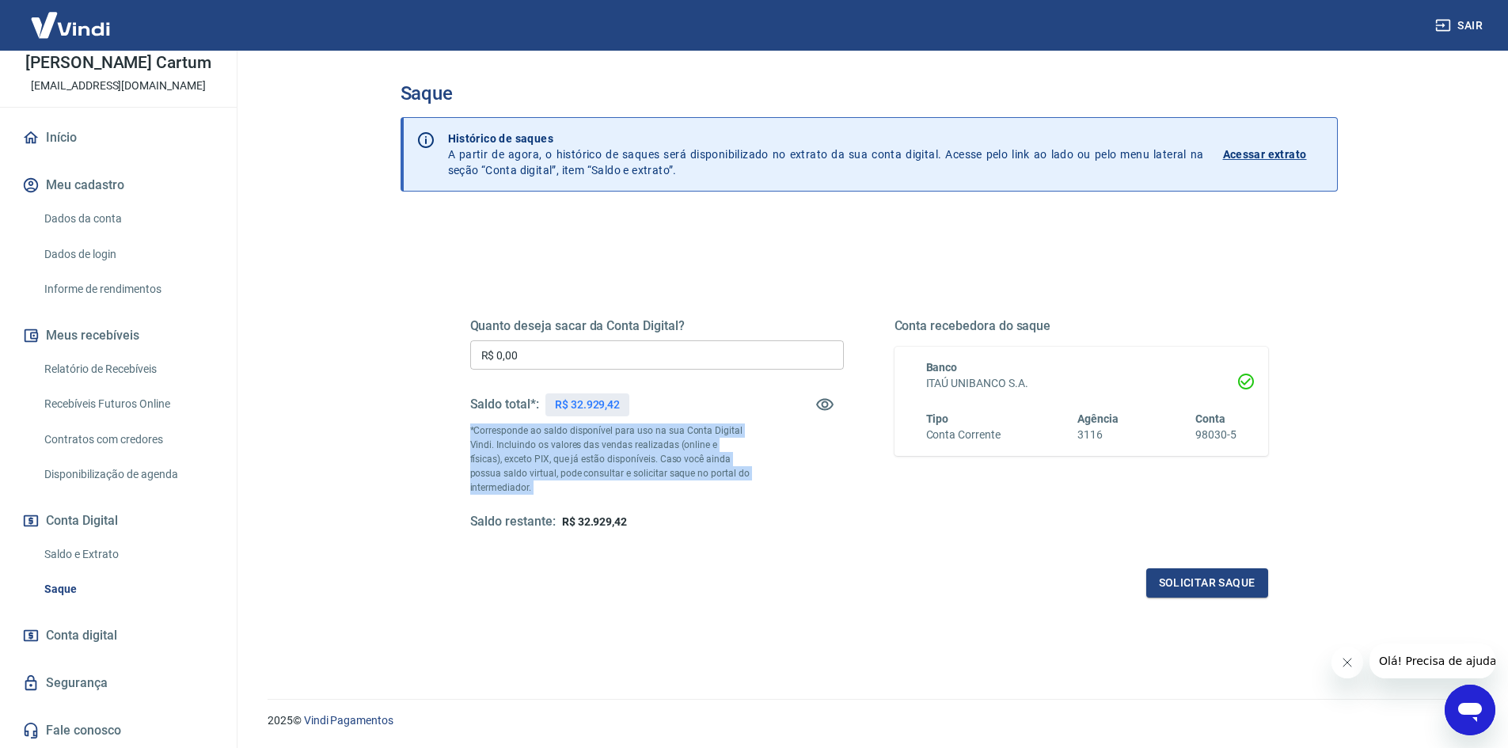
click at [558, 484] on div "Quanto deseja sacar da Conta Digital? R$ 0,00 ​ Saldo total*: R$ 32.929,42 *Cor…" at bounding box center [869, 433] width 836 height 368
click at [558, 484] on p "*Corresponde ao saldo disponível para uso na sua Conta Digital Vindi. Incluindo…" at bounding box center [610, 458] width 280 height 71
drag, startPoint x: 516, startPoint y: 467, endPoint x: 448, endPoint y: 427, distance: 79.1
click at [448, 427] on div "Quanto deseja sacar da Conta Digital? R$ 0,00 ​ Saldo total*: R$ 32.929,42 *Cor…" at bounding box center [869, 433] width 874 height 368
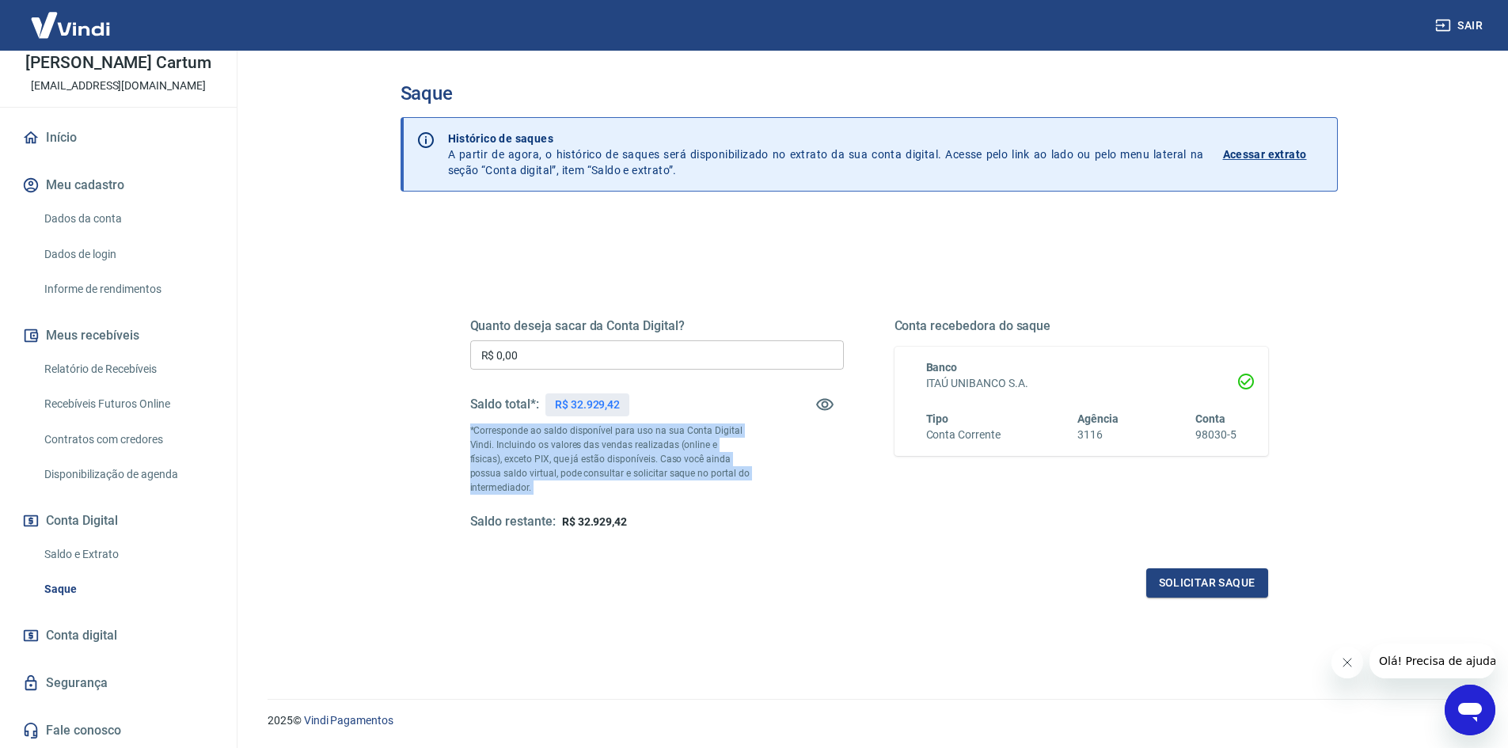
drag, startPoint x: 448, startPoint y: 427, endPoint x: 540, endPoint y: 484, distance: 108.5
click at [540, 484] on div "Quanto deseja sacar da Conta Digital? R$ 0,00 ​ Saldo total*: R$ 32.929,42 *Cor…" at bounding box center [869, 433] width 874 height 368
click at [540, 484] on p "*Corresponde ao saldo disponível para uso na sua Conta Digital Vindi. Incluindo…" at bounding box center [610, 458] width 280 height 71
drag, startPoint x: 540, startPoint y: 484, endPoint x: 466, endPoint y: 431, distance: 90.7
click at [466, 431] on div "Quanto deseja sacar da Conta Digital? R$ 0,00 ​ Saldo total*: R$ 32.929,42 *Cor…" at bounding box center [869, 433] width 836 height 368
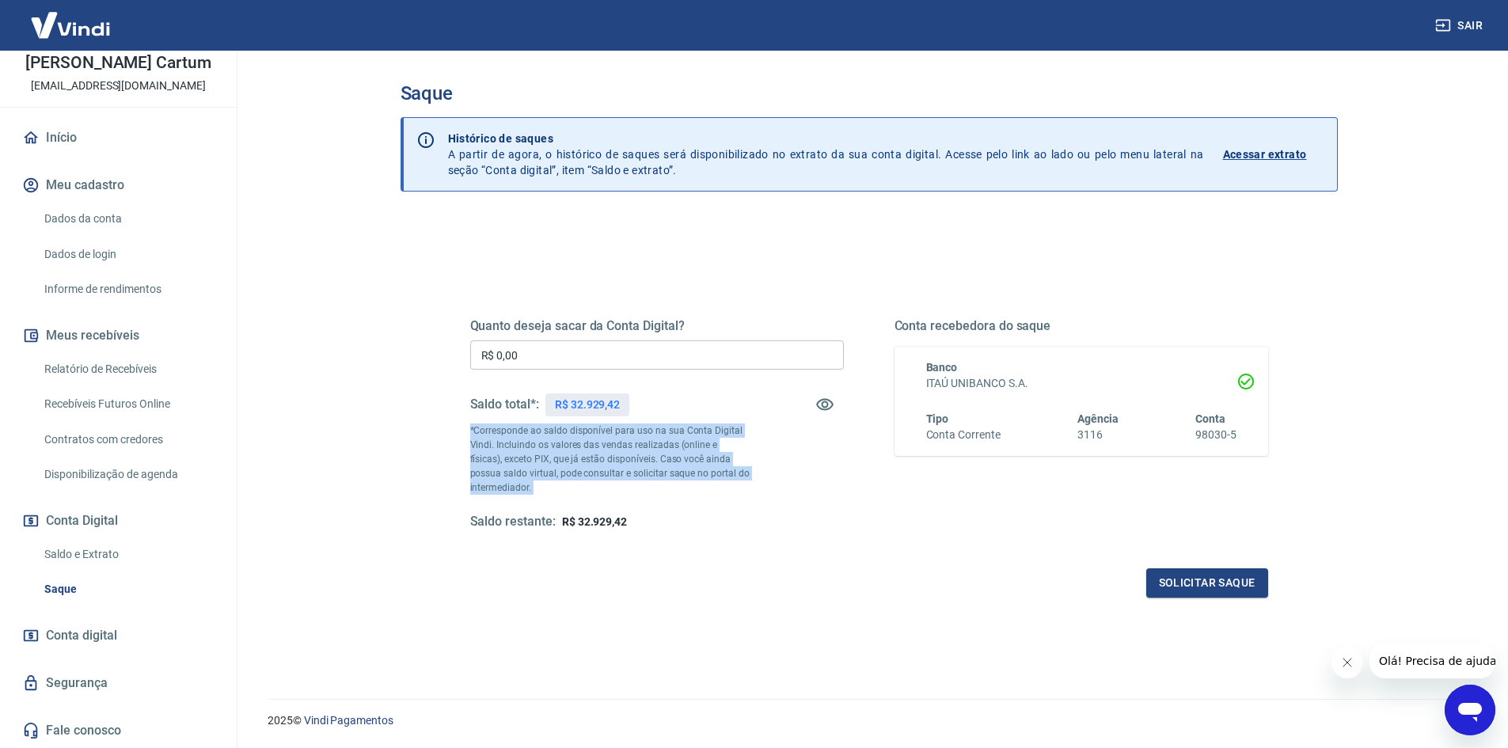
click at [466, 431] on div "Quanto deseja sacar da Conta Digital? R$ 0,00 ​ Saldo total*: R$ 32.929,42 *Cor…" at bounding box center [869, 433] width 836 height 368
drag, startPoint x: 461, startPoint y: 414, endPoint x: 664, endPoint y: 529, distance: 233.5
click at [666, 529] on div "Quanto deseja sacar da Conta Digital? R$ 0,00 ​ Saldo total*: R$ 32.929,42 *Cor…" at bounding box center [869, 433] width 836 height 368
click at [663, 529] on div "Saldo restante: R$ 32.929,42" at bounding box center [657, 522] width 374 height 17
drag, startPoint x: 657, startPoint y: 529, endPoint x: 397, endPoint y: 412, distance: 284.8
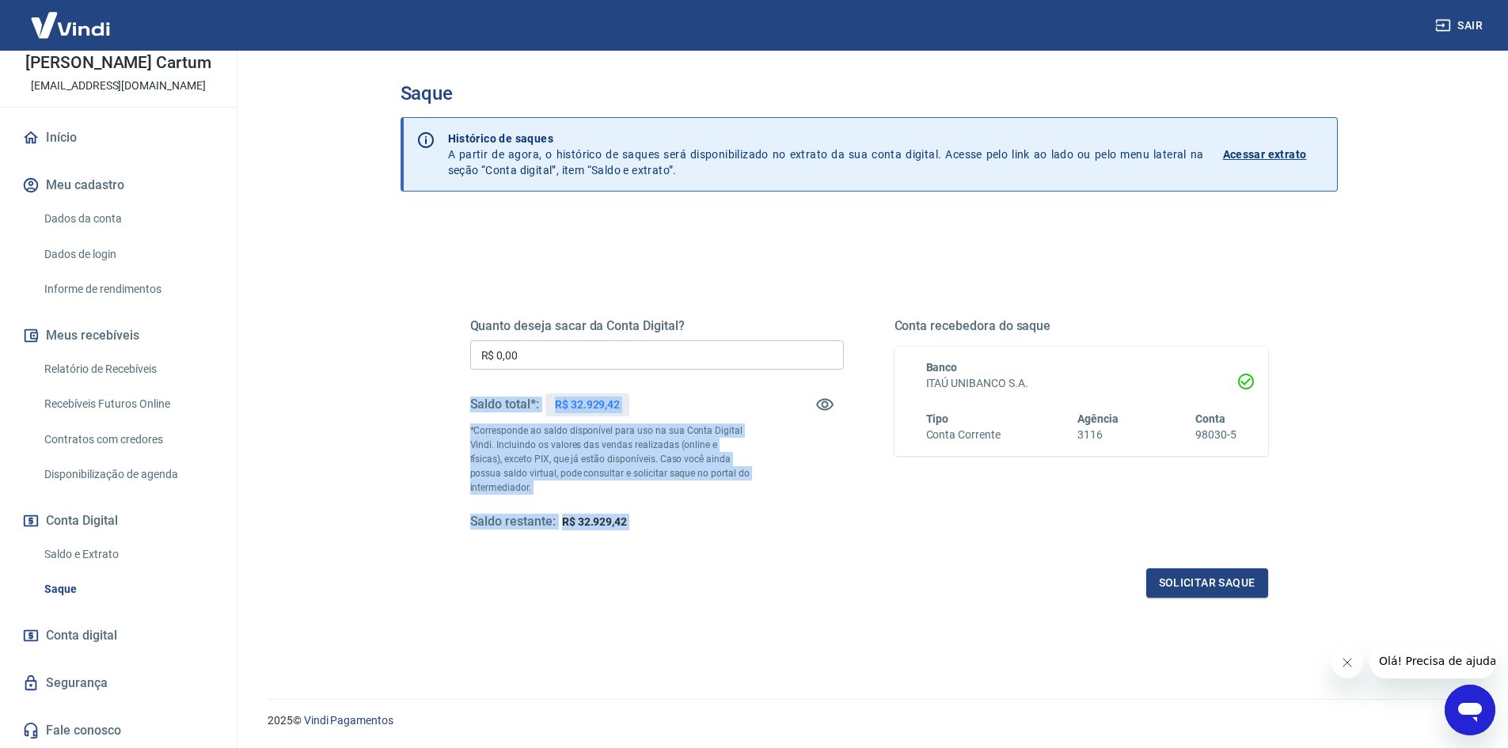
click at [397, 412] on div "Saque Histórico de saques A partir de agora, o histórico de saques será disponi…" at bounding box center [868, 365] width 975 height 629
drag, startPoint x: 657, startPoint y: 442, endPoint x: 662, endPoint y: 537, distance: 95.9
click at [662, 537] on div "Saque Histórico de saques A partir de agora, o histórico de saques será disponi…" at bounding box center [868, 365] width 975 height 629
click at [661, 537] on div "Quanto deseja sacar da Conta Digital? R$ 0,00 ​ Saldo total*: R$ 32.929,42 *Cor…" at bounding box center [869, 438] width 798 height 317
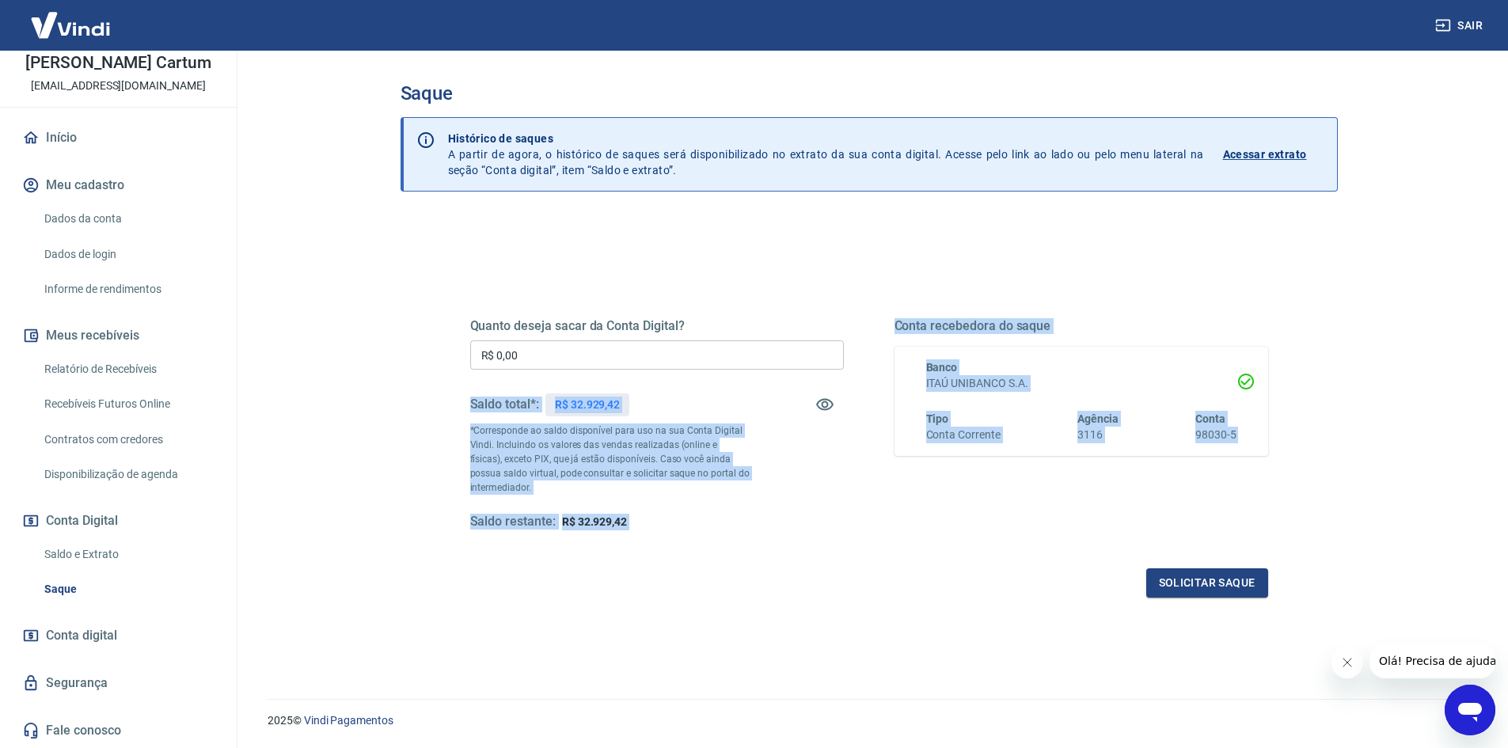
drag, startPoint x: 651, startPoint y: 533, endPoint x: 437, endPoint y: 410, distance: 246.4
click at [437, 410] on div "Quanto deseja sacar da Conta Digital? R$ 0,00 ​ Saldo total*: R$ 32.929,42 *Cor…" at bounding box center [869, 433] width 874 height 368
click at [675, 518] on div "Saldo restante: R$ 32.929,42" at bounding box center [657, 522] width 374 height 17
drag, startPoint x: 652, startPoint y: 526, endPoint x: 442, endPoint y: 393, distance: 248.3
click at [442, 393] on div "Quanto deseja sacar da Conta Digital? R$ 0,00 ​ Saldo total*: R$ 32.929,42 *Cor…" at bounding box center [869, 433] width 874 height 368
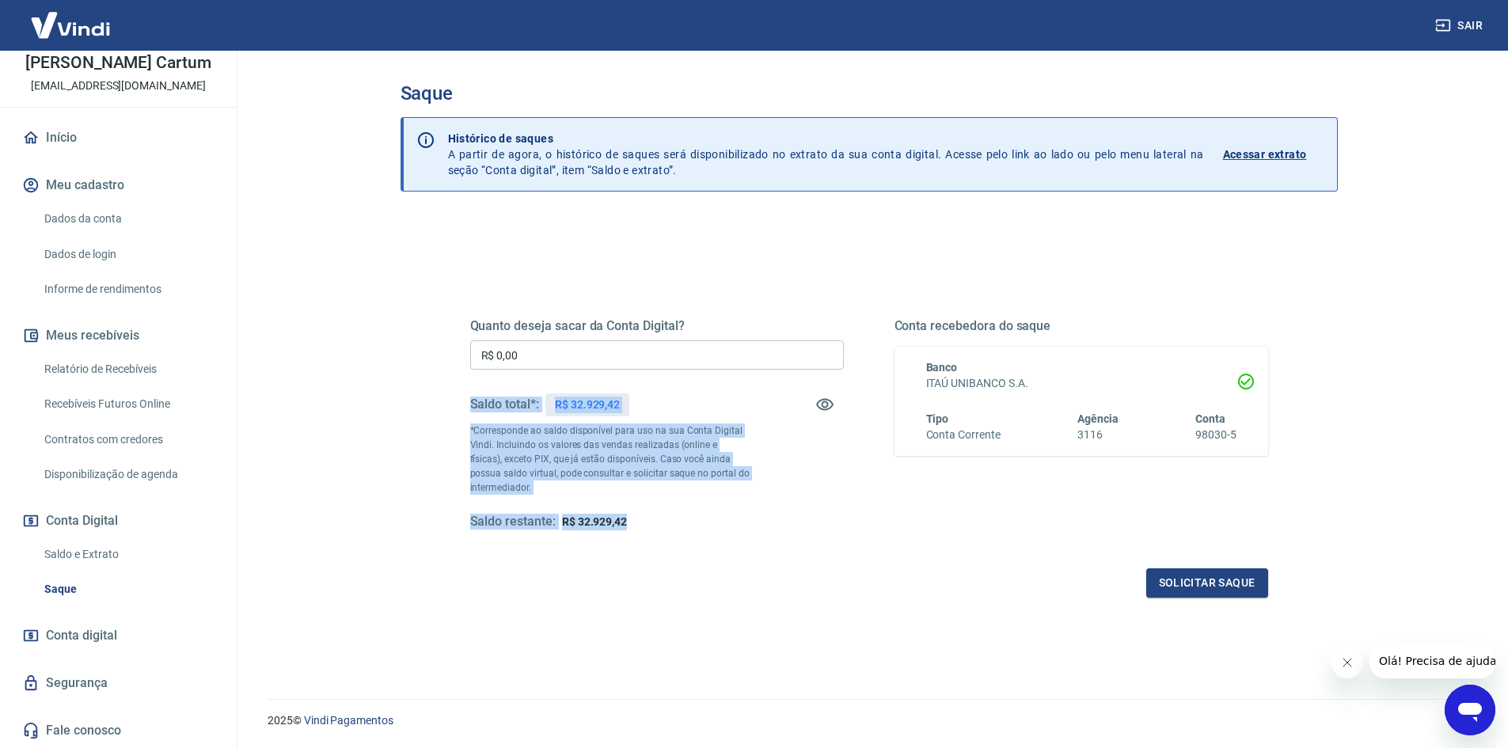
click at [505, 482] on p "*Corresponde ao saldo disponível para uso na sua Conta Digital Vindi. Incluindo…" at bounding box center [610, 458] width 280 height 71
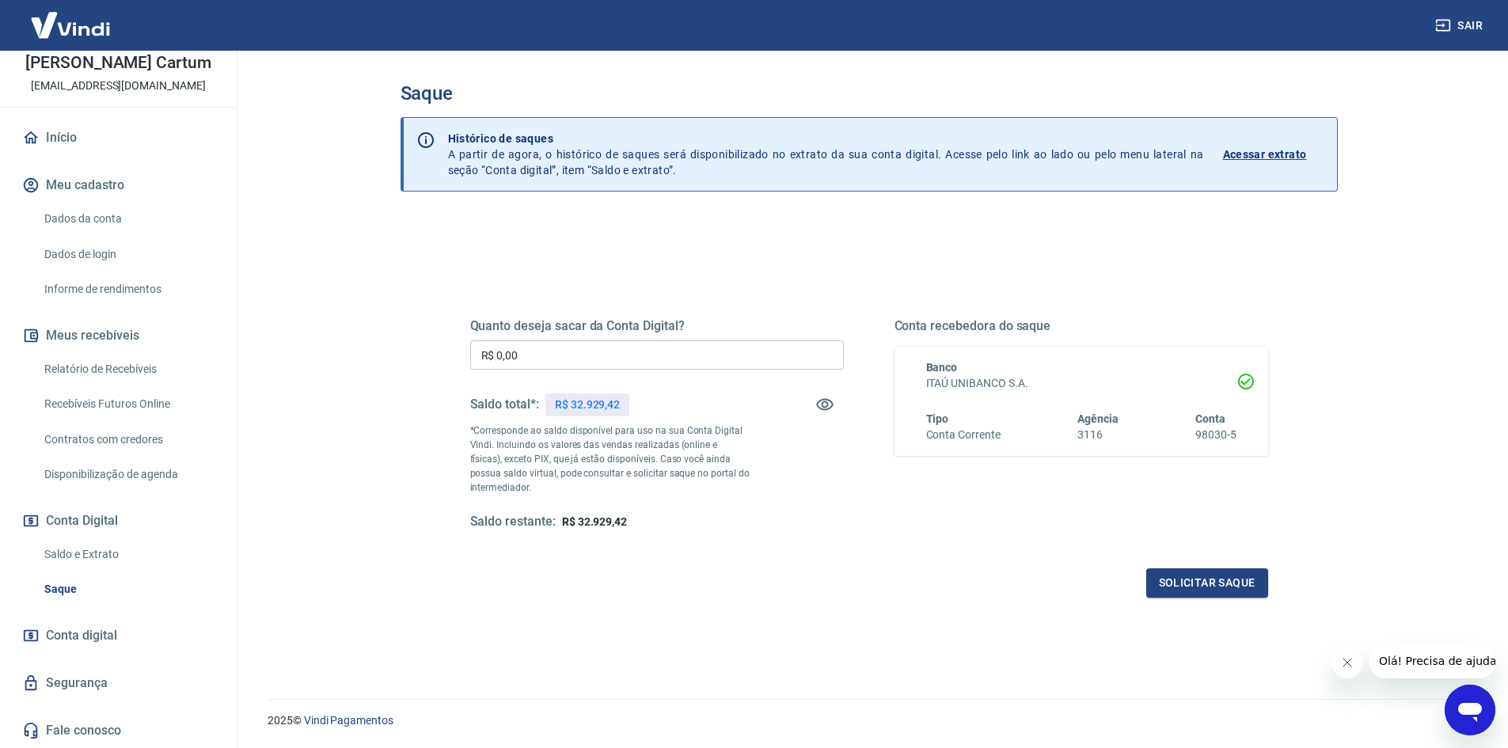
click at [628, 582] on div "Solicitar saque" at bounding box center [869, 582] width 798 height 29
drag, startPoint x: 583, startPoint y: 366, endPoint x: 450, endPoint y: 346, distance: 134.4
click at [451, 346] on div "Quanto deseja sacar da Conta Digital? R$ 0,00 ​ Saldo total*: R$ 32.929,42 *Cor…" at bounding box center [869, 433] width 836 height 368
click at [441, 286] on div "Quanto deseja sacar da Conta Digital? R$ 0,00 ​ Saldo total*: R$ 32.929,42 *Cor…" at bounding box center [869, 433] width 874 height 368
click at [573, 359] on input "R$ 0,00" at bounding box center [657, 354] width 374 height 29
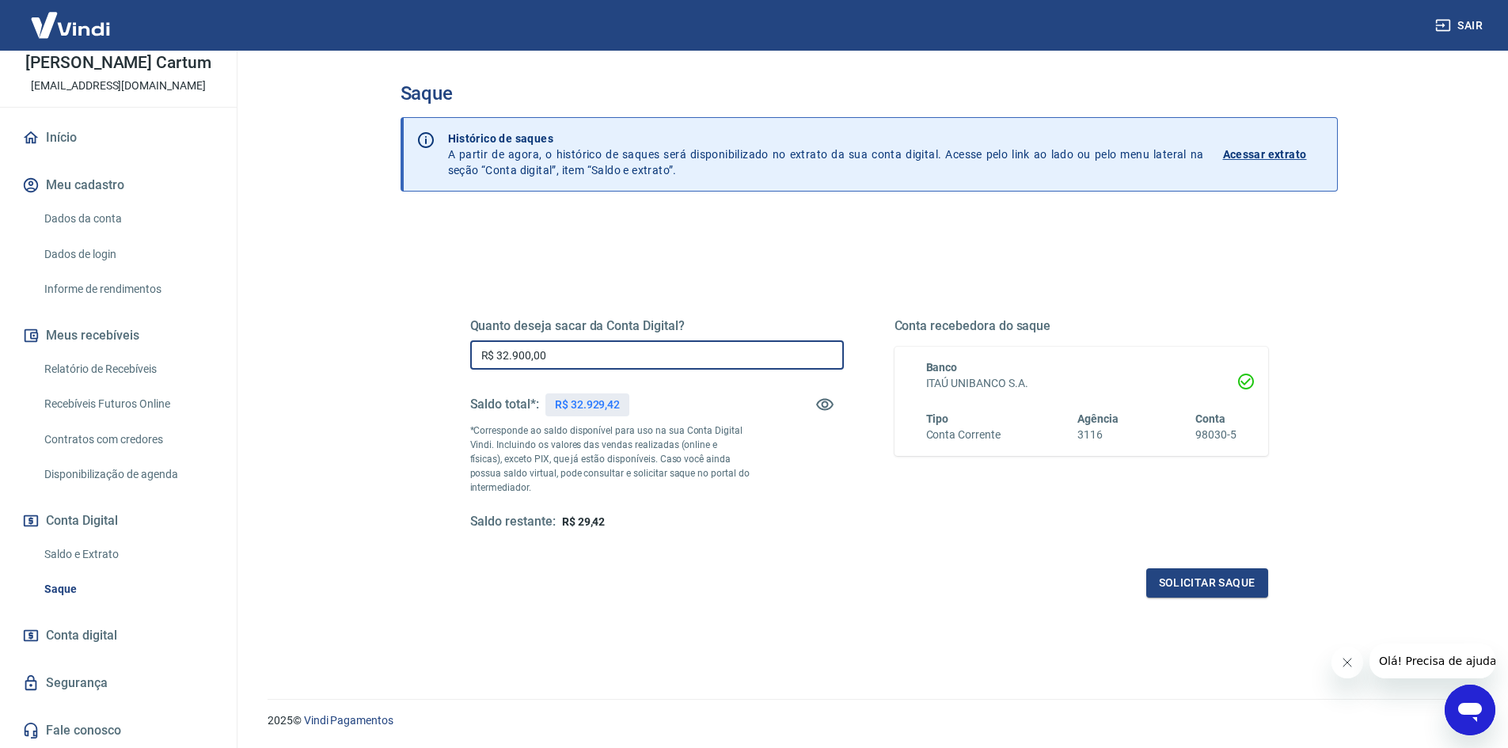
type input "R$ 32.900,00"
click at [648, 539] on div "Quanto deseja sacar da Conta Digital? R$ 32.900,00 ​ Saldo total*: R$ 32.929,42…" at bounding box center [869, 438] width 798 height 317
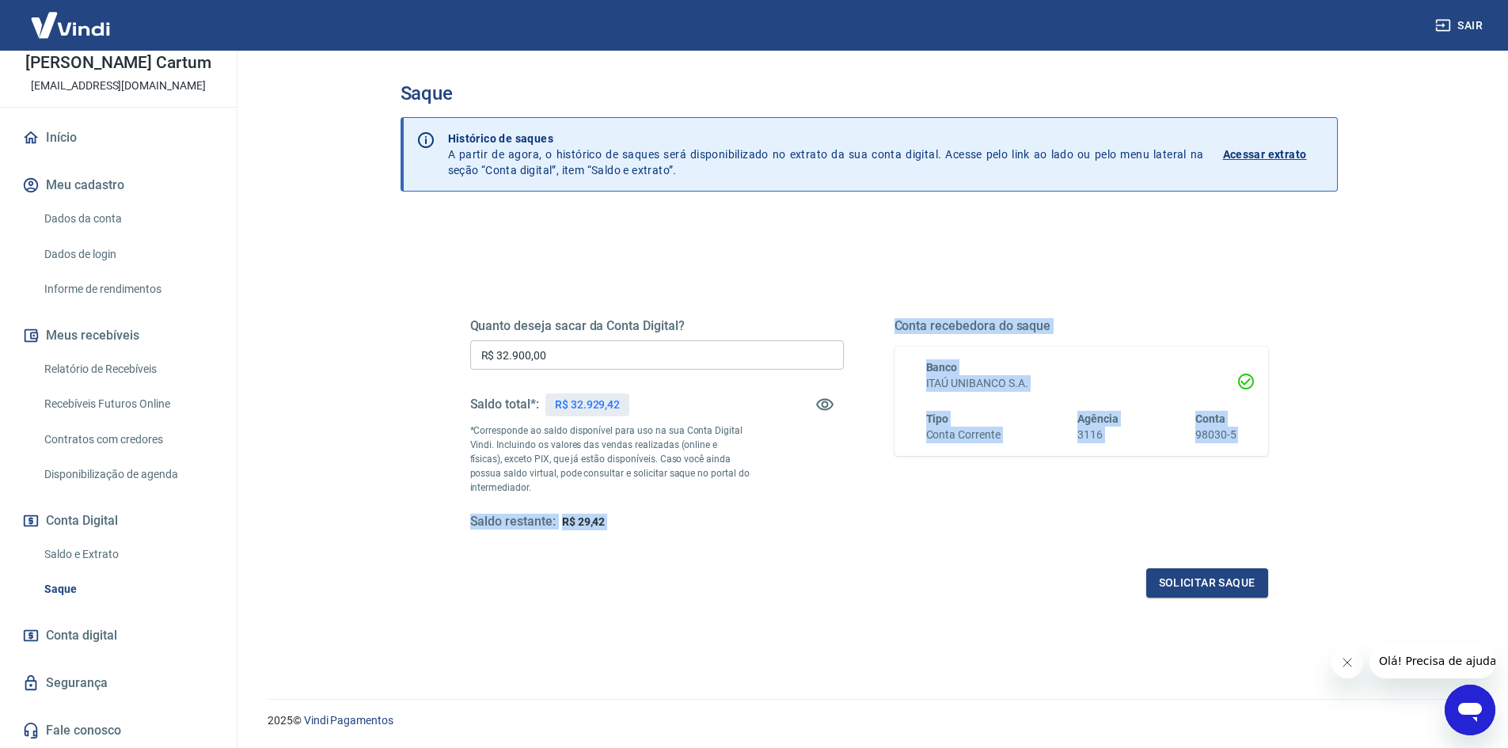
drag, startPoint x: 604, startPoint y: 534, endPoint x: 446, endPoint y: 523, distance: 158.7
click at [453, 528] on div "Quanto deseja sacar da Conta Digital? R$ 32.900,00 ​ Saldo total*: R$ 32.929,42…" at bounding box center [869, 433] width 836 height 368
click at [446, 522] on div "Quanto deseja sacar da Conta Digital? R$ 32.900,00 ​ Saldo total*: R$ 32.929,42…" at bounding box center [869, 433] width 874 height 368
click at [469, 522] on div "Quanto deseja sacar da Conta Digital? R$ 32.900,00 ​ Saldo total*: R$ 32.929,42…" at bounding box center [869, 433] width 836 height 368
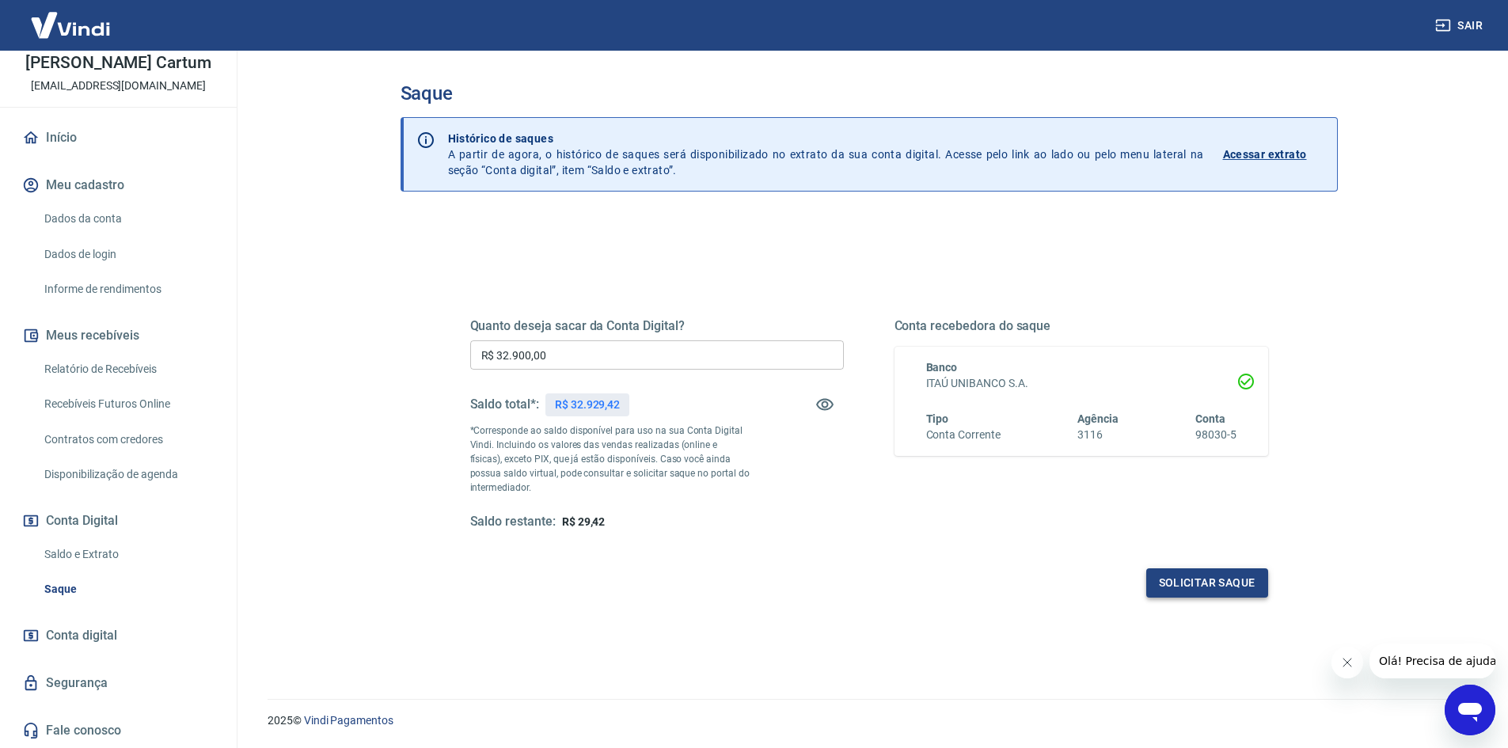
click at [1184, 586] on button "Solicitar saque" at bounding box center [1207, 582] width 122 height 29
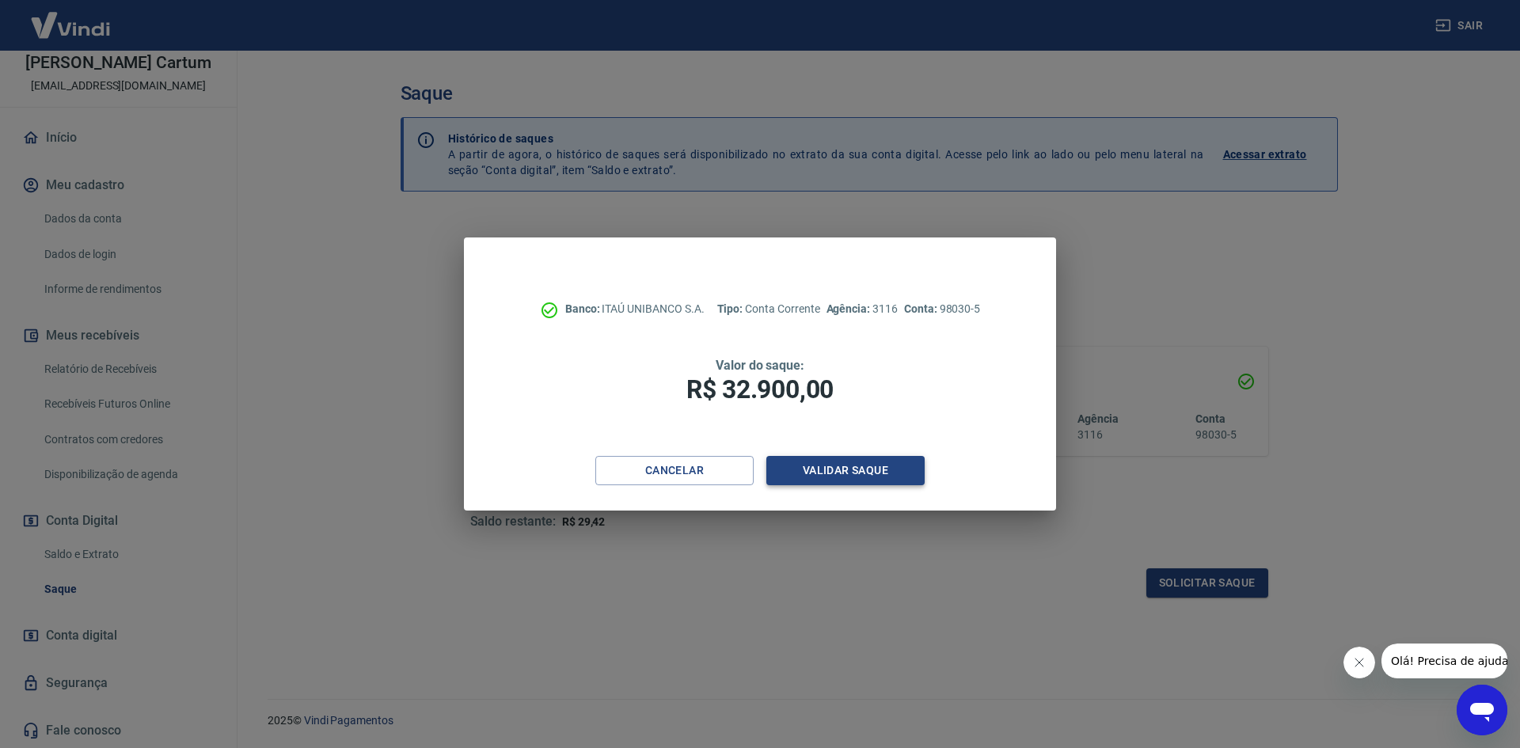
click at [814, 462] on button "Validar saque" at bounding box center [845, 470] width 158 height 29
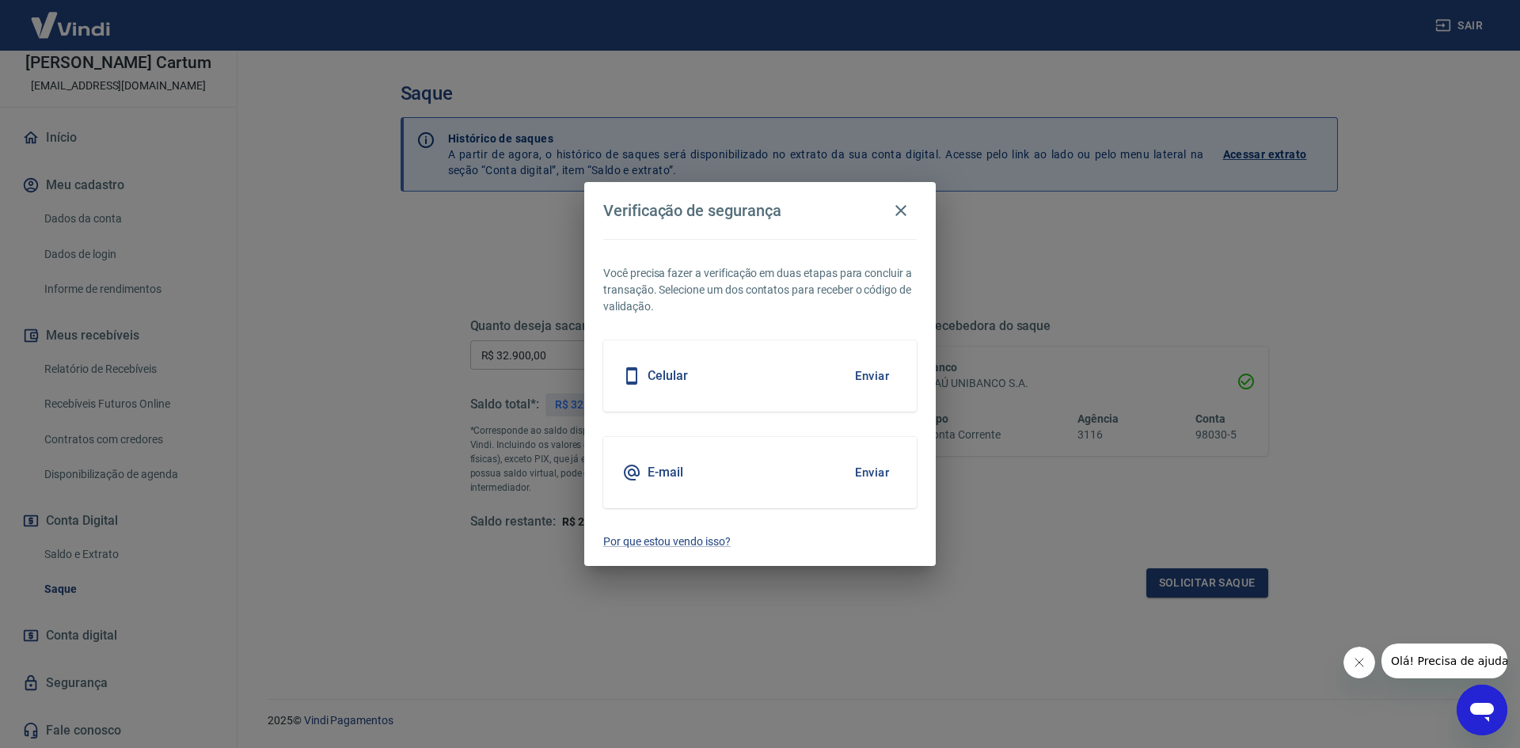
click at [859, 389] on button "Enviar" at bounding box center [871, 375] width 51 height 33
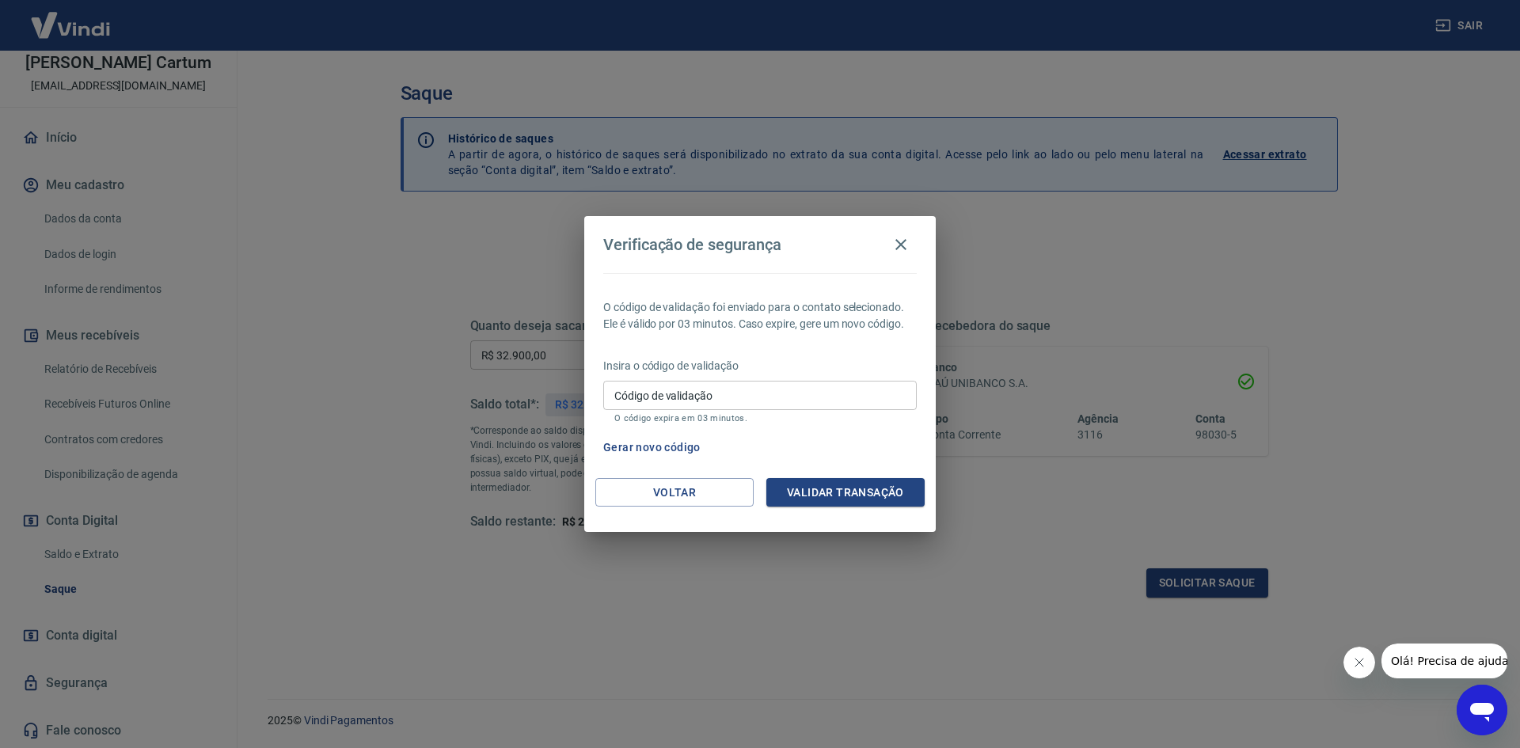
click at [724, 386] on input "Código de validação" at bounding box center [759, 395] width 313 height 29
type input "993361"
click at [837, 511] on div "Voltar Validar transação" at bounding box center [759, 505] width 351 height 55
click at [838, 495] on button "Validar transação" at bounding box center [845, 492] width 158 height 29
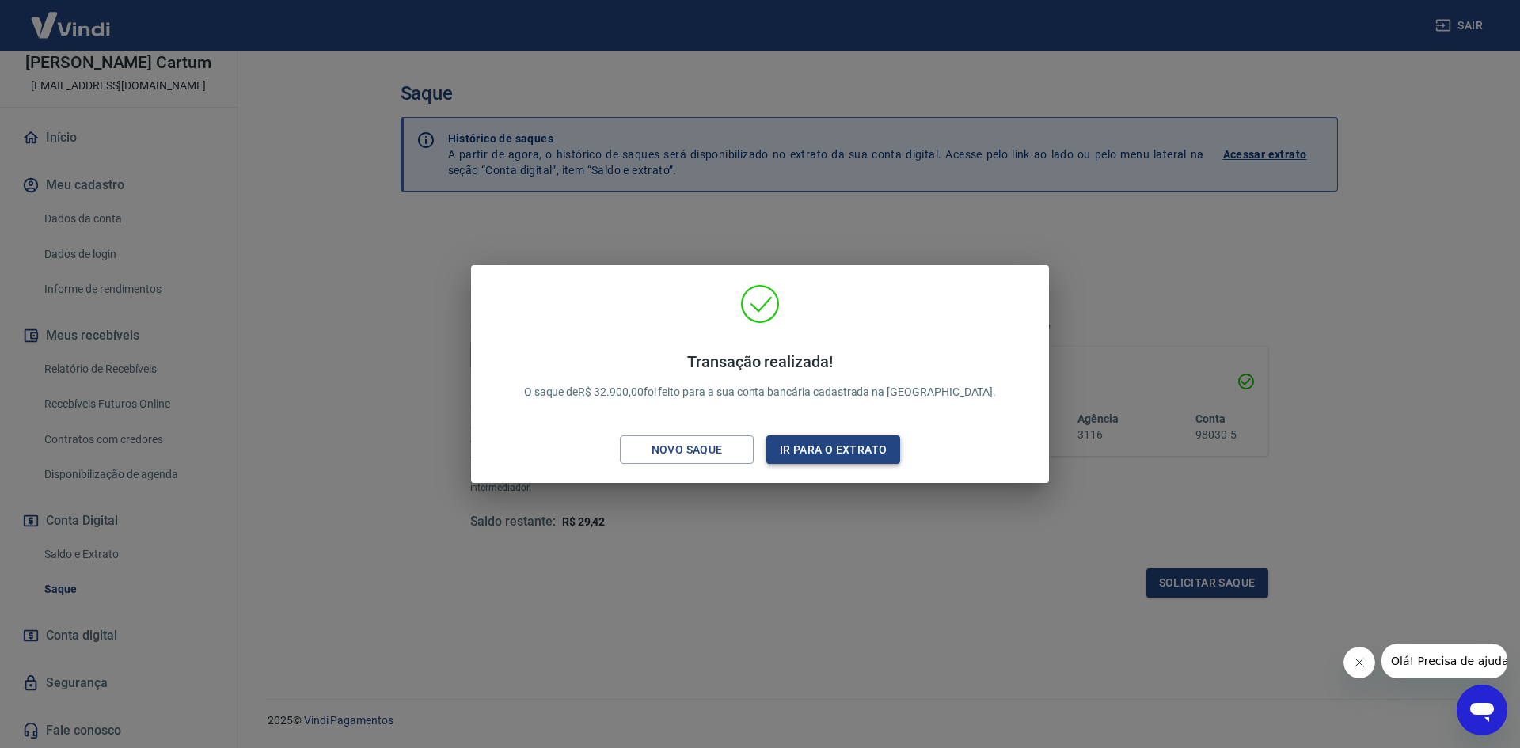
click at [814, 441] on button "Ir para o extrato" at bounding box center [833, 449] width 134 height 29
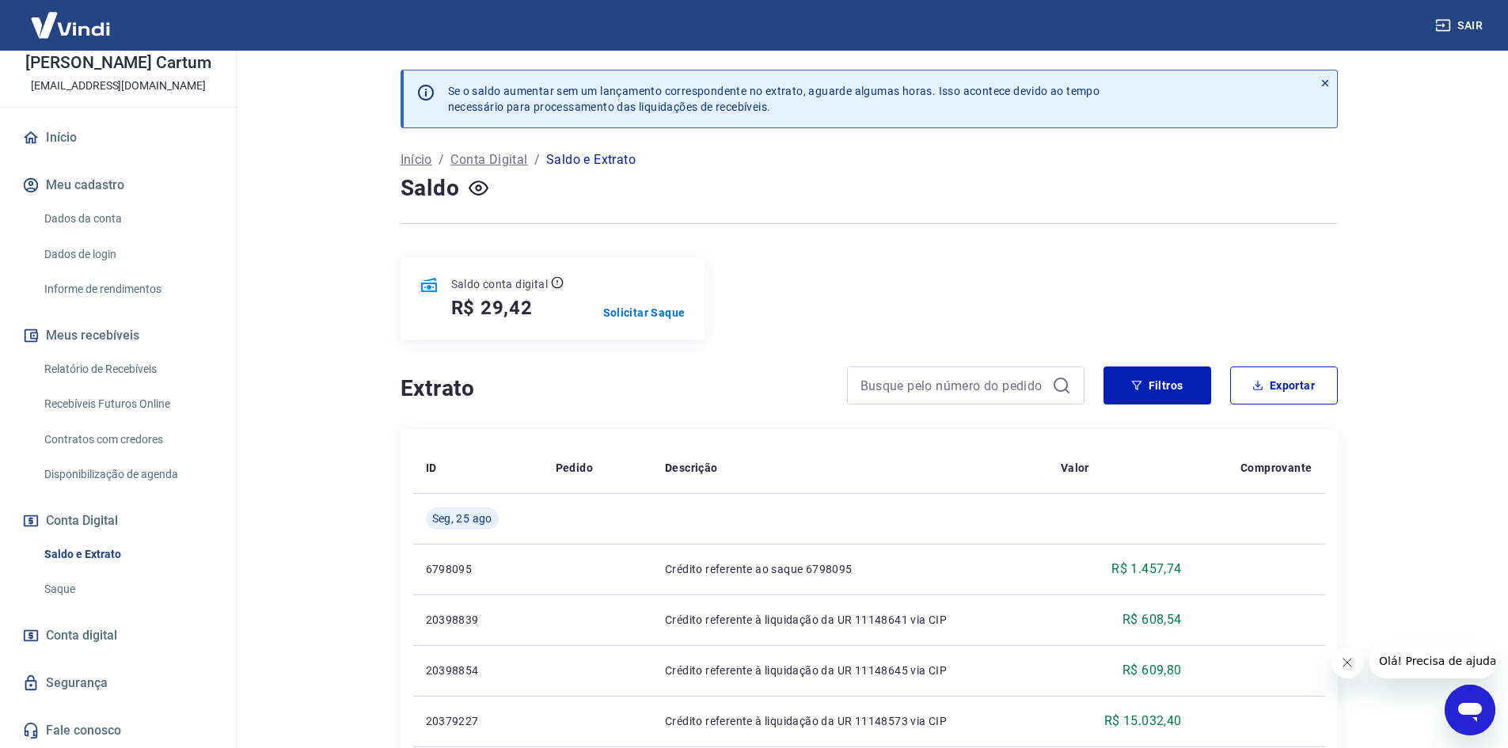
drag, startPoint x: 74, startPoint y: 131, endPoint x: 92, endPoint y: 136, distance: 18.8
click at [74, 131] on link "Início" at bounding box center [118, 137] width 199 height 35
